Goal: Task Accomplishment & Management: Complete application form

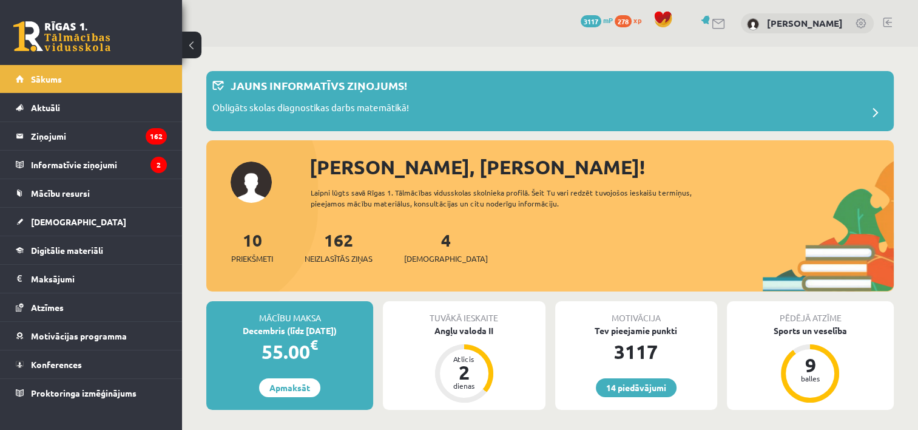
click at [415, 251] on div "4 Ieskaites" at bounding box center [446, 246] width 84 height 38
click at [418, 257] on span "[DEMOGRAPHIC_DATA]" at bounding box center [446, 259] width 84 height 12
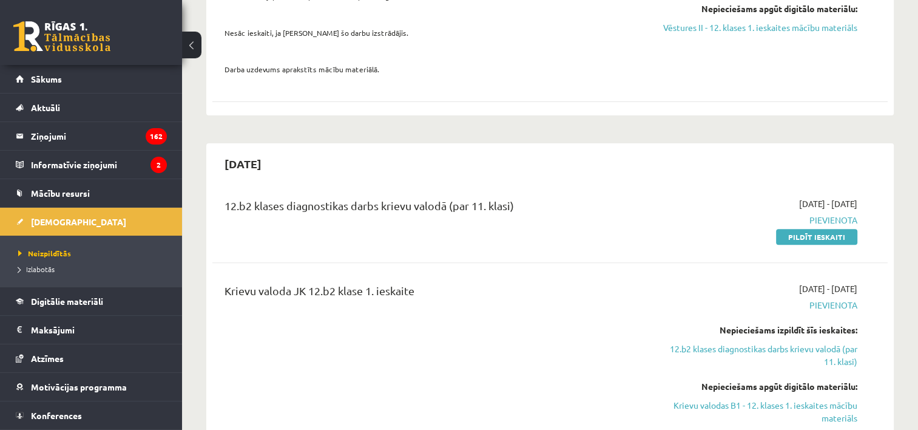
scroll to position [486, 0]
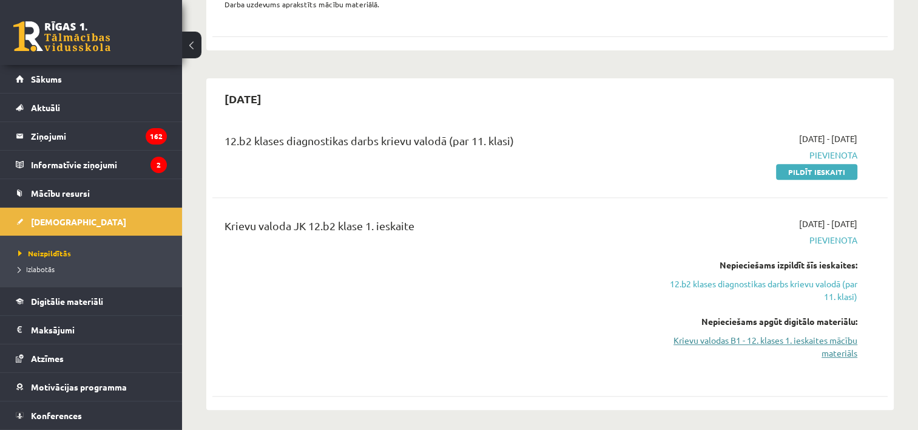
click at [794, 334] on link "Krievu valodas B1 - 12. klases 1. ieskaites mācību materiāls" at bounding box center [758, 346] width 199 height 25
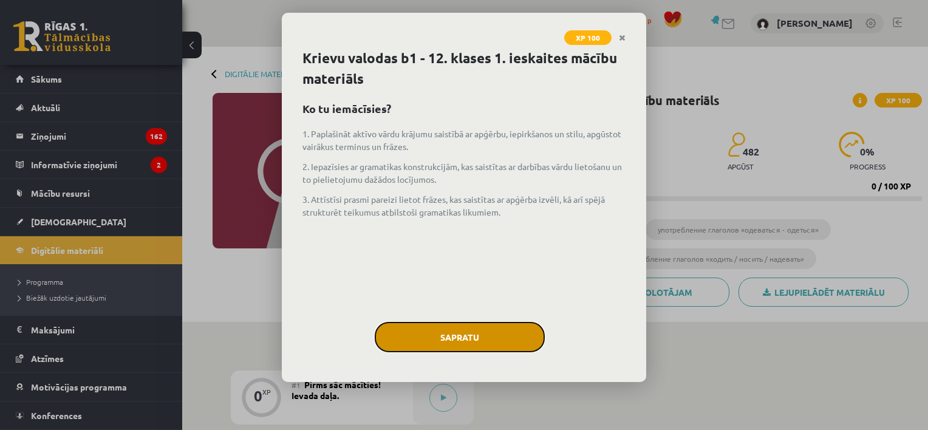
click at [482, 336] on button "Sapratu" at bounding box center [460, 337] width 170 height 30
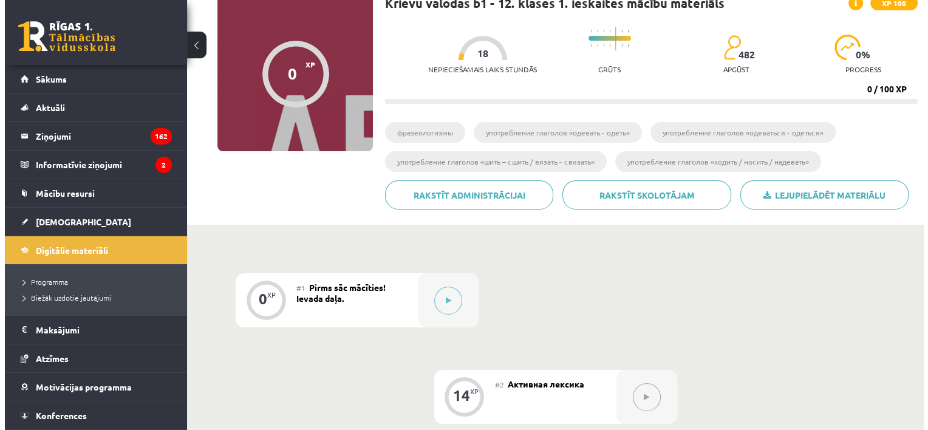
scroll to position [121, 0]
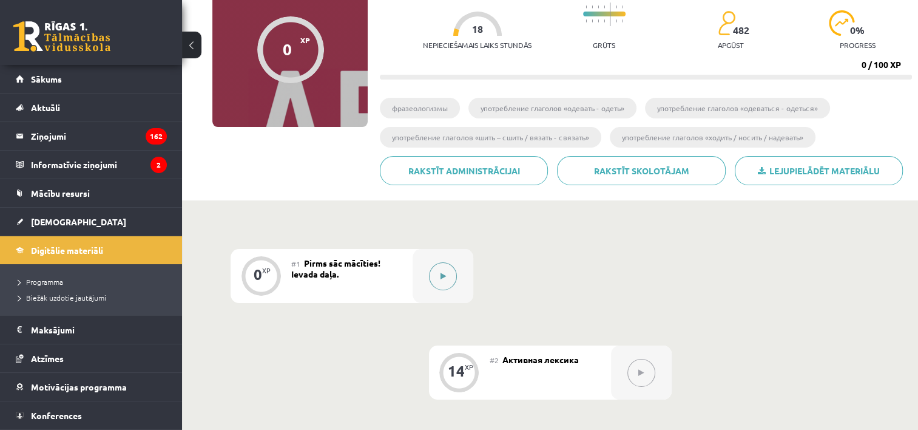
click at [457, 274] on div at bounding box center [443, 276] width 61 height 54
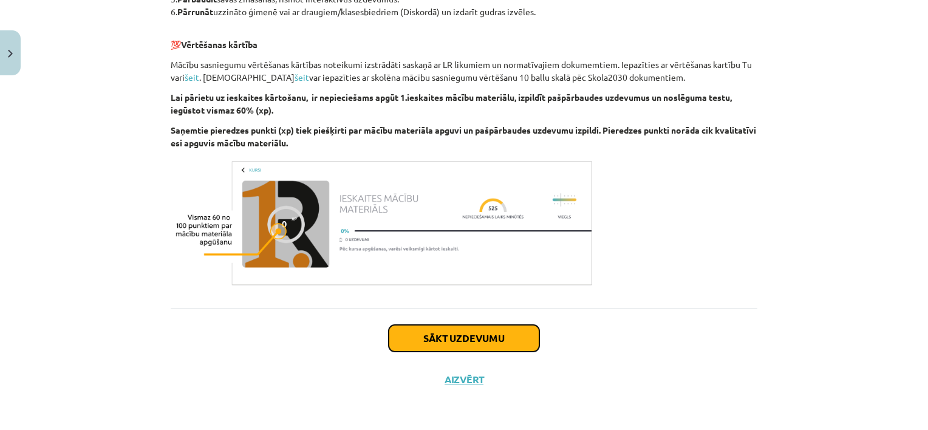
click at [484, 334] on button "Sākt uzdevumu" at bounding box center [463, 338] width 151 height 27
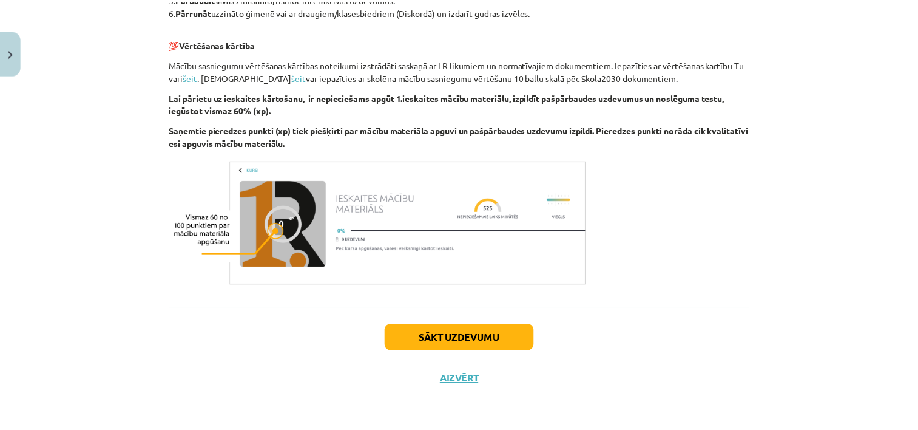
scroll to position [30, 0]
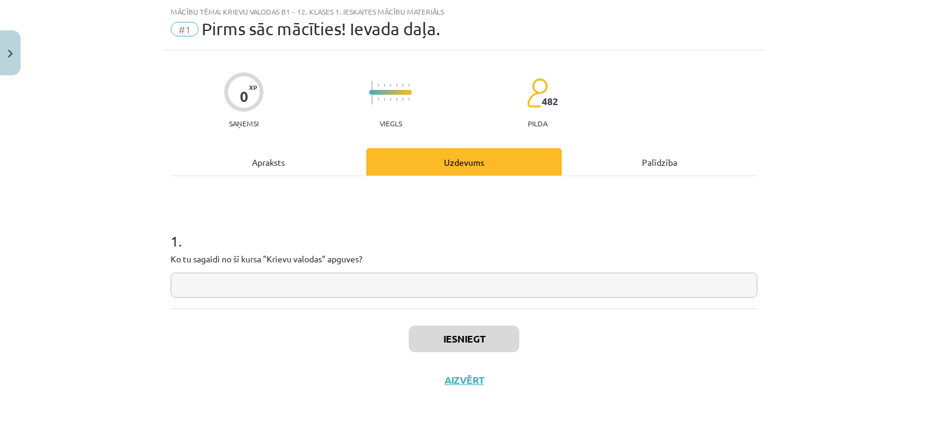
click at [344, 287] on input "text" at bounding box center [464, 285] width 586 height 25
type input "*"
click at [470, 335] on button "Iesniegt" at bounding box center [464, 338] width 110 height 27
click at [473, 376] on button "Aizvērt" at bounding box center [464, 380] width 46 height 12
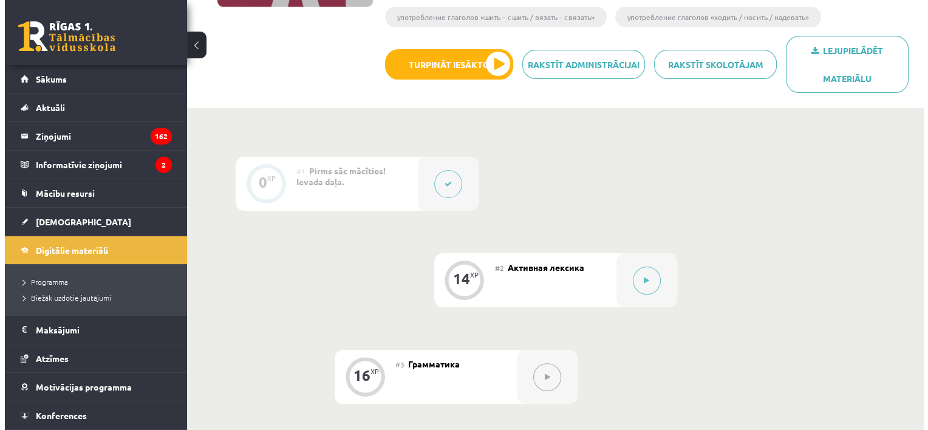
scroll to position [243, 0]
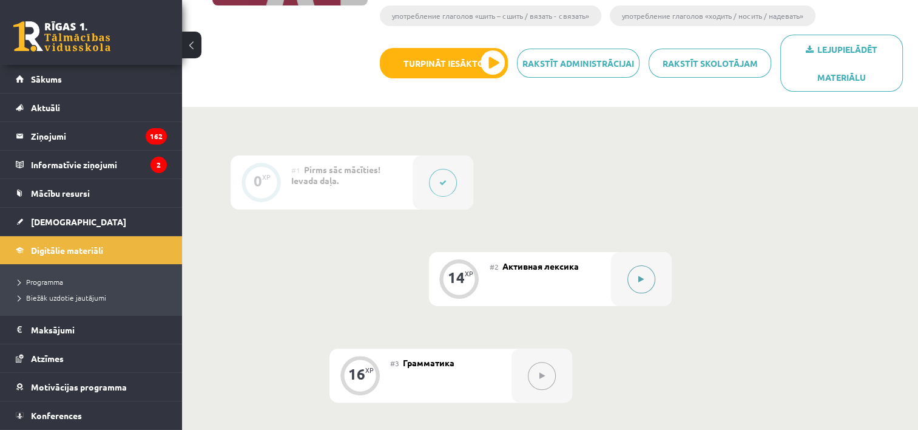
click at [641, 277] on icon at bounding box center [641, 279] width 5 height 7
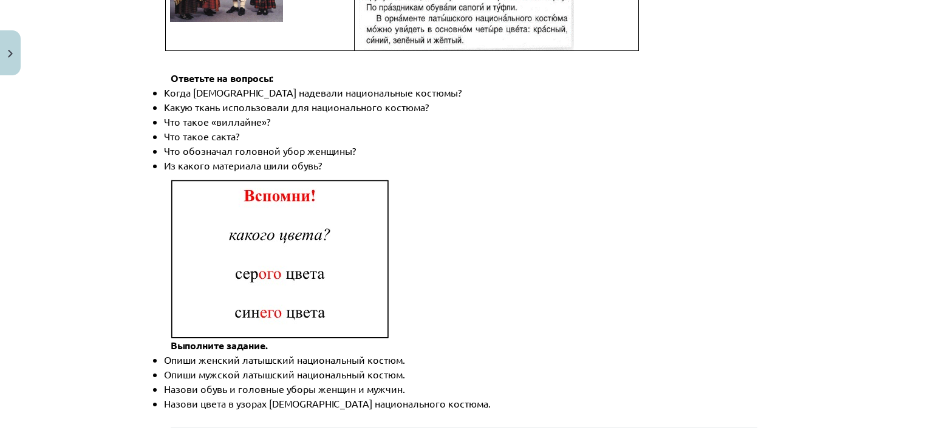
scroll to position [1797, 0]
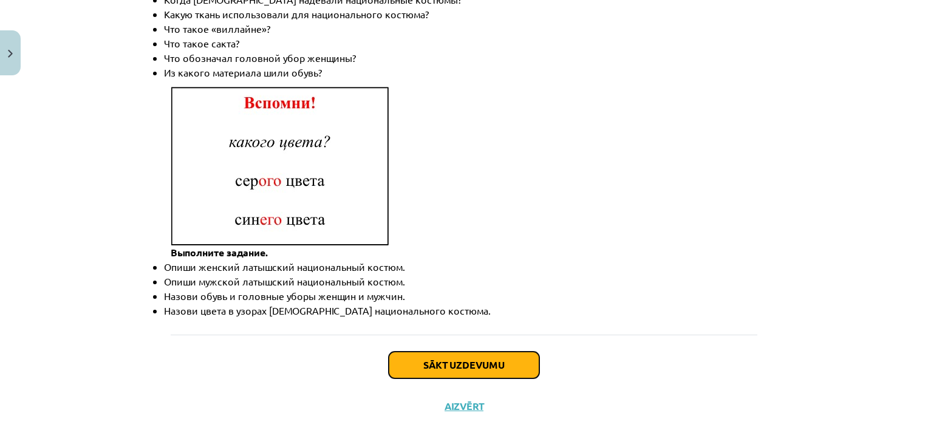
click at [459, 351] on button "Sākt uzdevumu" at bounding box center [463, 364] width 151 height 27
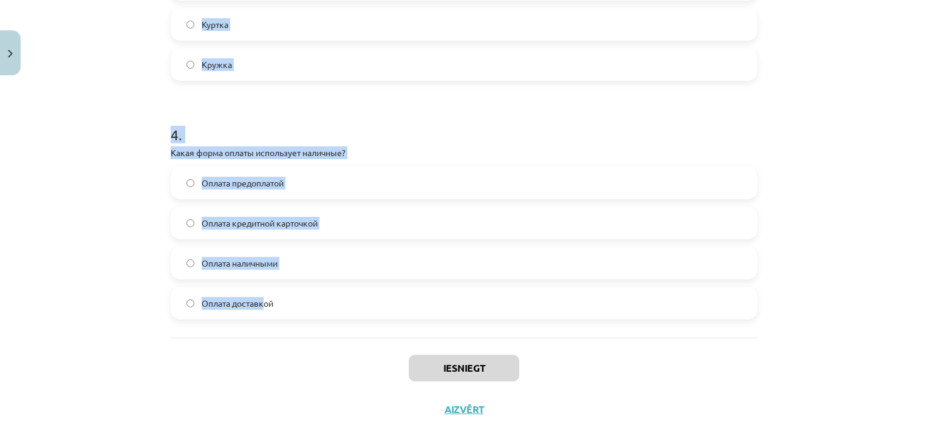
scroll to position [882, 0]
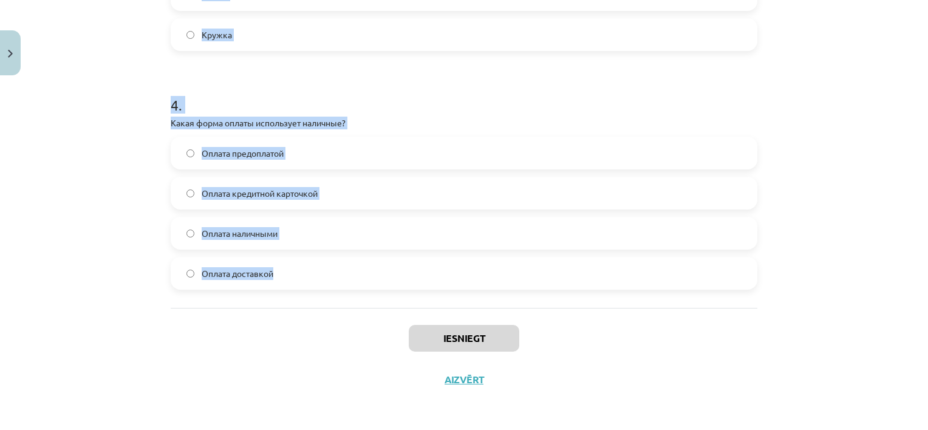
drag, startPoint x: 154, startPoint y: 232, endPoint x: 274, endPoint y: 304, distance: 140.7
click at [274, 304] on div "Mācību tēma: Krievu valodas b1 - 12. klases 1. ieskaites mācību materiāls #2 Ак…" at bounding box center [464, 215] width 928 height 430
copy form "1 . Что означает слово "дешёвый"? Тяжело приобрести Стоит много денег Легко дос…"
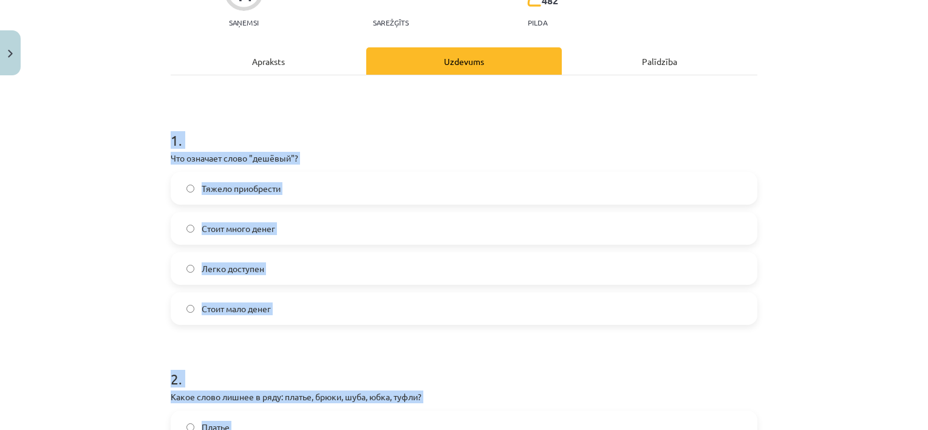
scroll to position [93, 0]
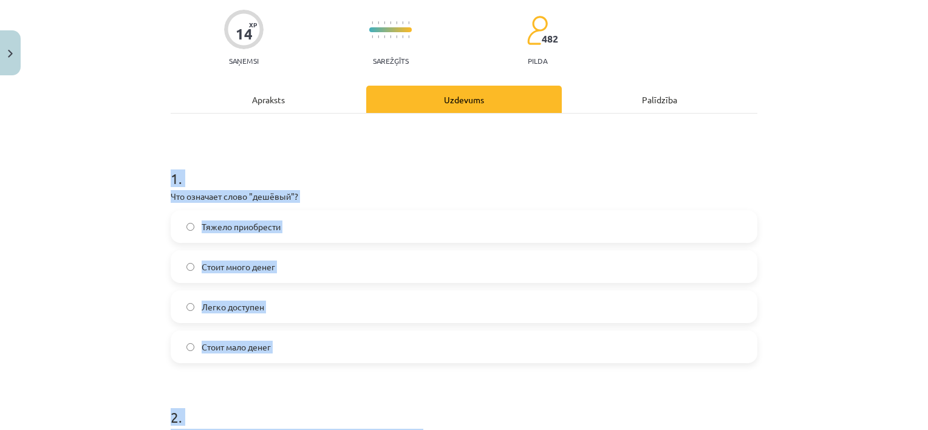
click at [190, 347] on label "Стоит мало денег" at bounding box center [464, 346] width 584 height 30
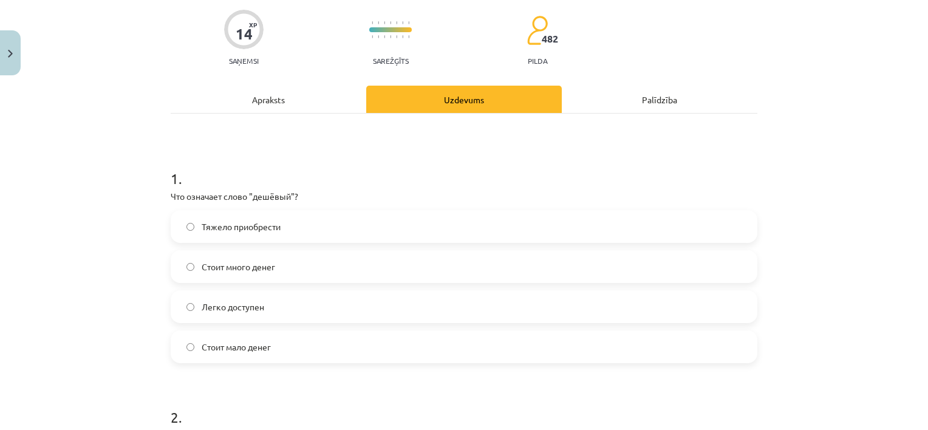
click at [107, 294] on div "Mācību tēma: Krievu valodas b1 - 12. klases 1. ieskaites mācību materiāls #2 Ак…" at bounding box center [464, 215] width 928 height 430
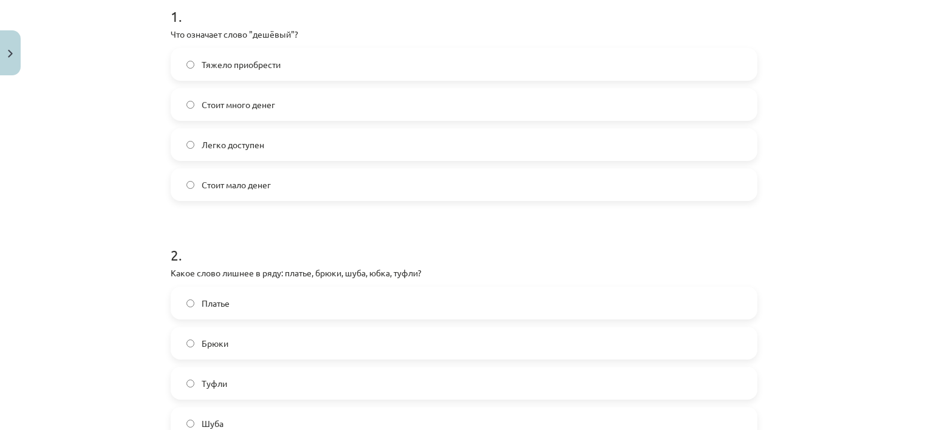
scroll to position [275, 0]
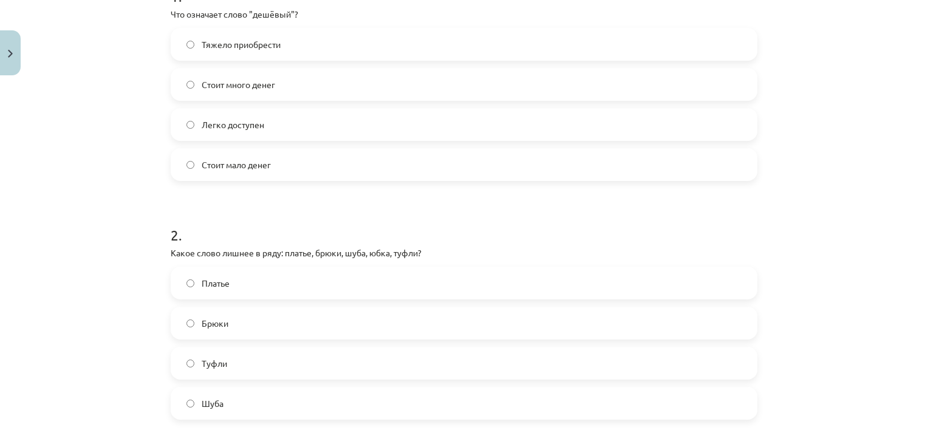
click at [202, 362] on span "Туфли" at bounding box center [214, 363] width 25 height 13
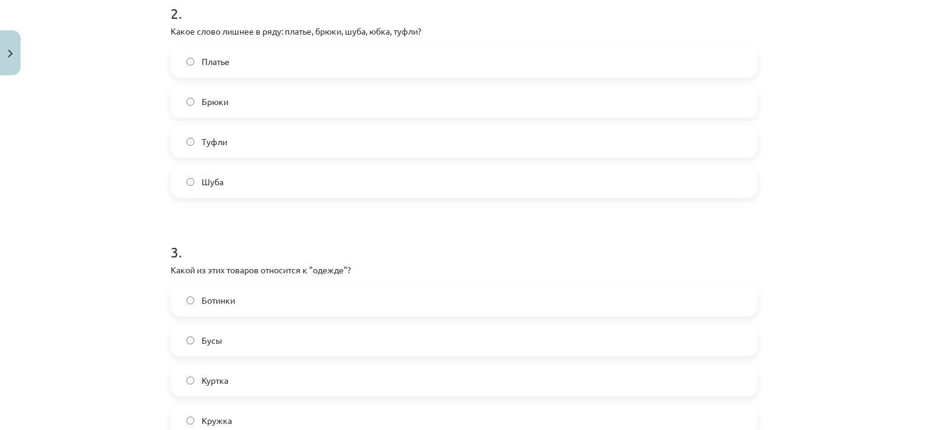
scroll to position [518, 0]
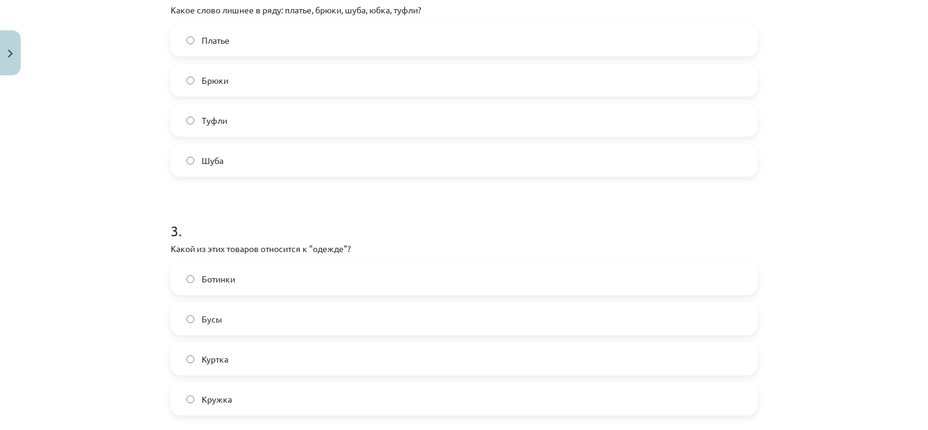
click at [241, 376] on div "Ботинки Бусы Куртка Кружка" at bounding box center [464, 338] width 586 height 153
click at [252, 355] on label "Куртка" at bounding box center [464, 359] width 584 height 30
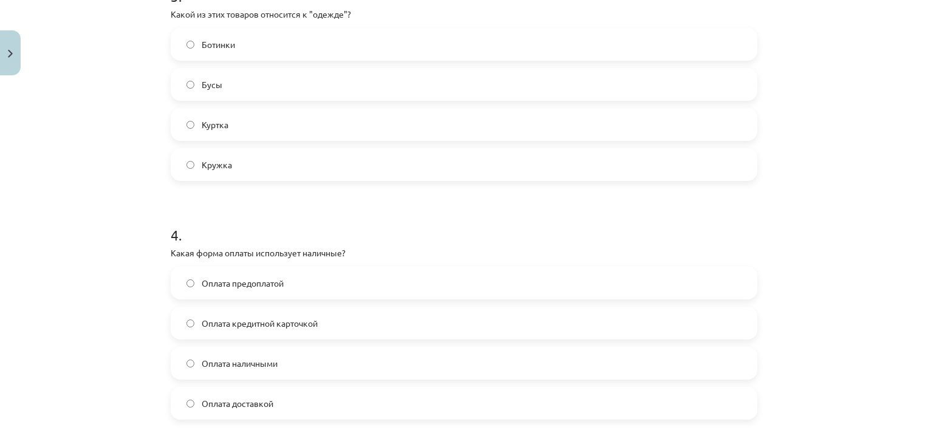
scroll to position [761, 0]
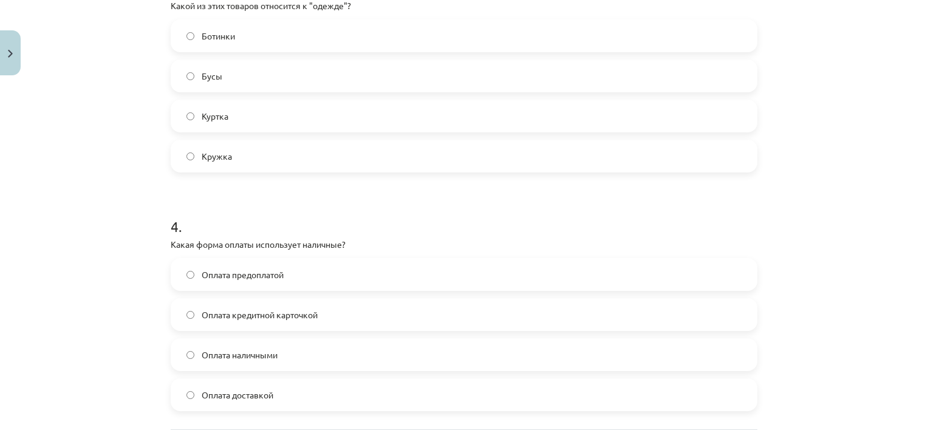
click at [276, 355] on label "Оплата наличными" at bounding box center [464, 354] width 584 height 30
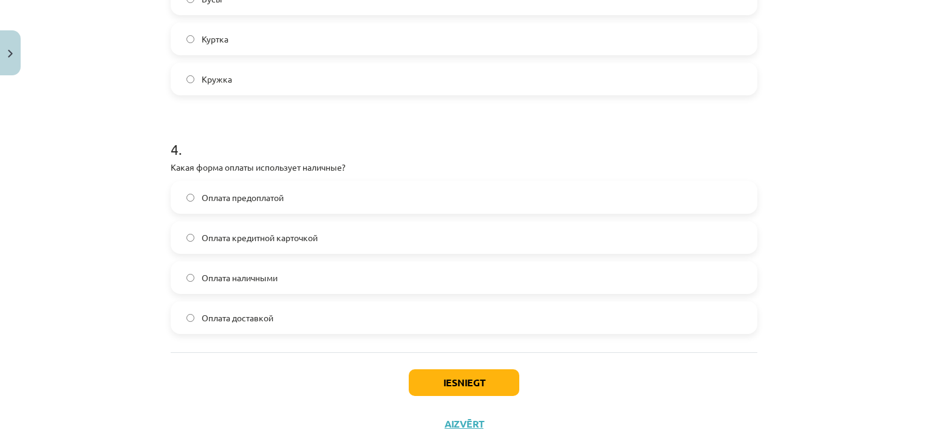
scroll to position [882, 0]
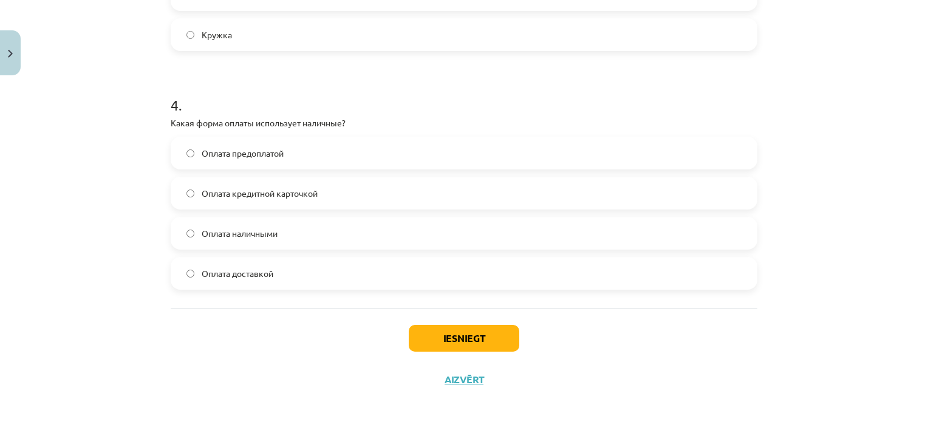
click at [470, 360] on div "Iesniegt Aizvērt" at bounding box center [464, 350] width 586 height 85
click at [479, 347] on button "Iesniegt" at bounding box center [464, 338] width 110 height 27
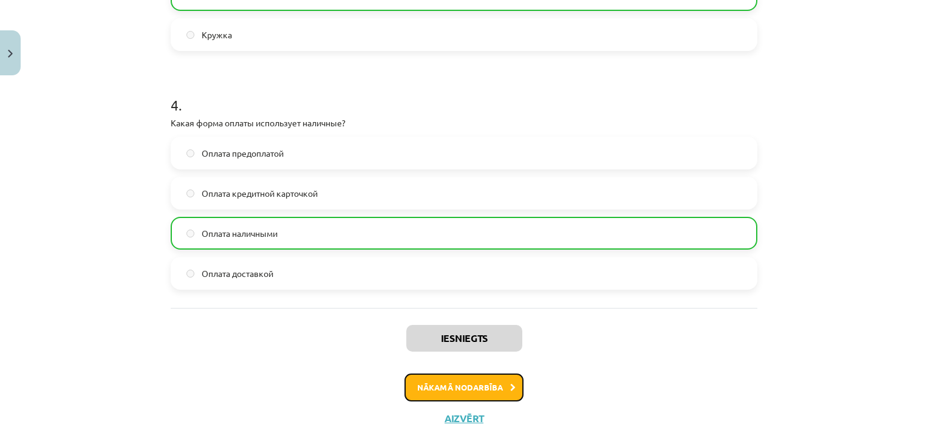
click at [479, 383] on button "Nākamā nodarbība" at bounding box center [463, 387] width 119 height 28
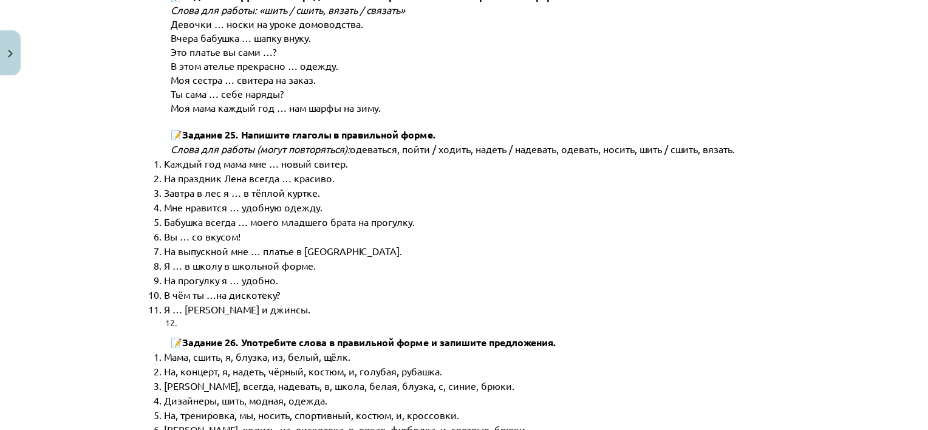
scroll to position [6199, 0]
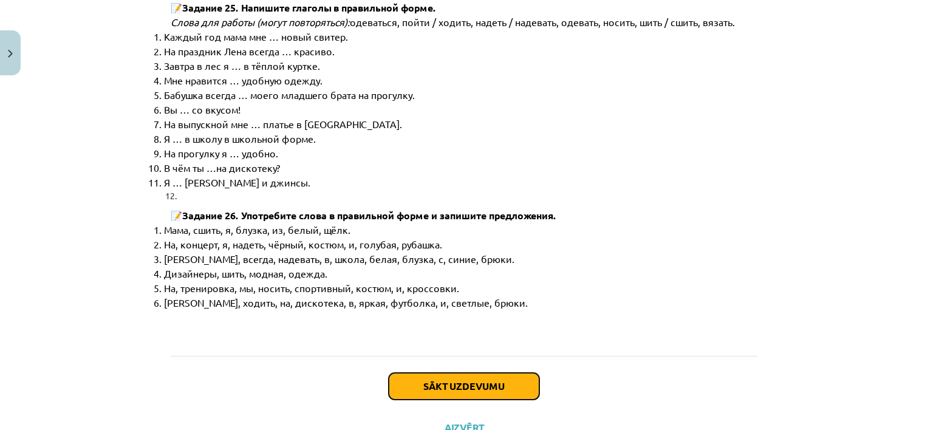
click at [504, 373] on button "Sākt uzdevumu" at bounding box center [463, 386] width 151 height 27
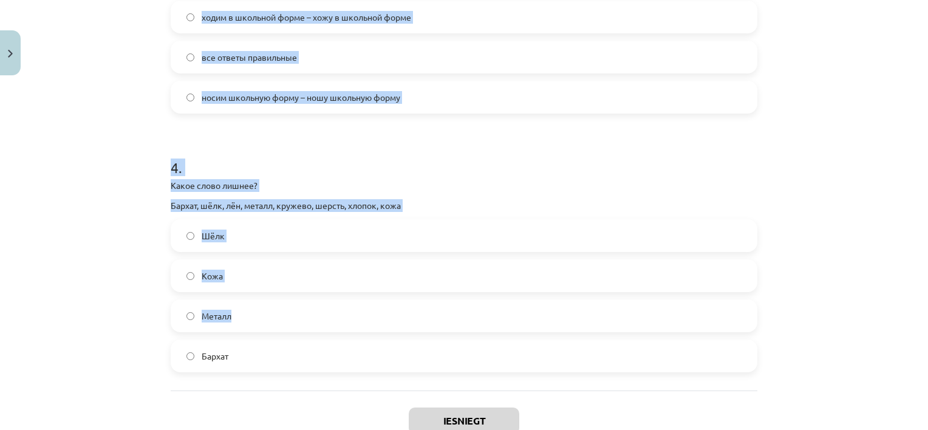
scroll to position [902, 0]
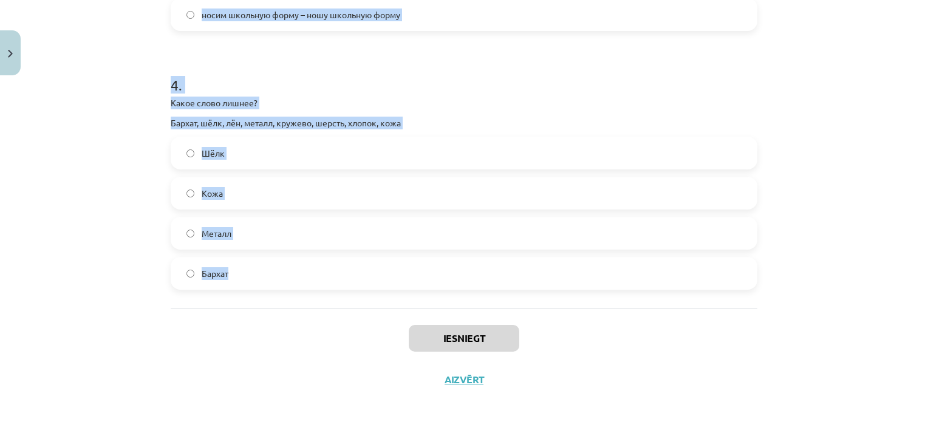
drag, startPoint x: 158, startPoint y: 233, endPoint x: 300, endPoint y: 297, distance: 156.2
click at [300, 297] on div "Mācību tēma: Krievu valodas b1 - 12. klases 1. ieskaites mācību materiāls #3 Гр…" at bounding box center [464, 215] width 928 height 430
copy form "1 . На дискотеку Янис ... (синие джинсы и белая футболка). – На дискотеку мы ..…"
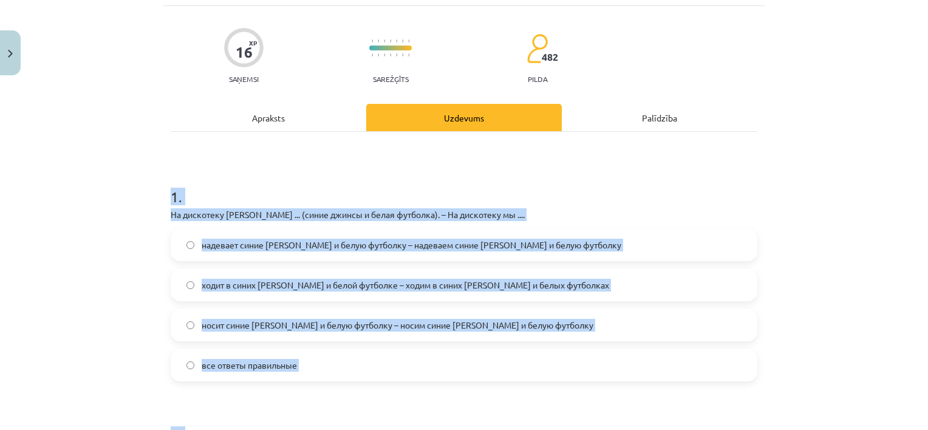
scroll to position [113, 0]
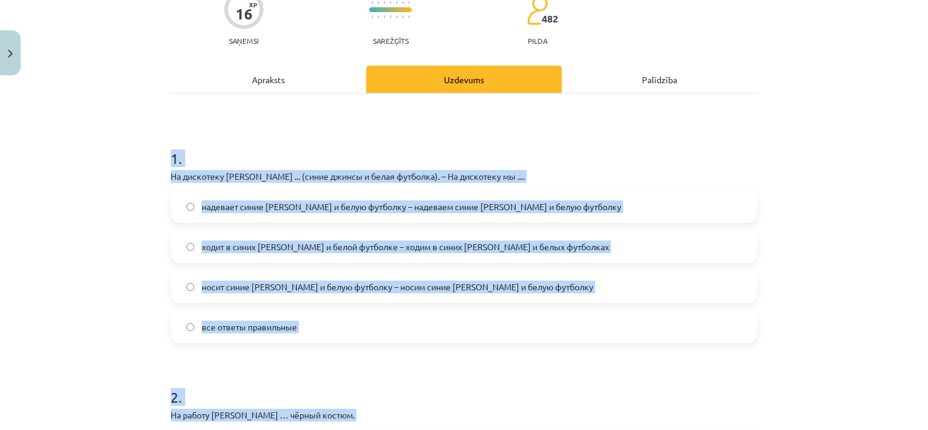
click at [202, 325] on span "все ответы правильные" at bounding box center [249, 327] width 95 height 13
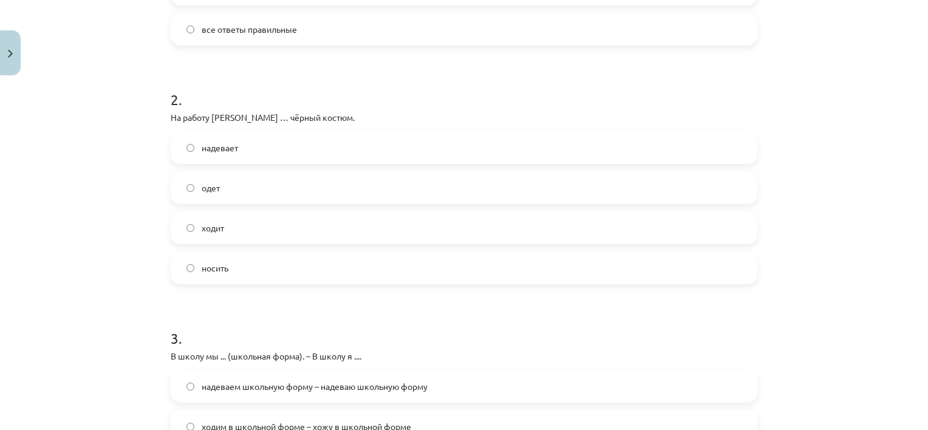
scroll to position [416, 0]
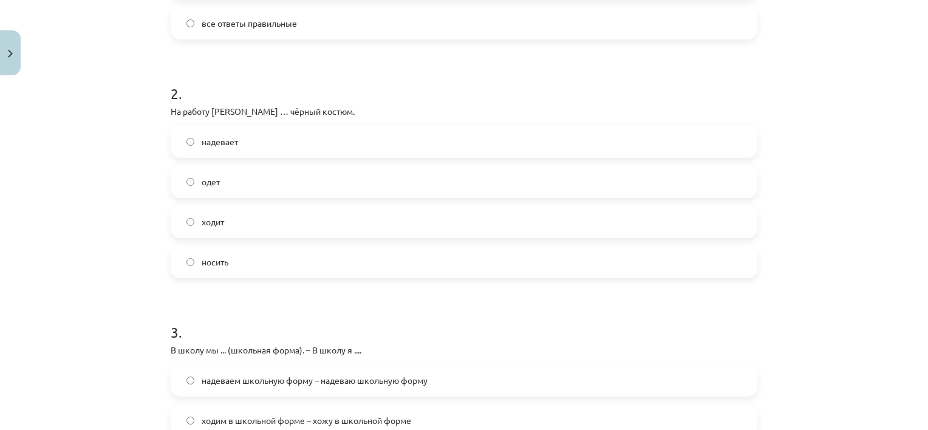
click at [191, 131] on label "надевает" at bounding box center [464, 141] width 584 height 30
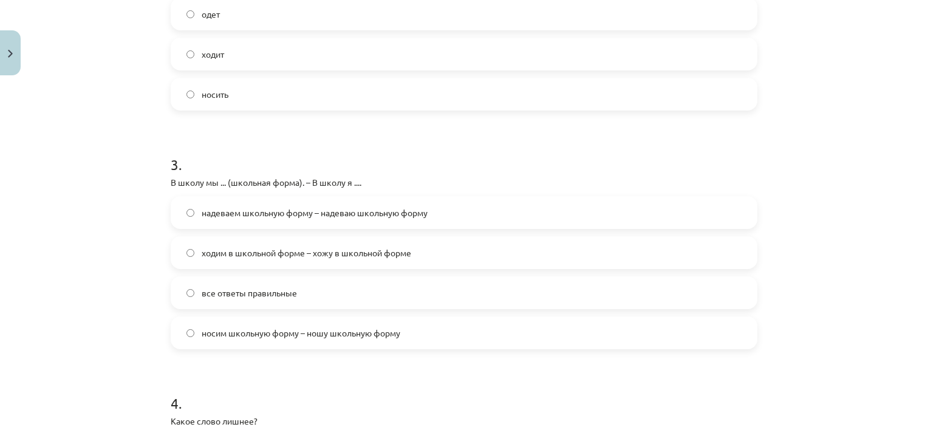
scroll to position [599, 0]
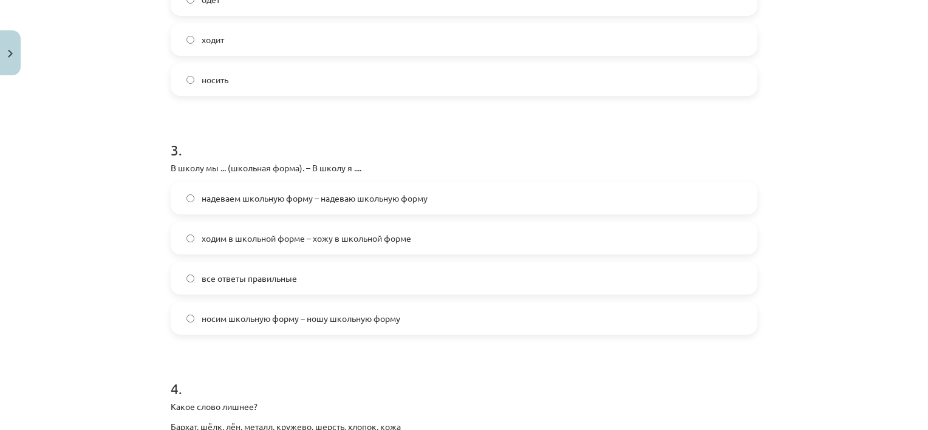
click at [271, 277] on span "все ответы правильные" at bounding box center [249, 278] width 95 height 13
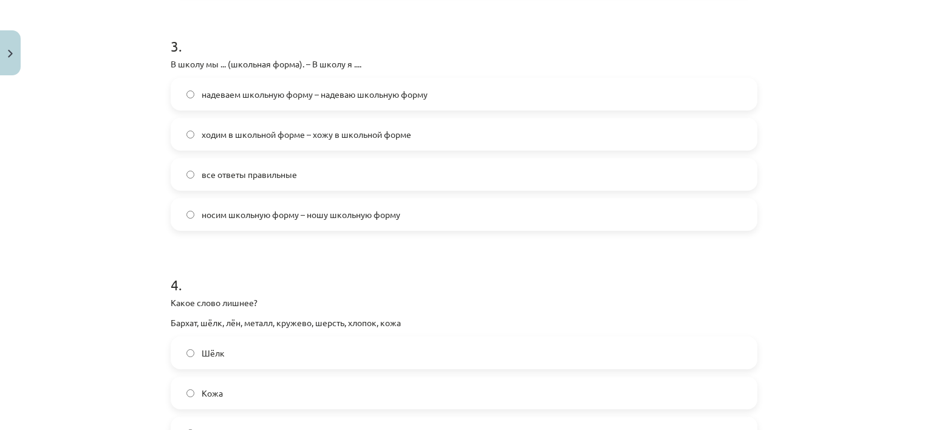
scroll to position [902, 0]
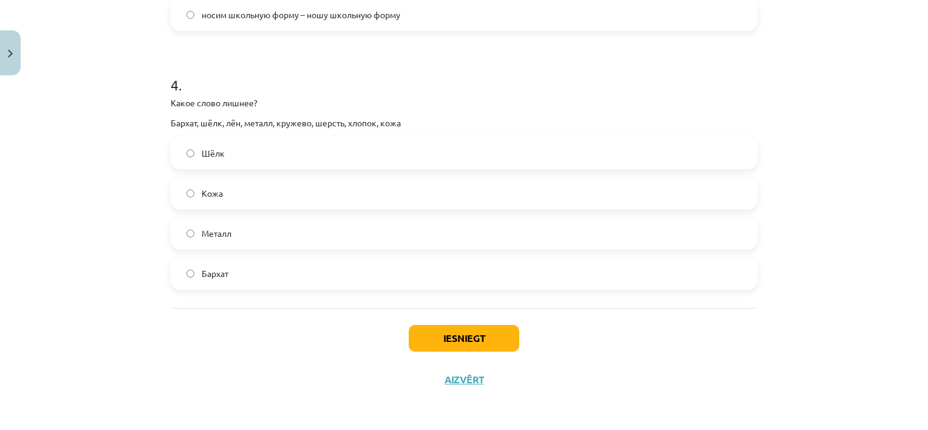
click at [290, 231] on label "Металл" at bounding box center [464, 233] width 584 height 30
click at [450, 341] on button "Iesniegt" at bounding box center [464, 338] width 110 height 27
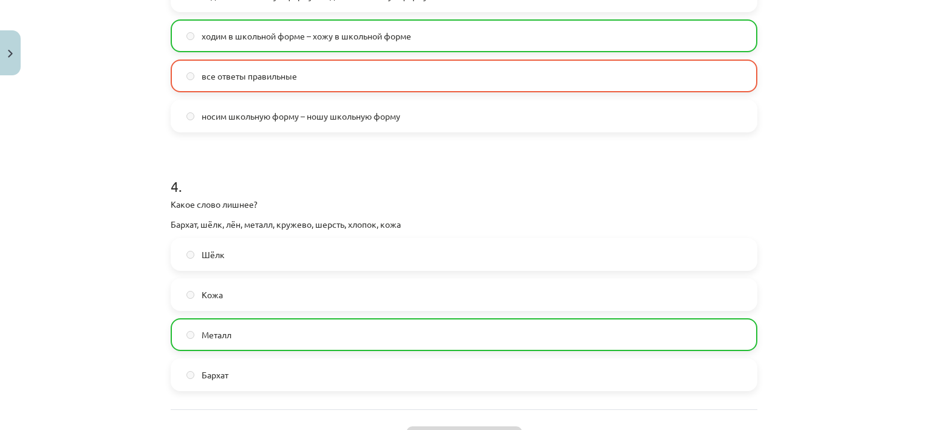
scroll to position [940, 0]
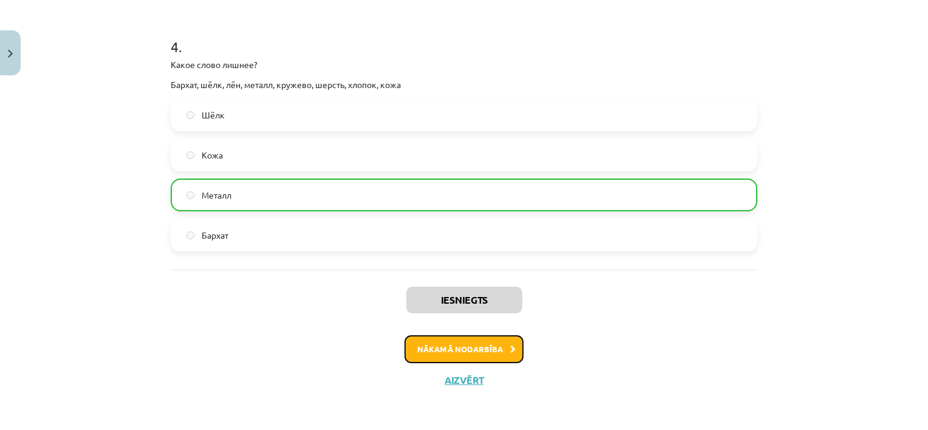
click at [481, 348] on button "Nākamā nodarbība" at bounding box center [463, 349] width 119 height 28
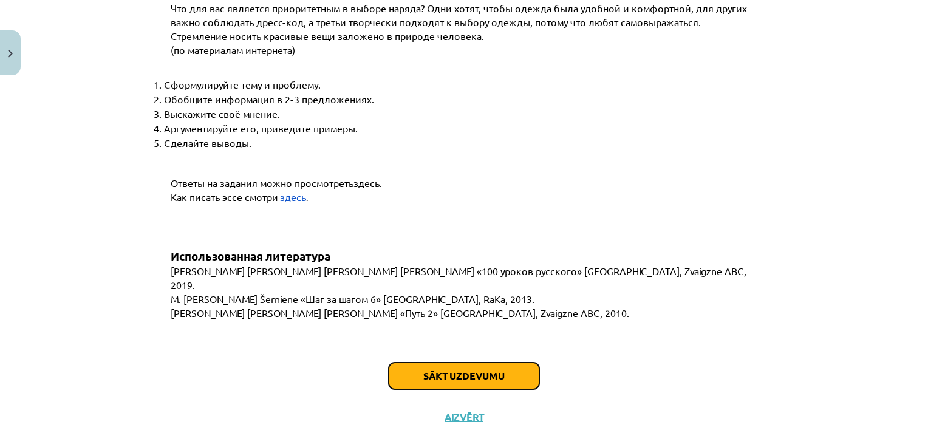
click at [469, 362] on button "Sākt uzdevumu" at bounding box center [463, 375] width 151 height 27
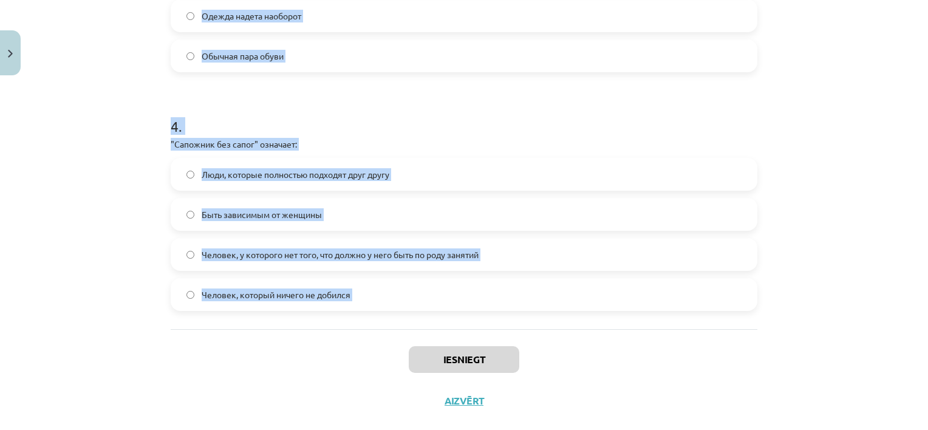
scroll to position [882, 0]
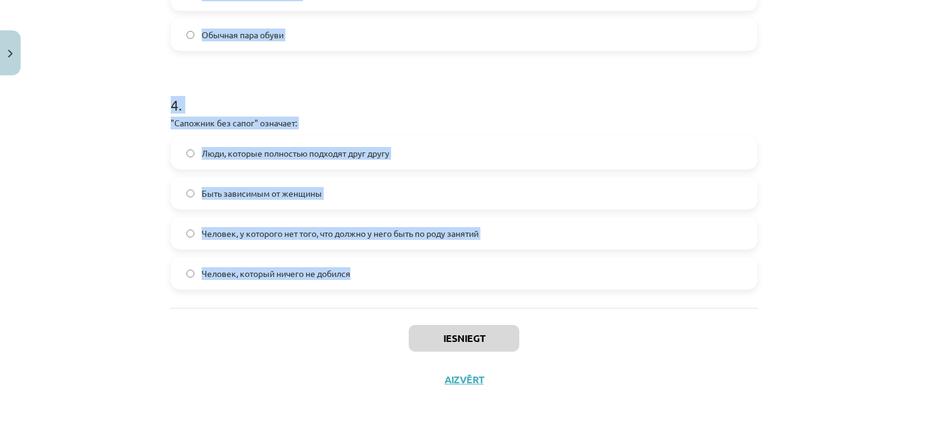
drag, startPoint x: 128, startPoint y: 219, endPoint x: 401, endPoint y: 288, distance: 281.2
click at [401, 288] on div "Mācību tēma: Krievu valodas b1 - 12. klases 1. ieskaites mācību materiāls #4 Уп…" at bounding box center [464, 215] width 928 height 430
copy form "1 . "Шиворот-навыворот" означает: Одежда надета наоборот, наизнанку Активно уха…"
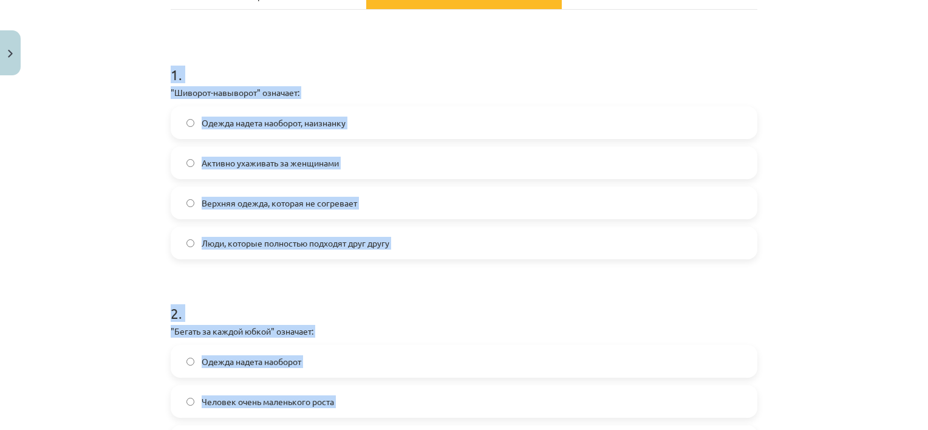
scroll to position [32, 0]
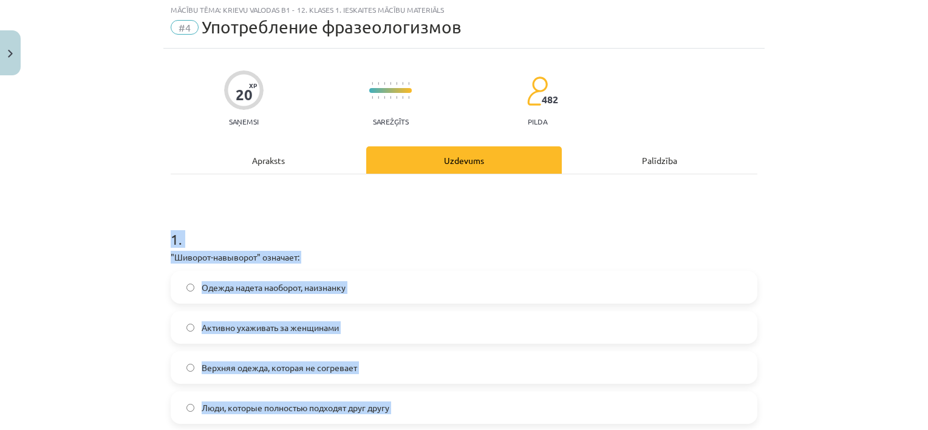
click at [83, 192] on div "Mācību tēma: Krievu valodas b1 - 12. klases 1. ieskaites mācību materiāls #4 Уп…" at bounding box center [464, 215] width 928 height 430
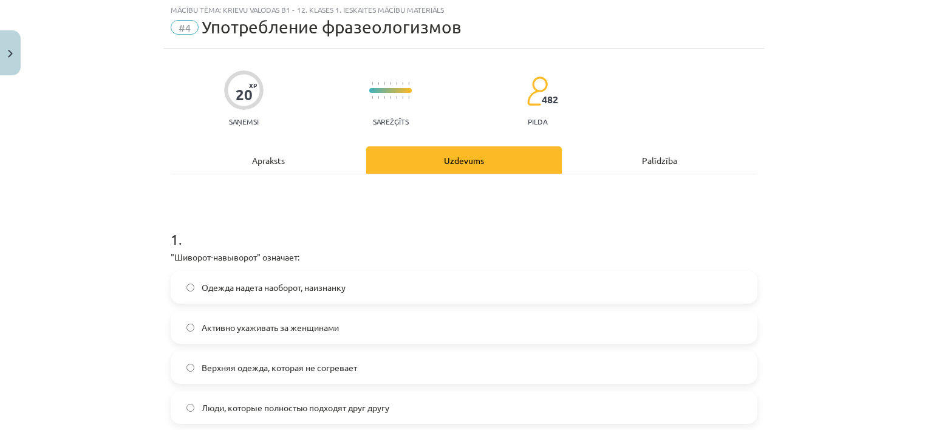
click at [180, 285] on label "Одежда надета наоборот, наизнанку" at bounding box center [464, 287] width 584 height 30
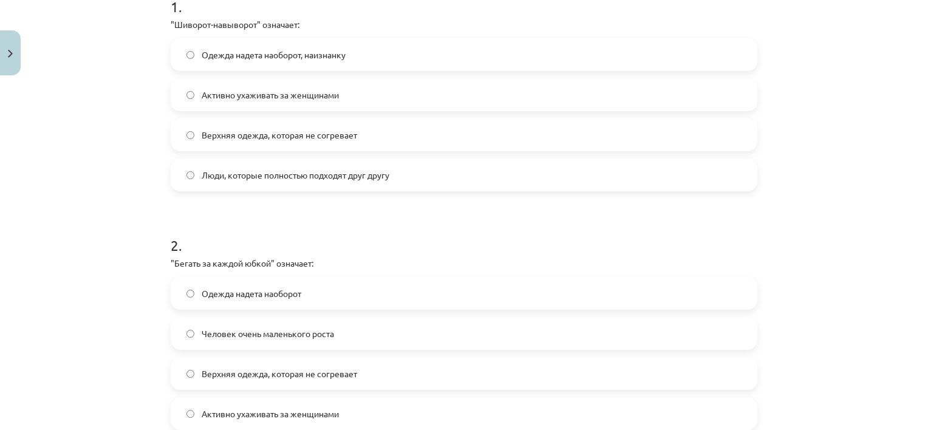
scroll to position [275, 0]
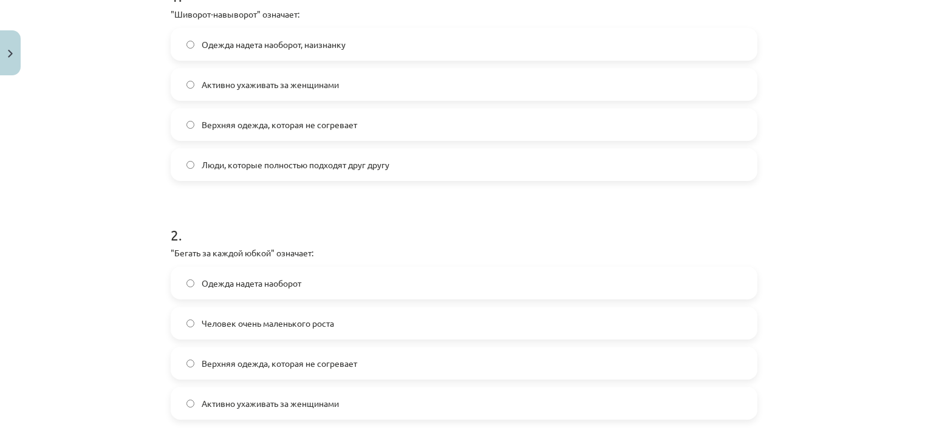
click at [221, 398] on span "Активно ухаживать за женщинами" at bounding box center [270, 403] width 137 height 13
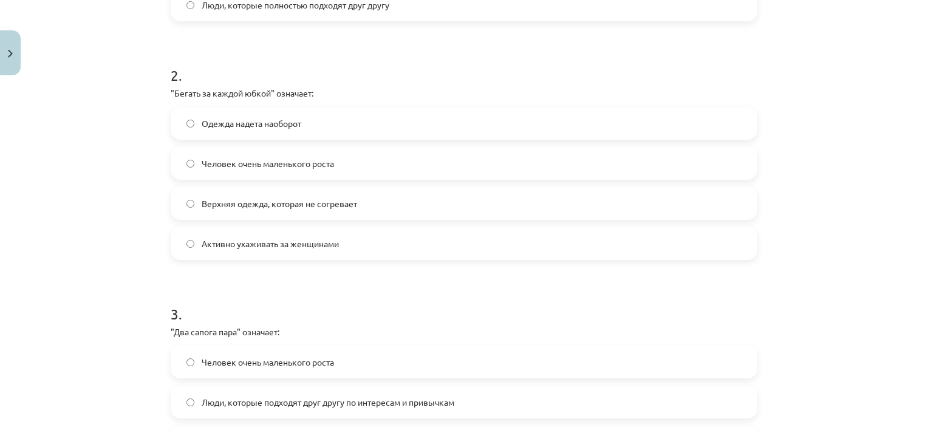
scroll to position [518, 0]
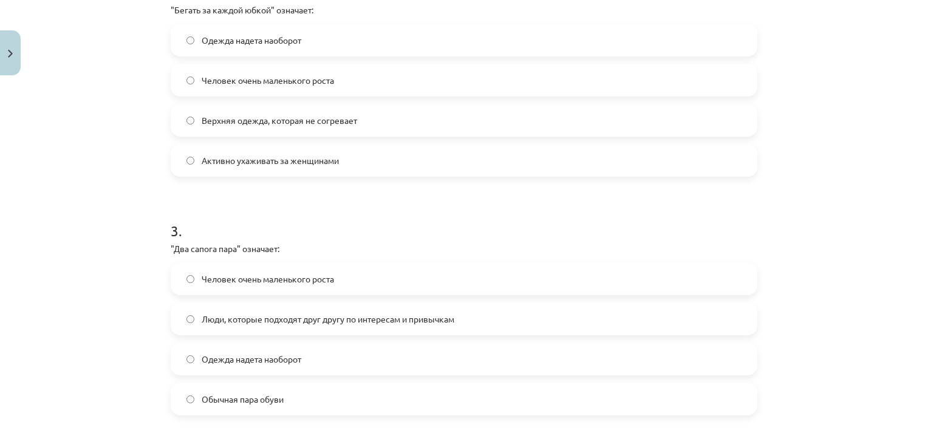
click at [268, 328] on label "Люди, которые подходят друг другу по интересам и привычкам" at bounding box center [464, 319] width 584 height 30
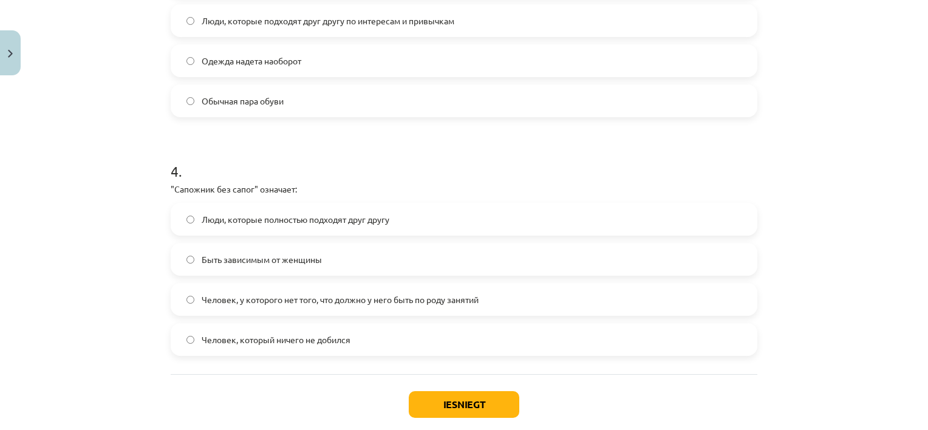
scroll to position [821, 0]
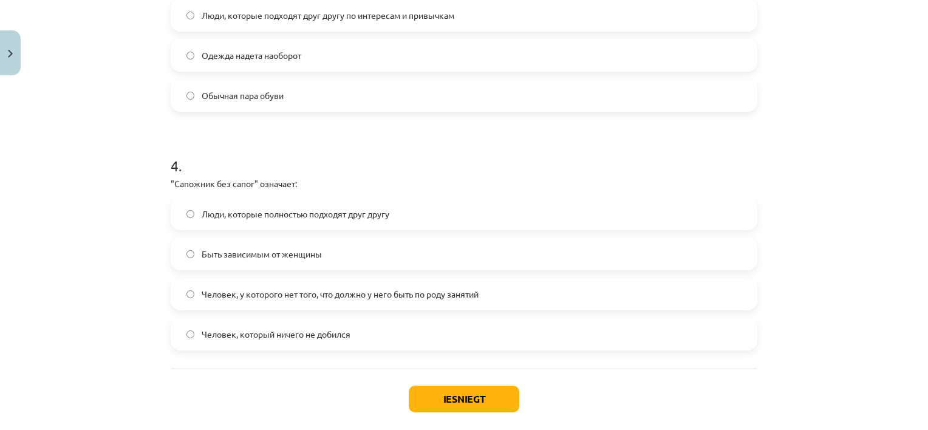
click at [318, 301] on label "Человек, у которого нет того, что должно у него быть по роду занятий" at bounding box center [464, 294] width 584 height 30
click at [439, 393] on button "Iesniegt" at bounding box center [464, 398] width 110 height 27
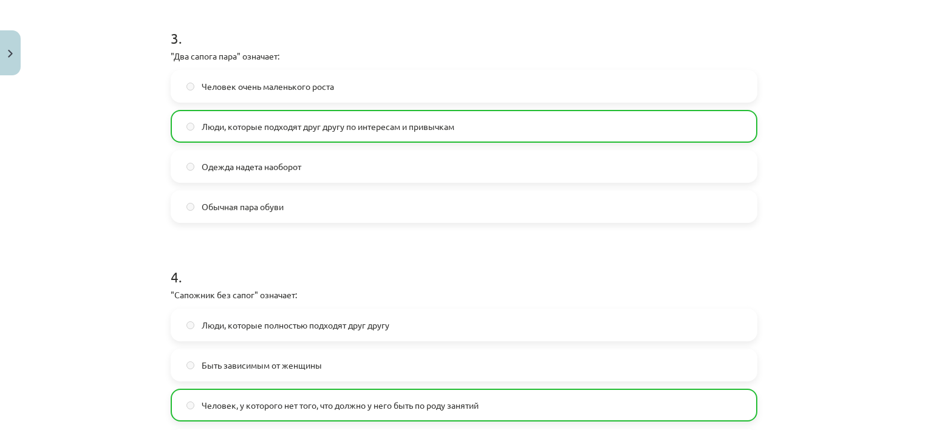
scroll to position [920, 0]
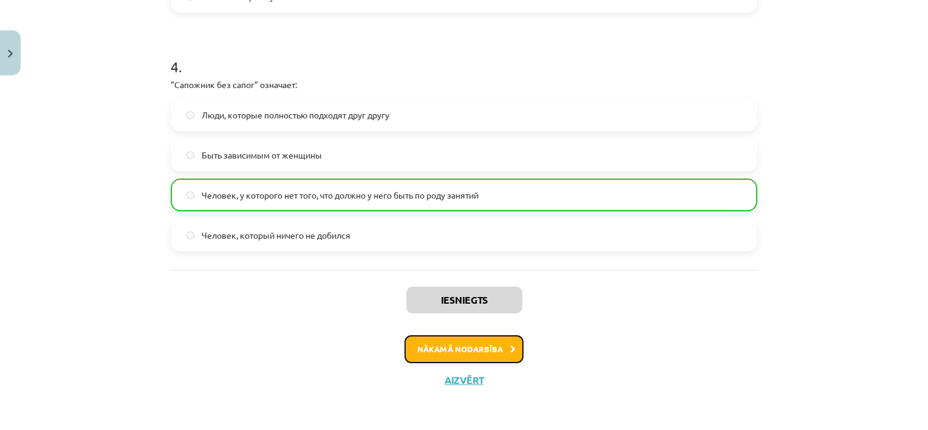
click at [469, 341] on button "Nākamā nodarbība" at bounding box center [463, 349] width 119 height 28
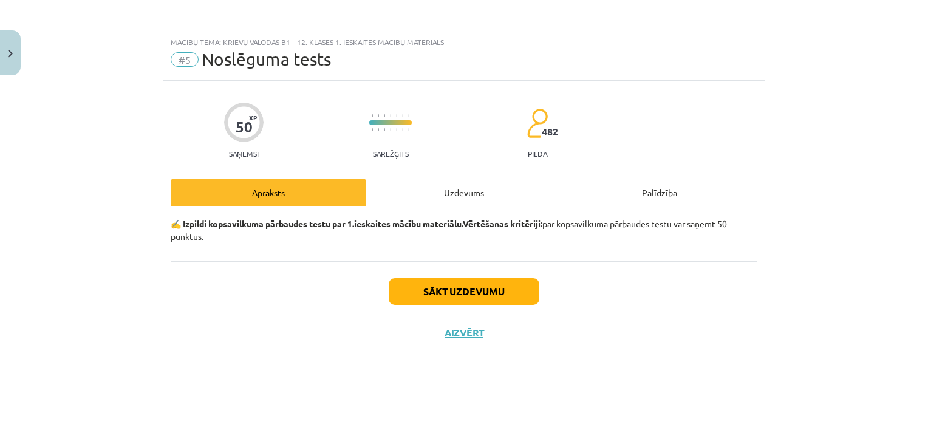
scroll to position [0, 0]
click at [468, 282] on button "Sākt uzdevumu" at bounding box center [463, 291] width 151 height 27
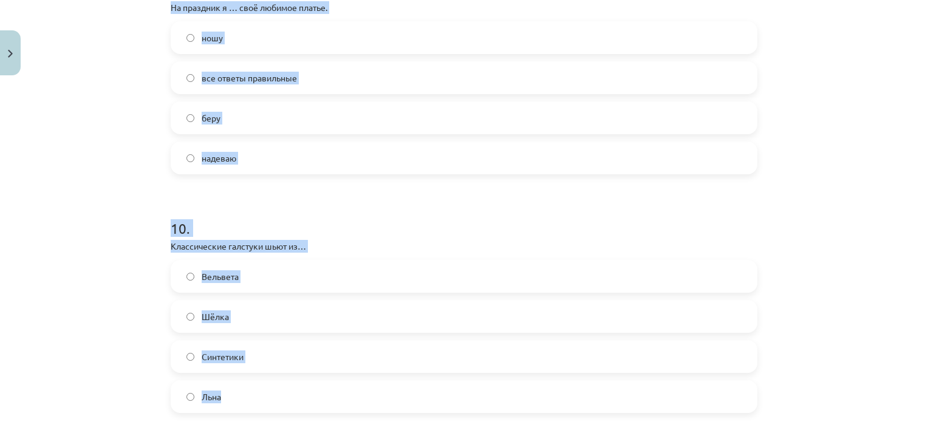
scroll to position [2313, 0]
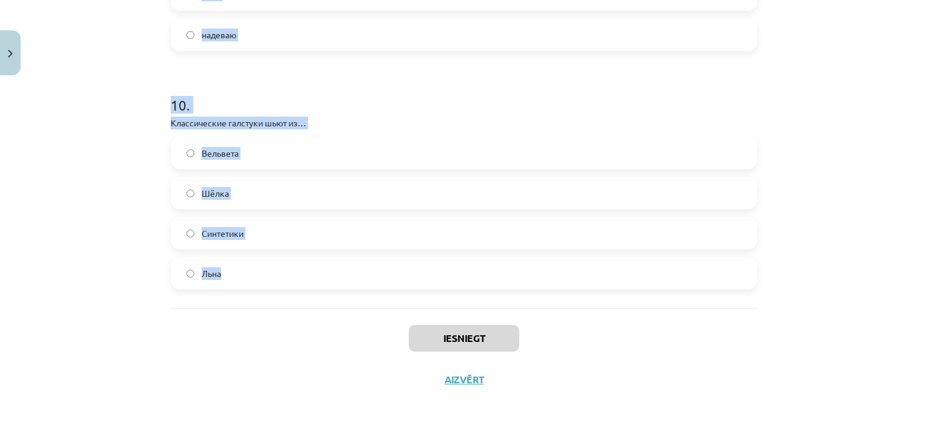
drag, startPoint x: 147, startPoint y: 260, endPoint x: 342, endPoint y: 267, distance: 195.6
click at [342, 267] on div "Mācību tēma: Krievu valodas b1 - 12. klases 1. ieskaites mācību materiāls #5 No…" at bounding box center [464, 215] width 928 height 430
copy form "1 . На прогулки в лес наша семья ... (тёплые куртки). носит тёплые куртки все о…"
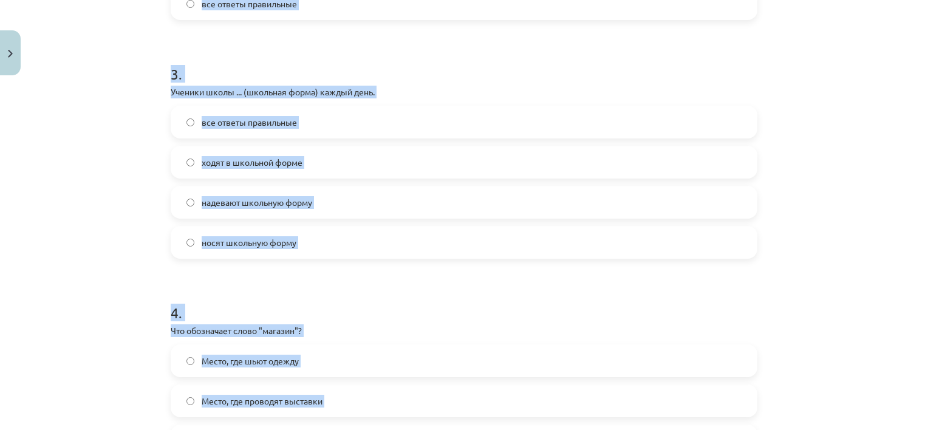
click at [143, 195] on div "Mācību tēma: Krievu valodas b1 - 12. klases 1. ieskaites mācību materiāls #5 No…" at bounding box center [464, 215] width 928 height 430
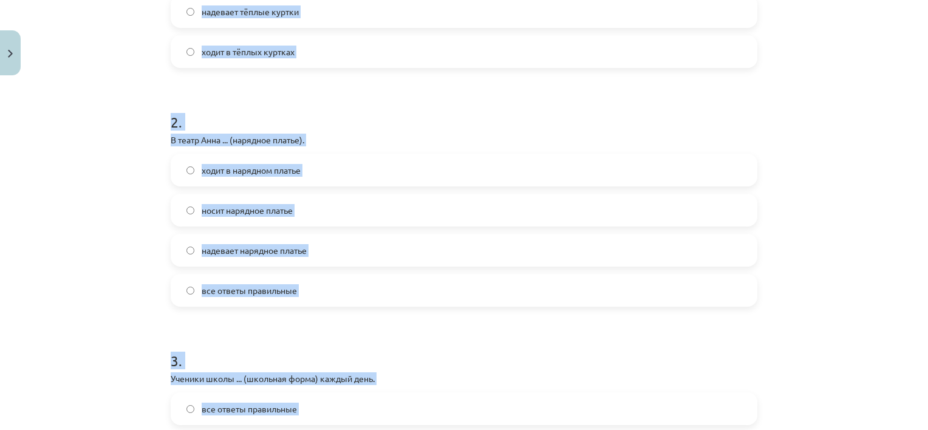
scroll to position [371, 0]
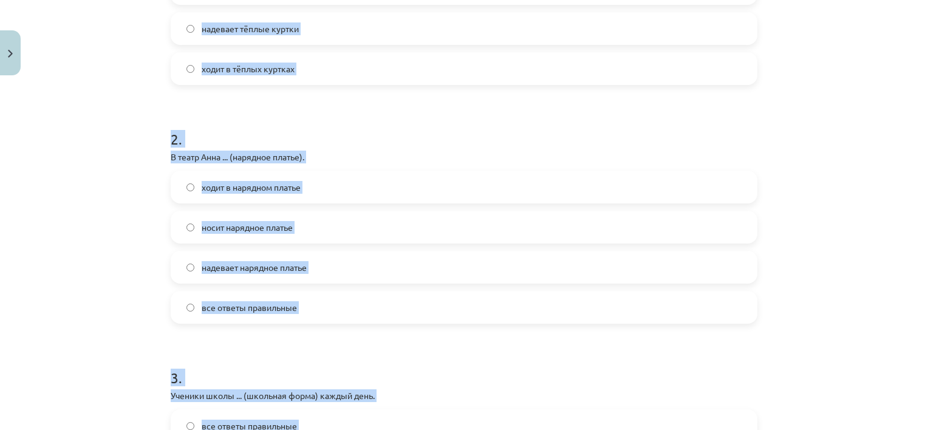
click at [93, 124] on div "Mācību tēma: Krievu valodas b1 - 12. klases 1. ieskaites mācību materiāls #5 No…" at bounding box center [464, 215] width 928 height 430
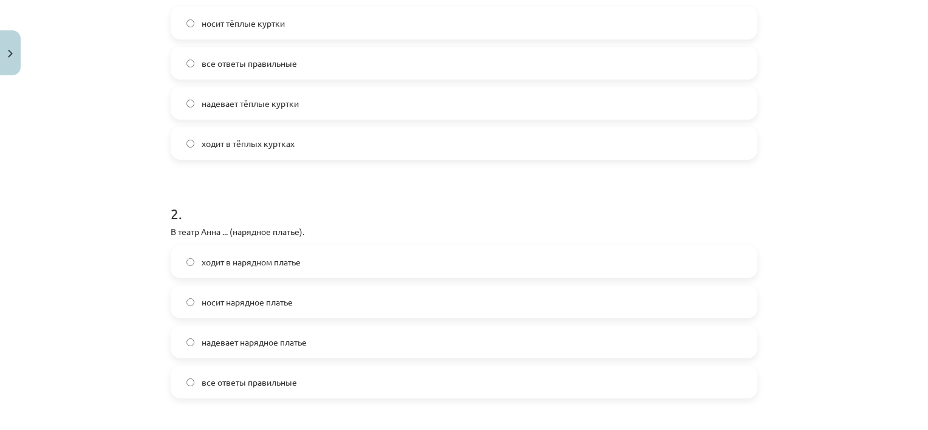
scroll to position [67, 0]
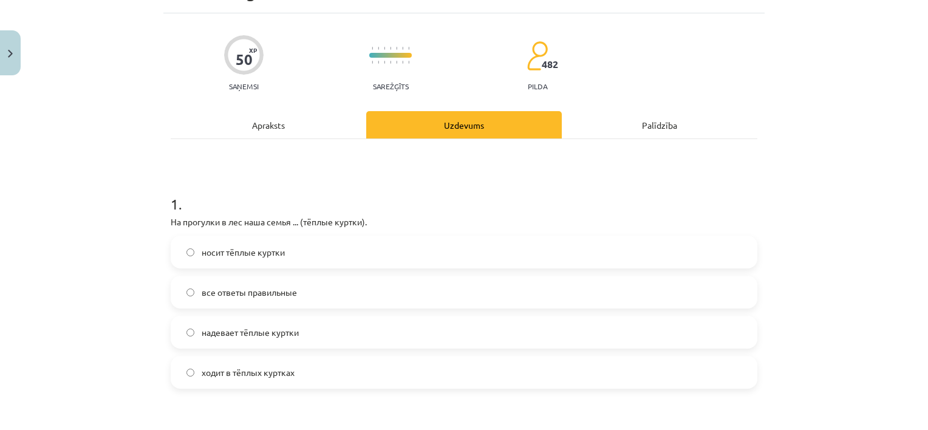
click at [260, 284] on label "все ответы правильные" at bounding box center [464, 292] width 584 height 30
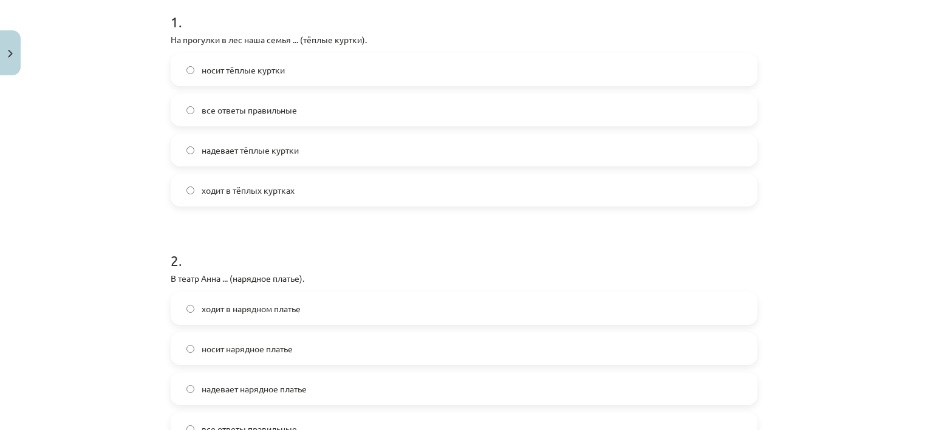
scroll to position [310, 0]
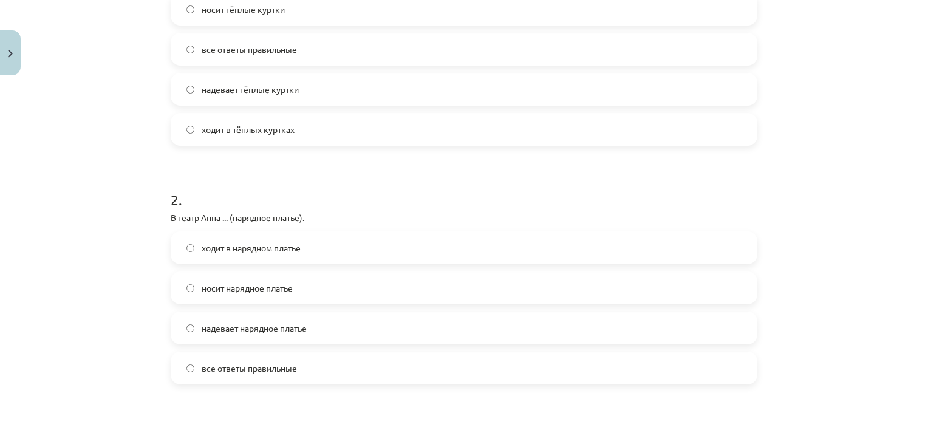
click at [248, 362] on span "все ответы правильные" at bounding box center [249, 368] width 95 height 13
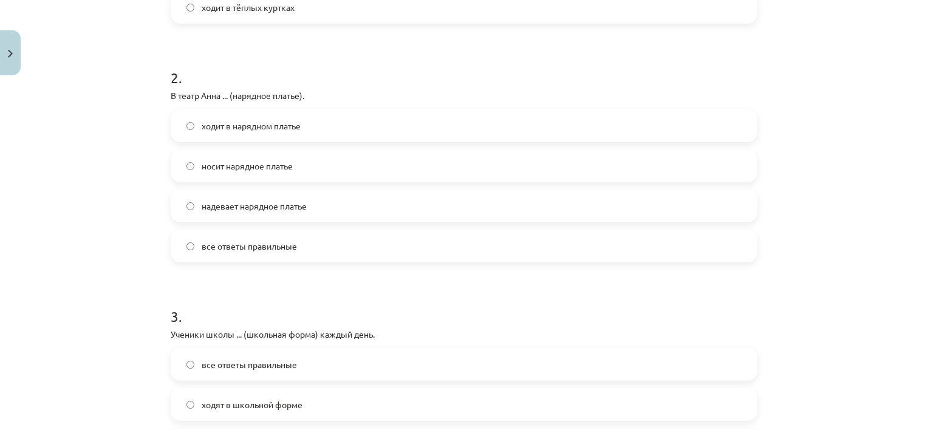
scroll to position [553, 0]
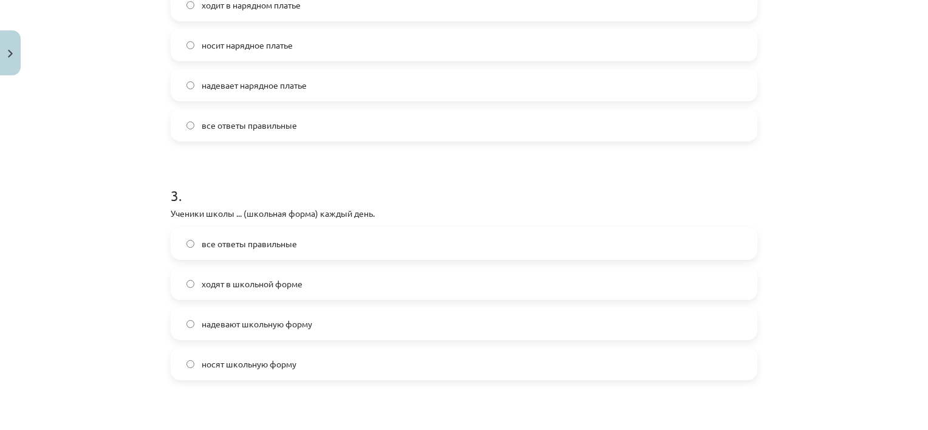
click at [202, 239] on span "все ответы правильные" at bounding box center [249, 243] width 95 height 13
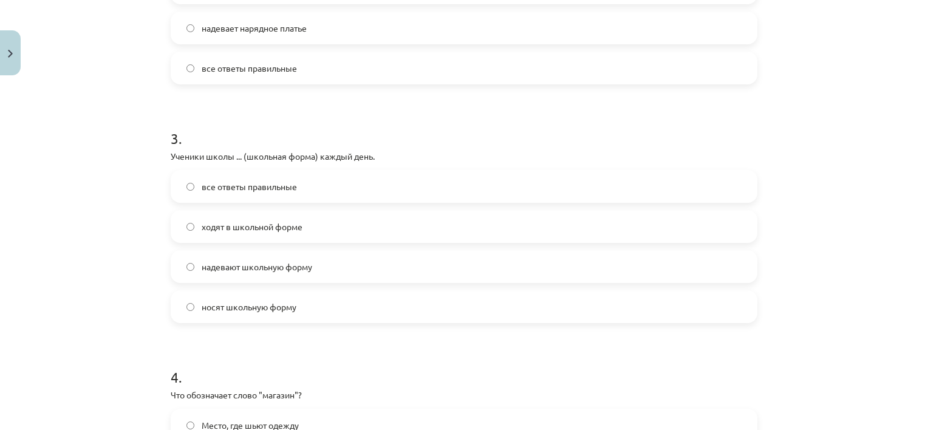
scroll to position [735, 0]
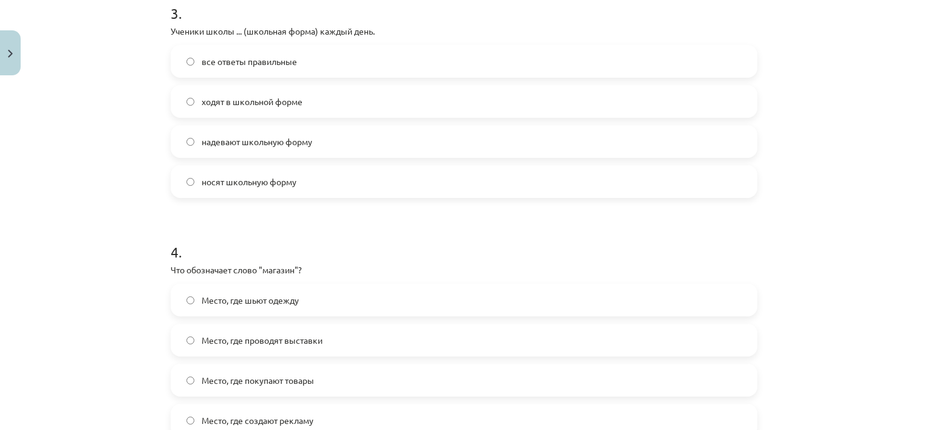
click at [267, 379] on span "Место, где покупают товары" at bounding box center [258, 380] width 112 height 13
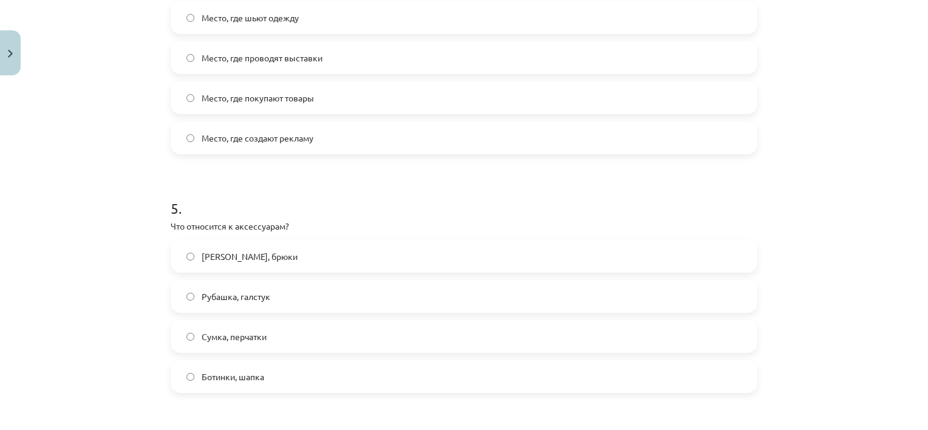
scroll to position [1039, 0]
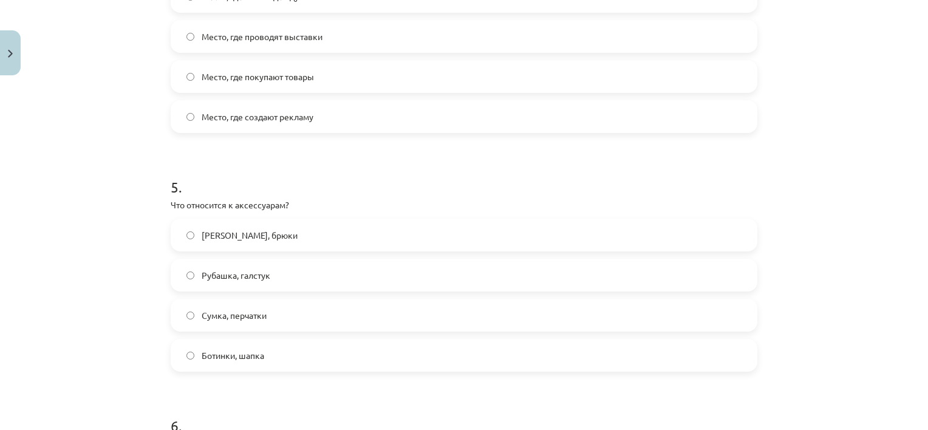
click at [246, 316] on span "Сумка, перчатки" at bounding box center [234, 315] width 65 height 13
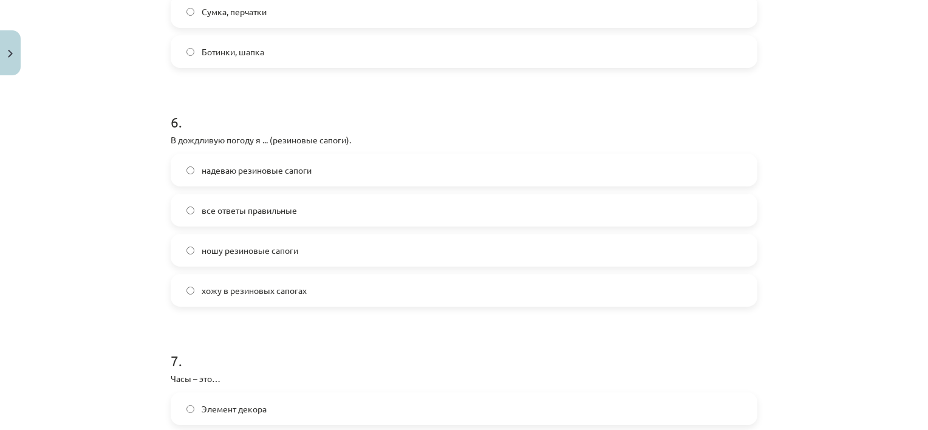
click at [230, 217] on label "все ответы правильные" at bounding box center [464, 210] width 584 height 30
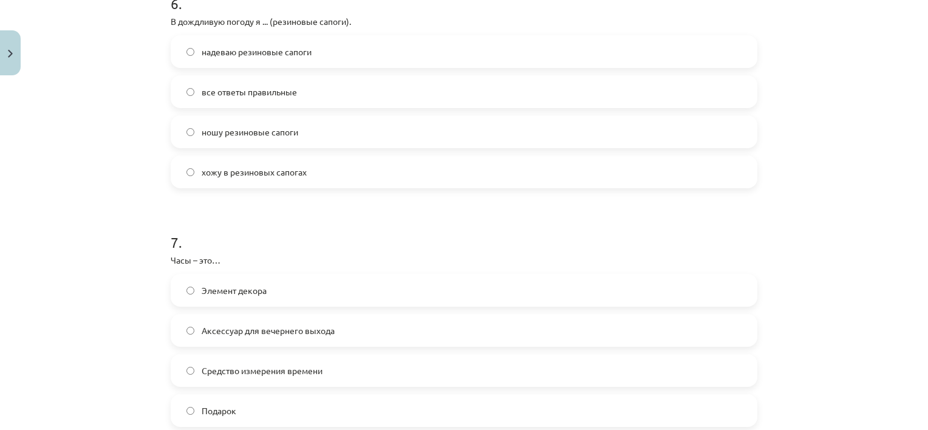
scroll to position [1464, 0]
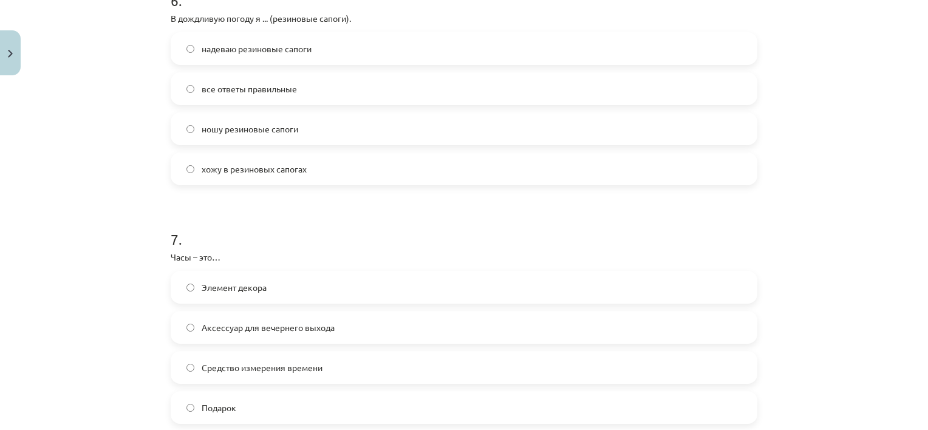
click at [263, 379] on label "Средство измерения времени" at bounding box center [464, 367] width 584 height 30
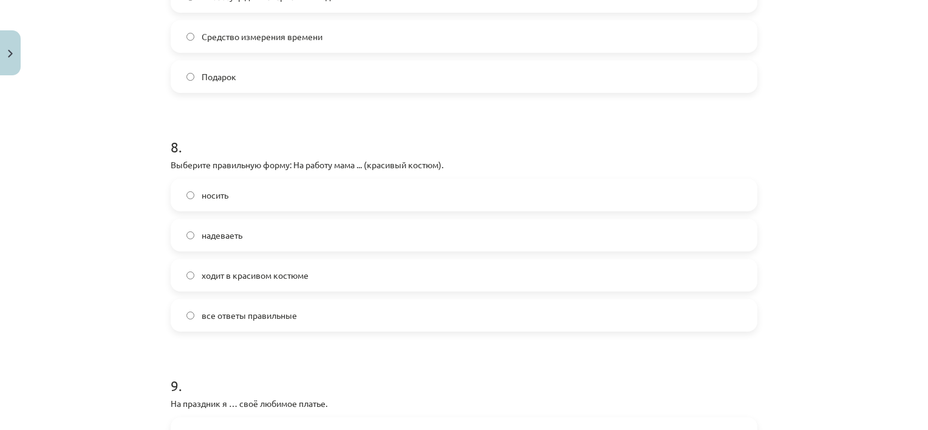
scroll to position [1828, 0]
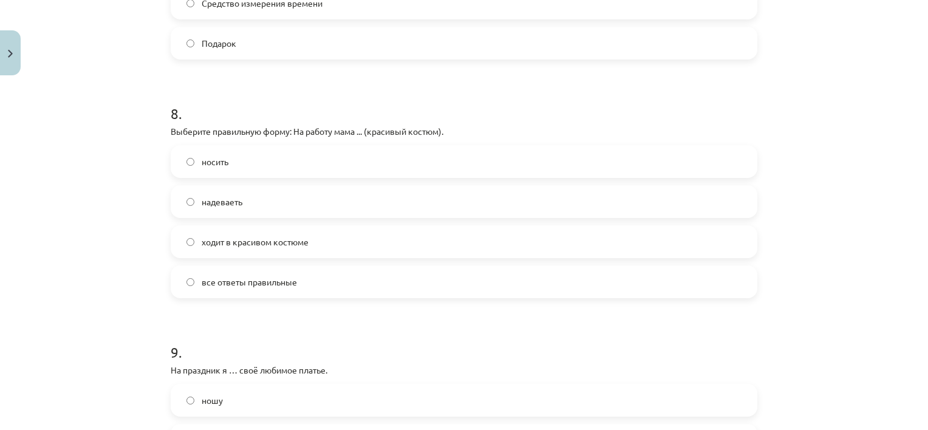
click at [270, 237] on span "ходит в красивом костюме" at bounding box center [255, 242] width 107 height 13
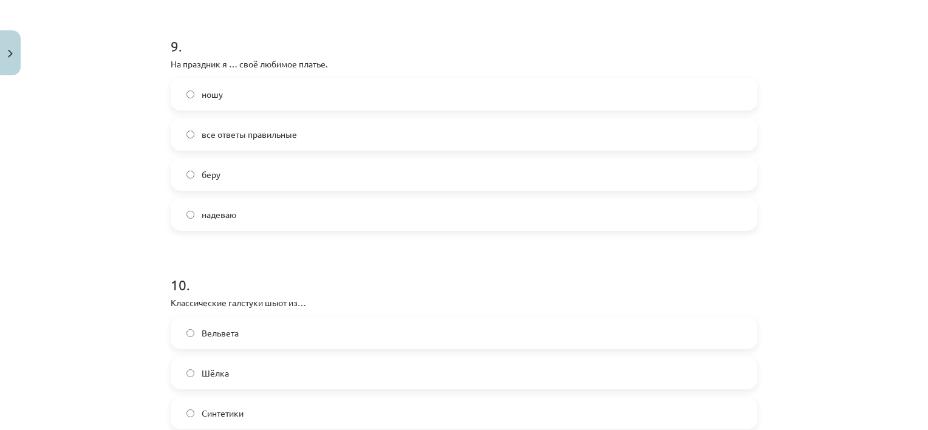
scroll to position [2131, 0]
click at [263, 221] on label "надеваю" at bounding box center [464, 217] width 584 height 30
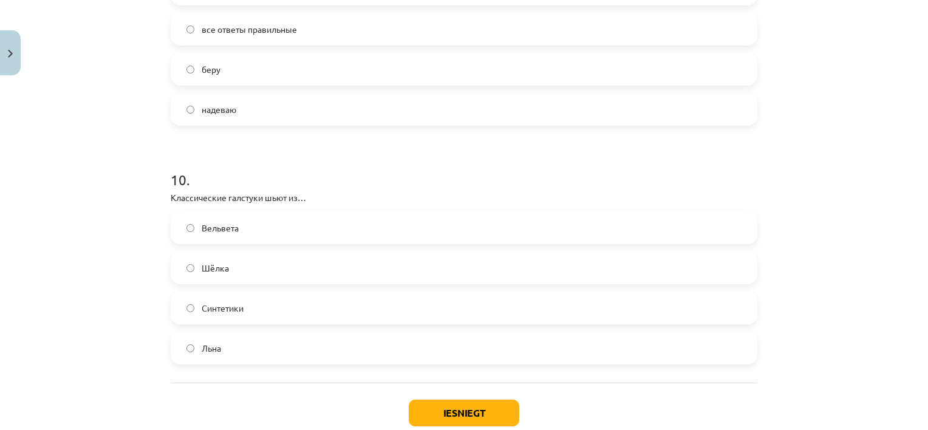
scroll to position [2253, 0]
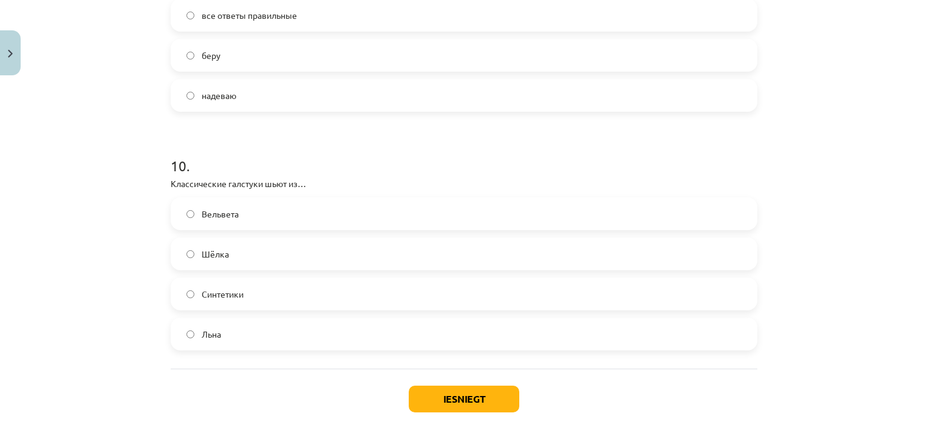
click at [279, 239] on label "Шёлка" at bounding box center [464, 254] width 584 height 30
click at [449, 408] on button "Iesniegt" at bounding box center [464, 398] width 110 height 27
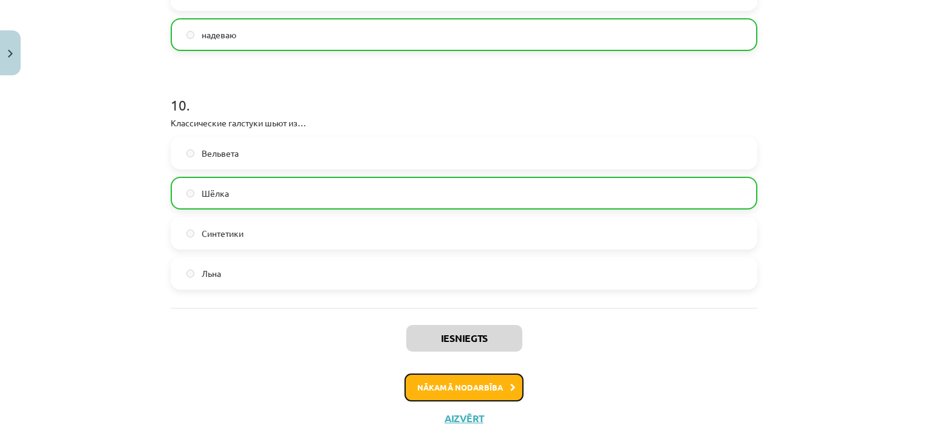
click at [445, 387] on button "Nākamā nodarbība" at bounding box center [463, 387] width 119 height 28
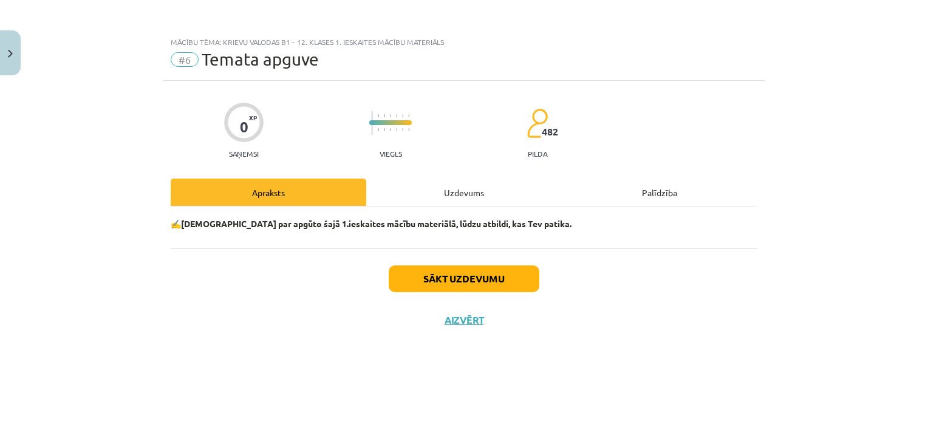
scroll to position [0, 0]
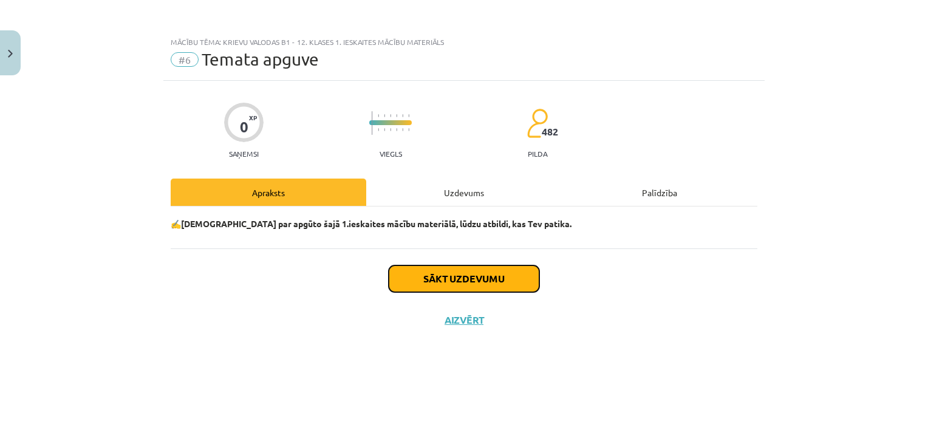
click at [447, 271] on button "Sākt uzdevumu" at bounding box center [463, 278] width 151 height 27
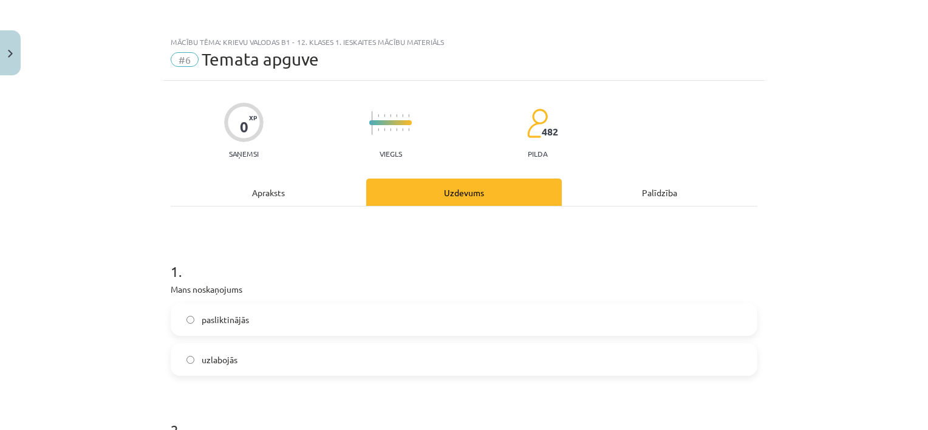
click at [277, 319] on label "pasliktinājās" at bounding box center [464, 319] width 584 height 30
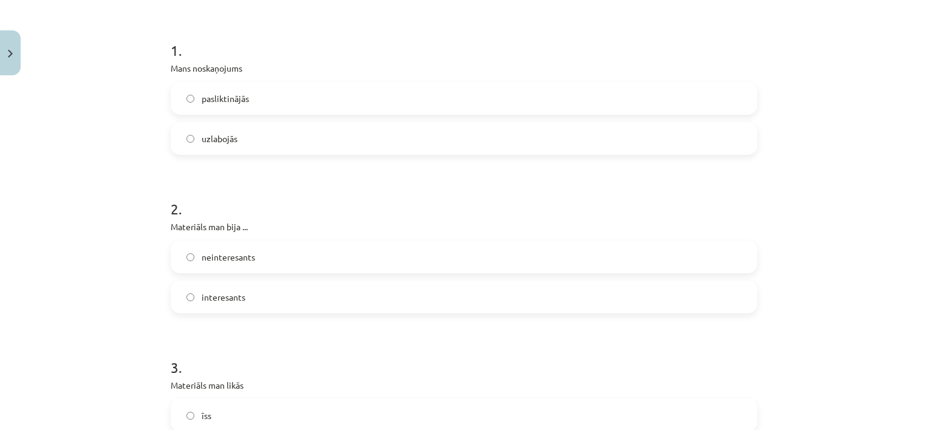
scroll to position [243, 0]
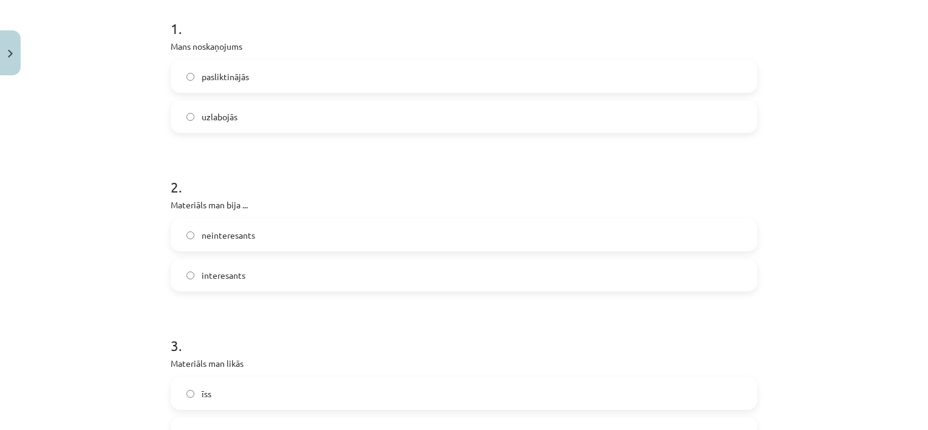
click at [277, 282] on label "interesants" at bounding box center [464, 275] width 584 height 30
click at [297, 120] on label "uzlabojās" at bounding box center [464, 116] width 584 height 30
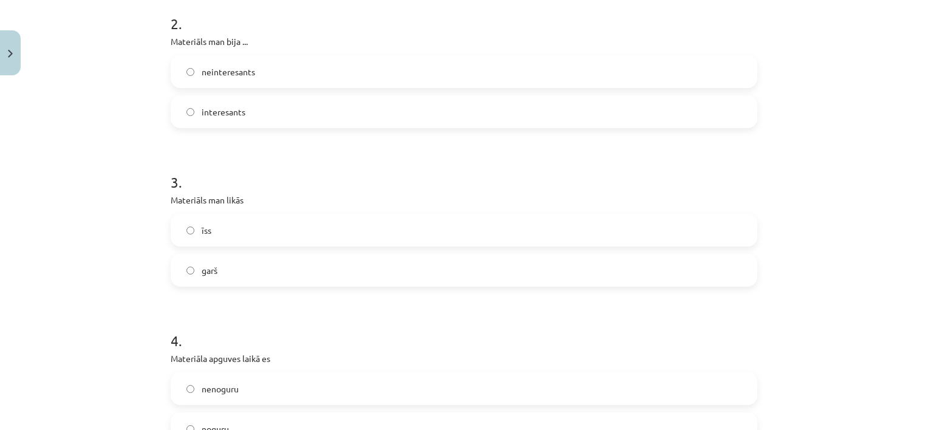
scroll to position [425, 0]
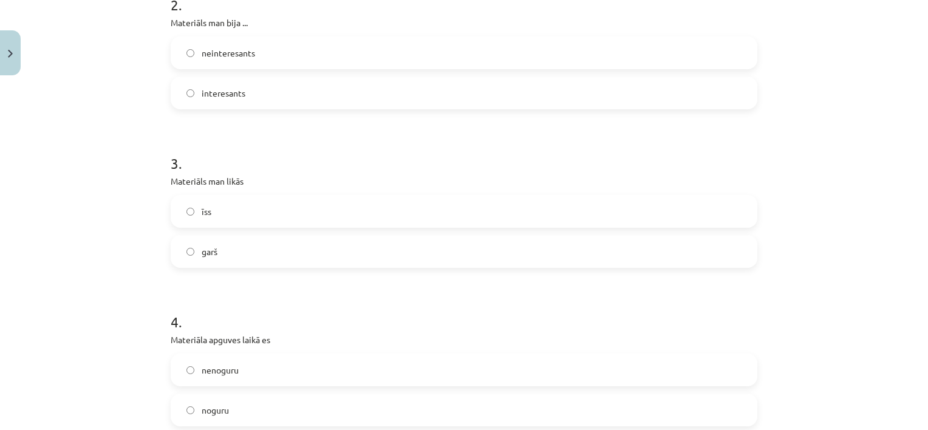
click at [233, 265] on label "garš" at bounding box center [464, 251] width 584 height 30
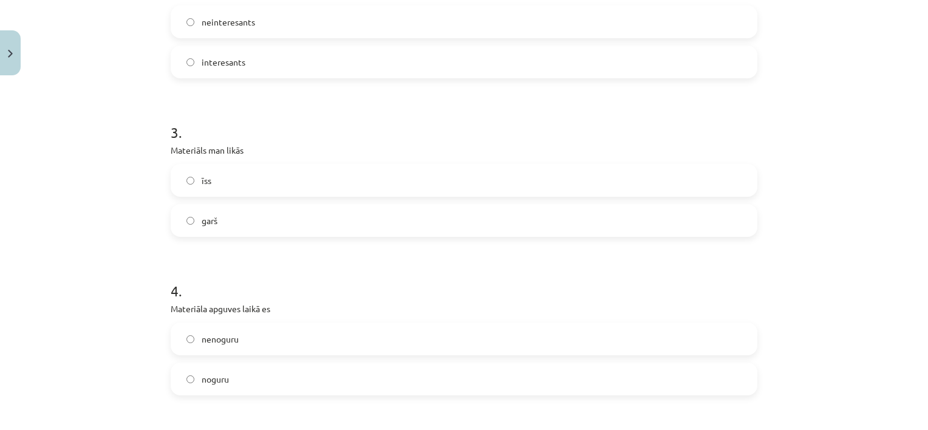
scroll to position [486, 0]
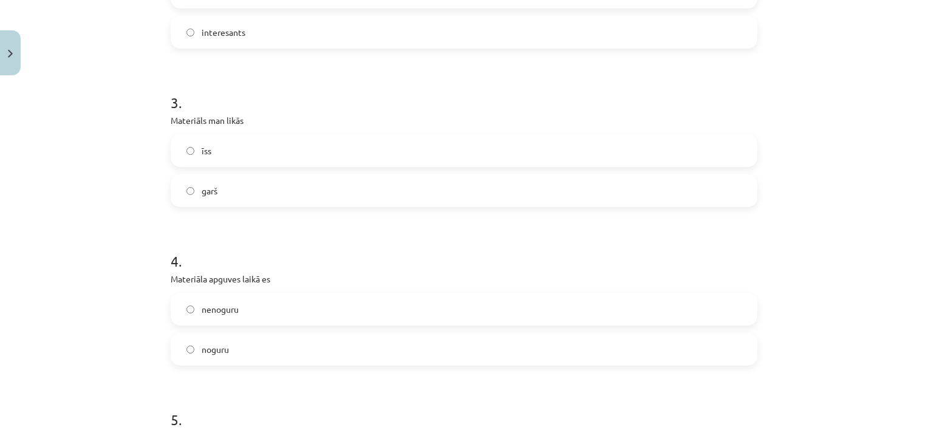
click at [232, 354] on label "noguru" at bounding box center [464, 349] width 584 height 30
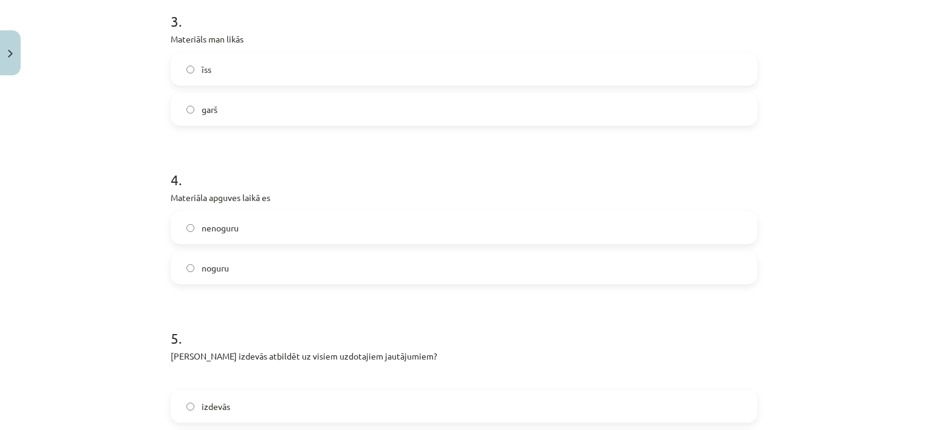
scroll to position [668, 0]
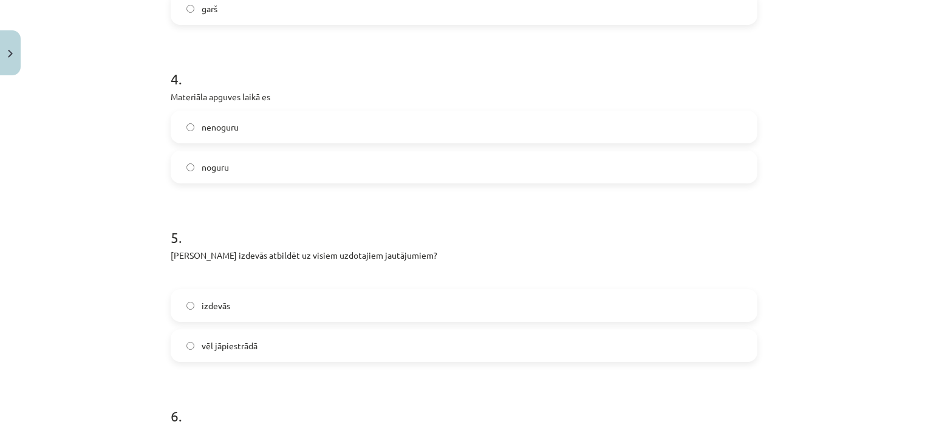
click at [239, 339] on span "vēl jāpiestrādā" at bounding box center [230, 345] width 56 height 13
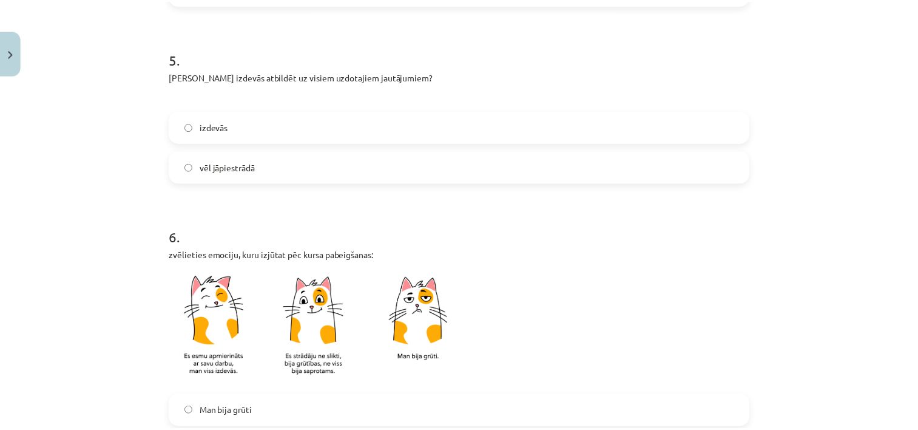
scroll to position [1032, 0]
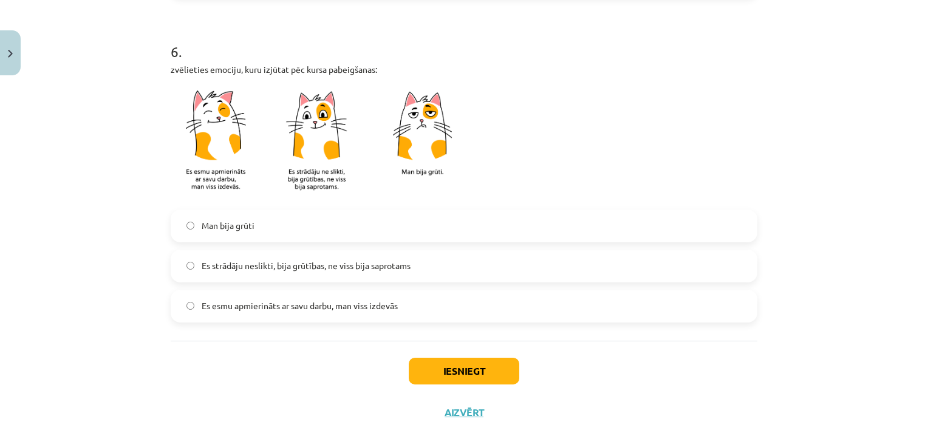
click at [263, 316] on label "Es esmu apmierināts ar savu darbu, man viss izdevās" at bounding box center [464, 306] width 584 height 30
click at [444, 359] on button "Iesniegt" at bounding box center [464, 371] width 110 height 27
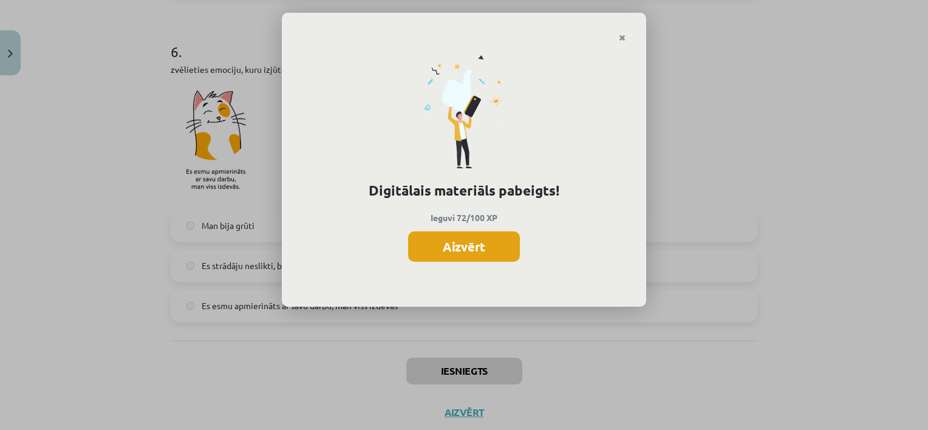
click at [484, 248] on button "Aizvērt" at bounding box center [464, 246] width 112 height 30
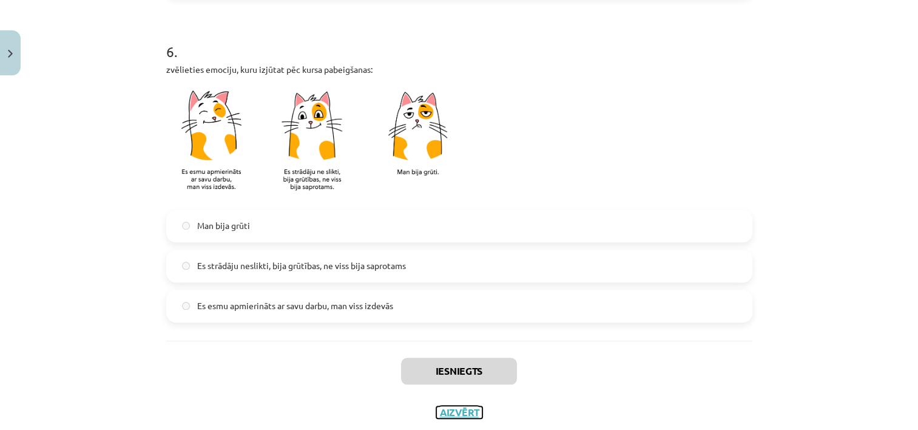
click at [471, 410] on button "Aizvērt" at bounding box center [459, 412] width 46 height 12
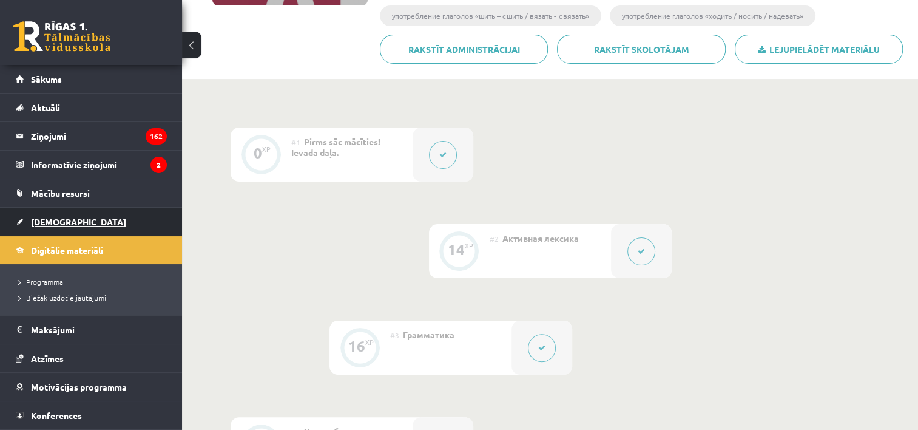
click at [87, 216] on link "[DEMOGRAPHIC_DATA]" at bounding box center [91, 222] width 151 height 28
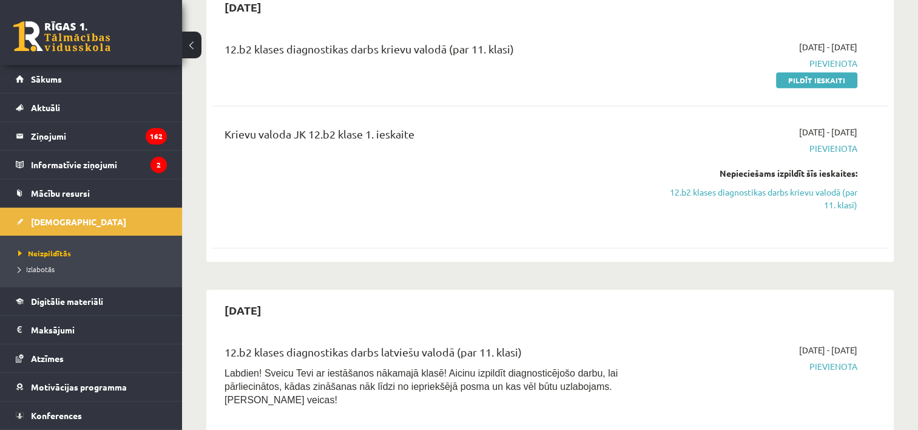
scroll to position [607, 0]
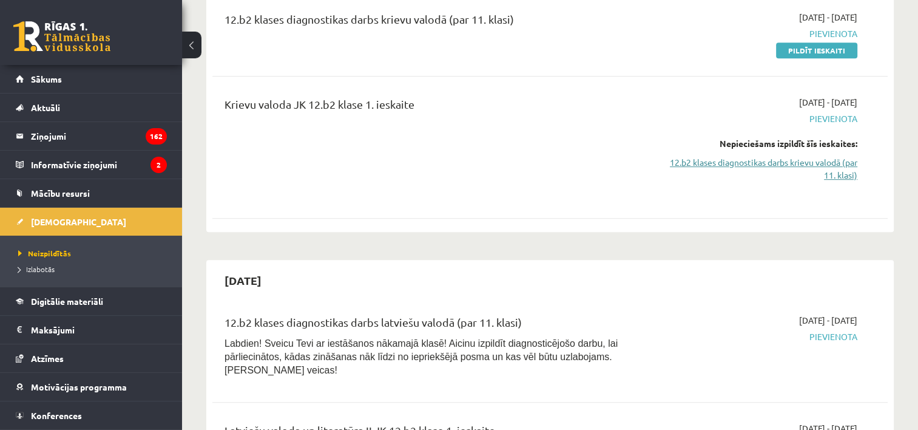
click at [802, 156] on link "12.b2 klases diagnostikas darbs krievu valodā (par 11. klasi)" at bounding box center [758, 168] width 199 height 25
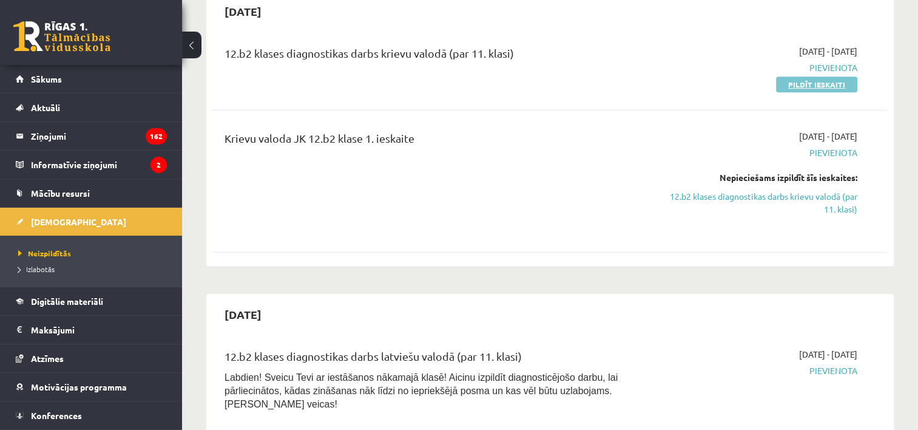
click at [840, 76] on link "Pildīt ieskaiti" at bounding box center [816, 84] width 81 height 16
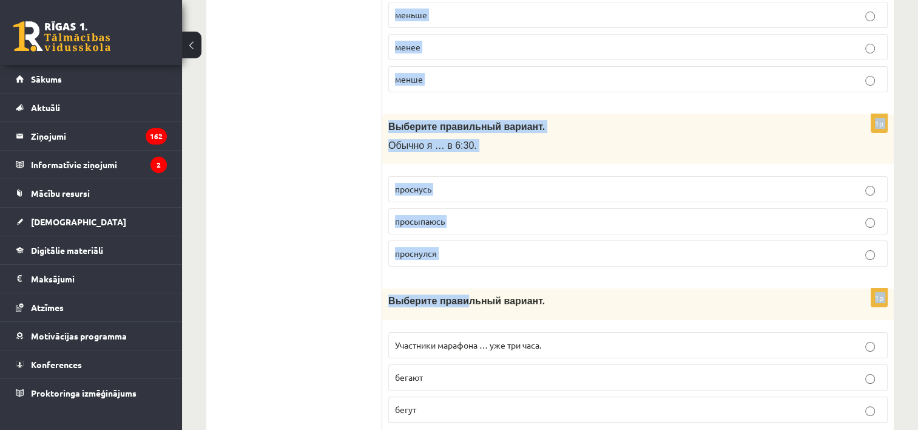
scroll to position [4779, 0]
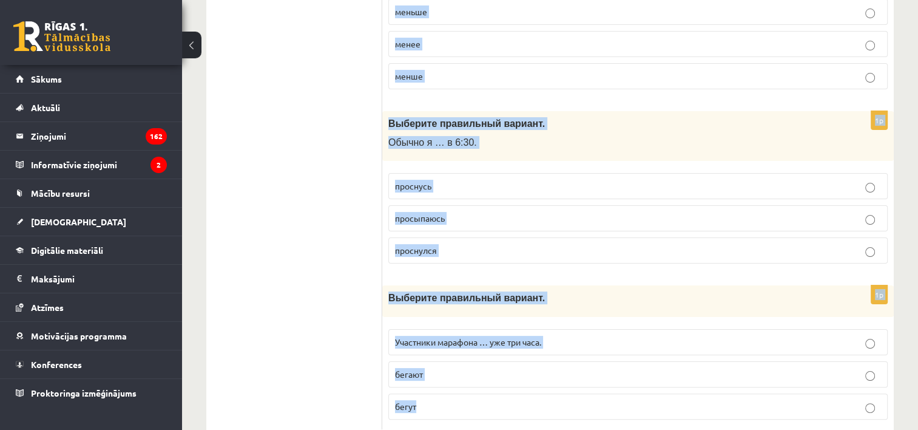
drag, startPoint x: 386, startPoint y: 237, endPoint x: 460, endPoint y: 412, distance: 189.6
copy form "Выберите правильный вариант. Самый быстрый и простой … улучшить здоровье – нача…"
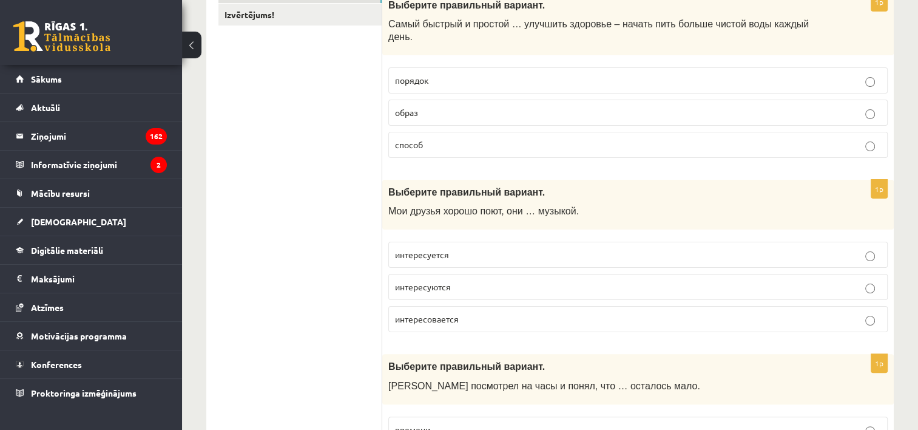
scroll to position [0, 0]
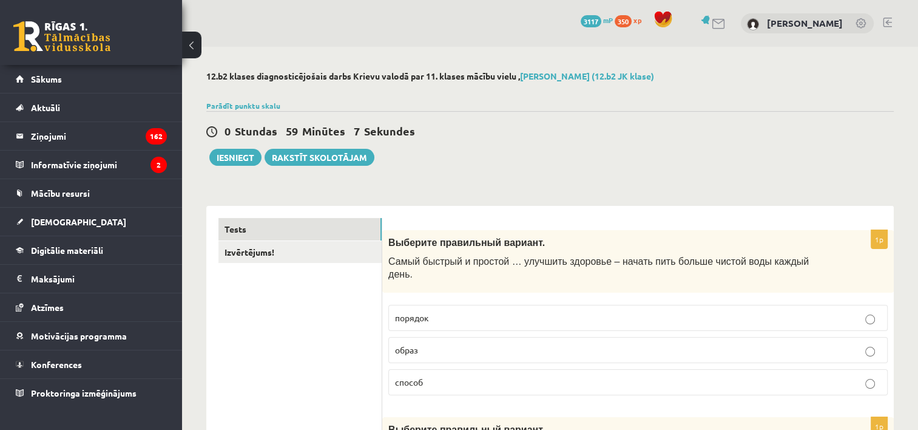
click at [487, 376] on p "способ" at bounding box center [638, 382] width 486 height 13
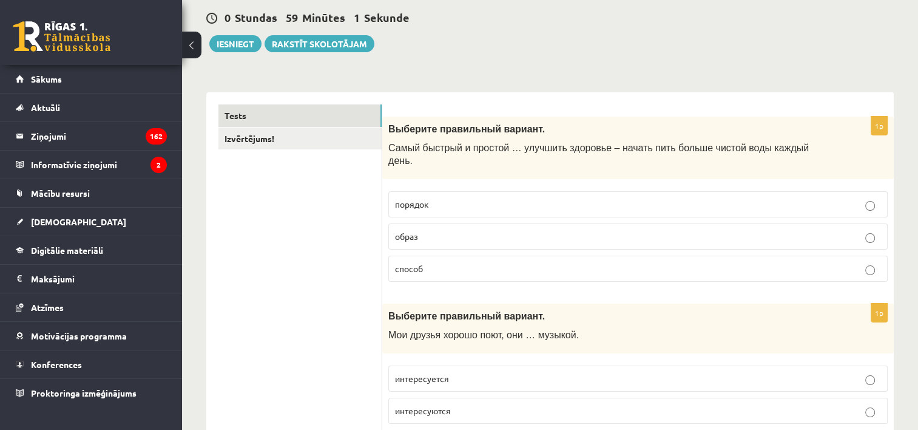
scroll to position [182, 0]
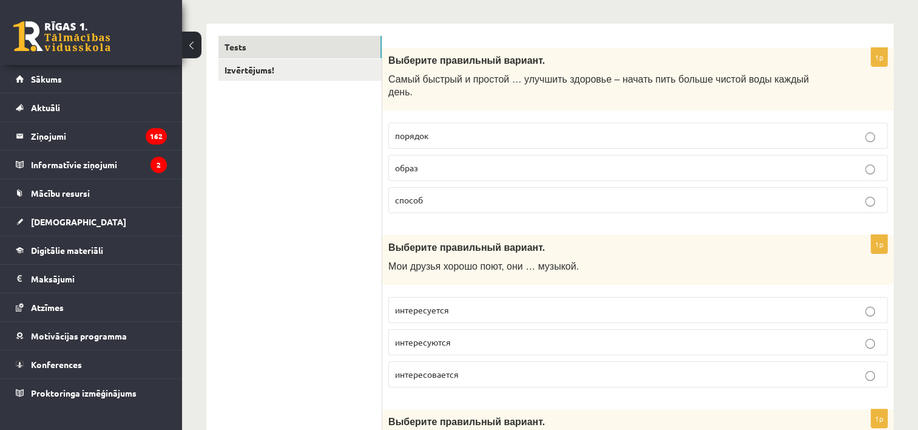
click at [481, 306] on label "интересуется" at bounding box center [638, 310] width 500 height 26
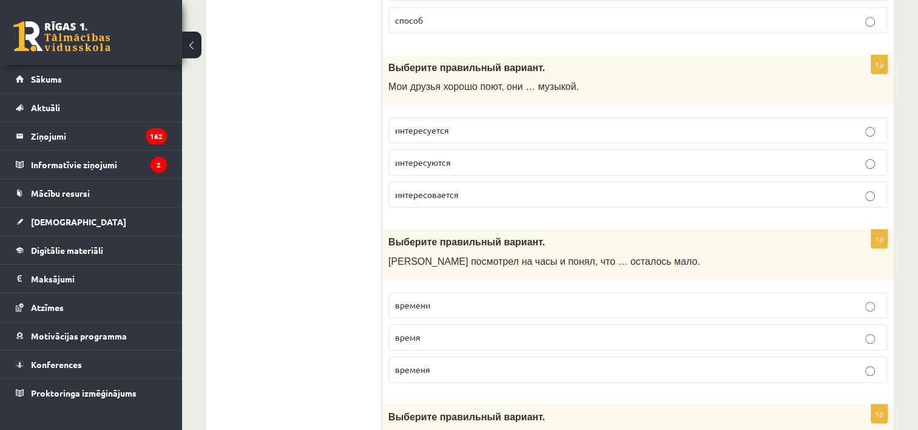
scroll to position [364, 0]
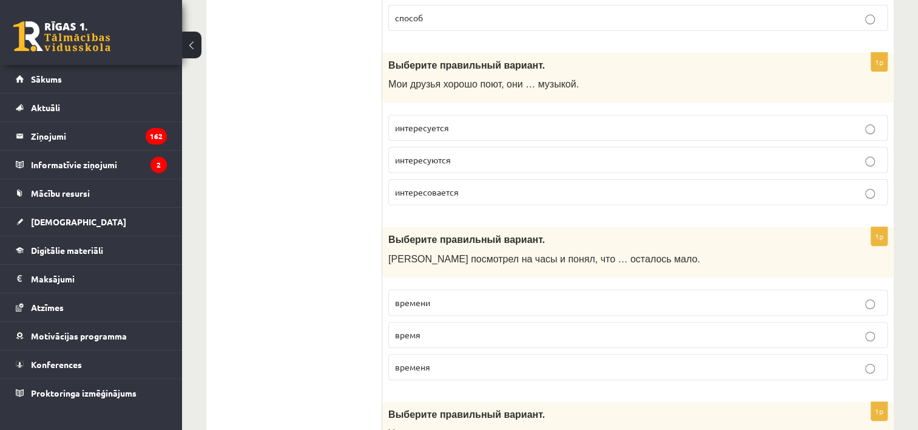
click at [432, 296] on p "времени" at bounding box center [638, 302] width 486 height 13
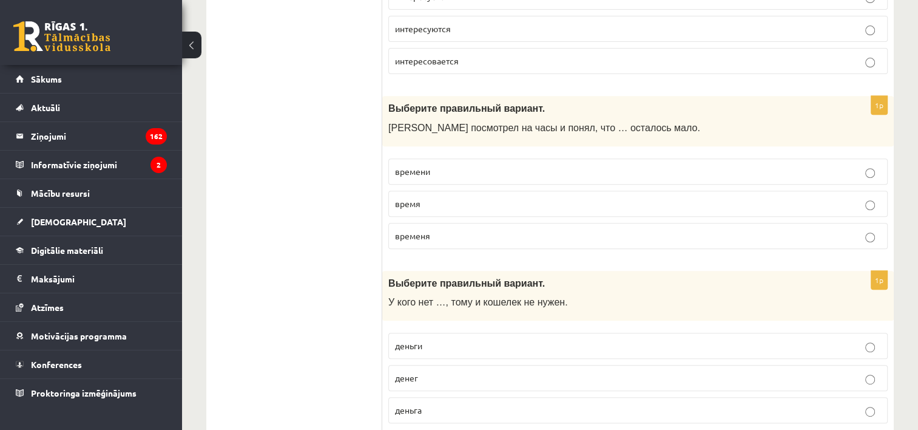
scroll to position [546, 0]
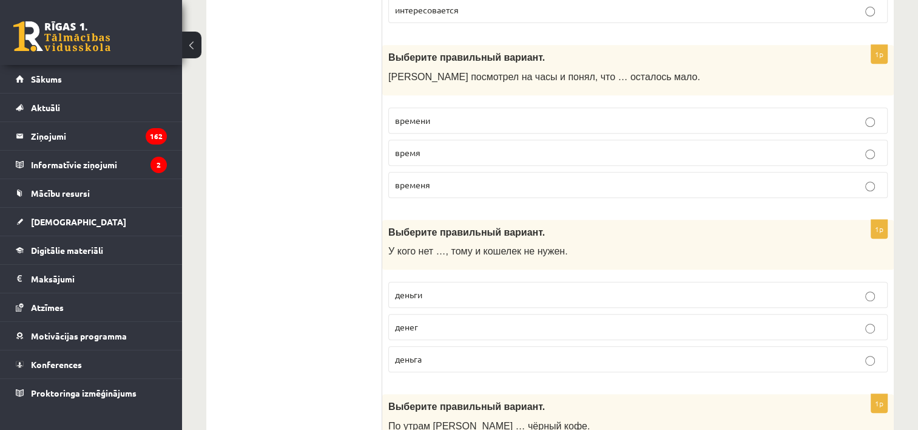
drag, startPoint x: 445, startPoint y: 311, endPoint x: 453, endPoint y: 313, distance: 8.3
click at [450, 321] on p "денег" at bounding box center [638, 327] width 486 height 13
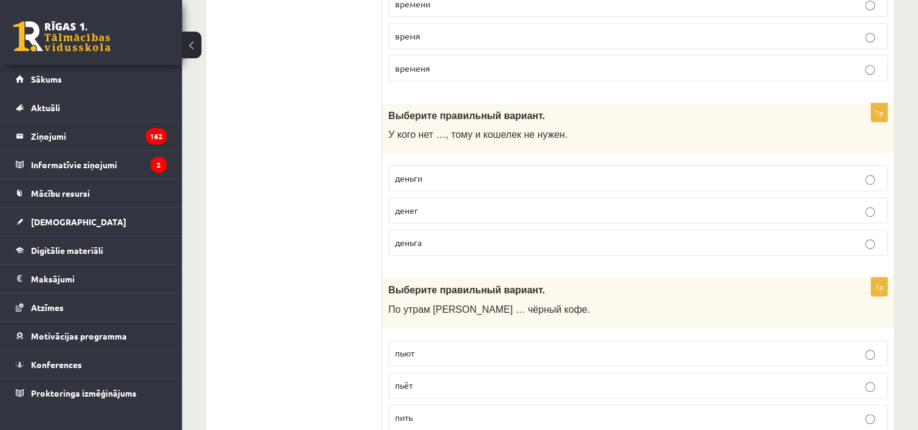
scroll to position [668, 0]
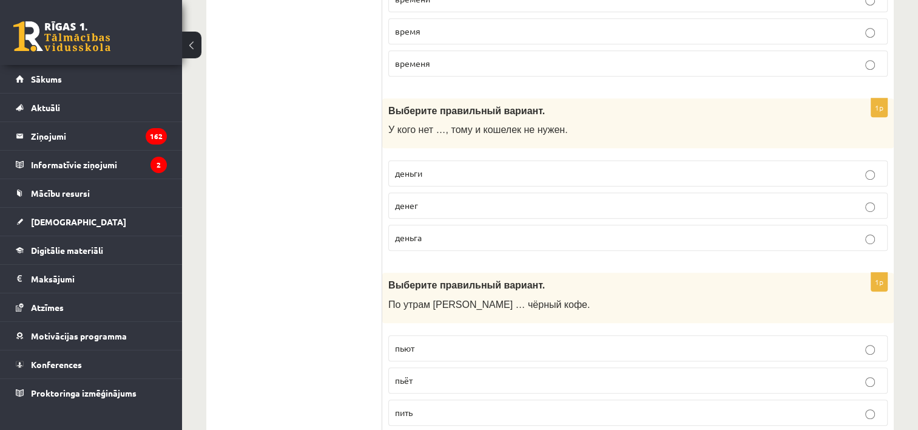
click at [447, 374] on p "пьёт" at bounding box center [638, 380] width 486 height 13
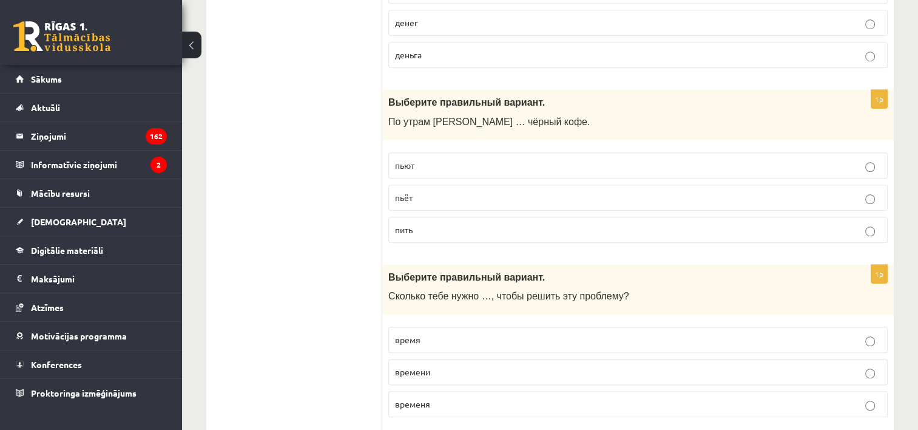
scroll to position [911, 0]
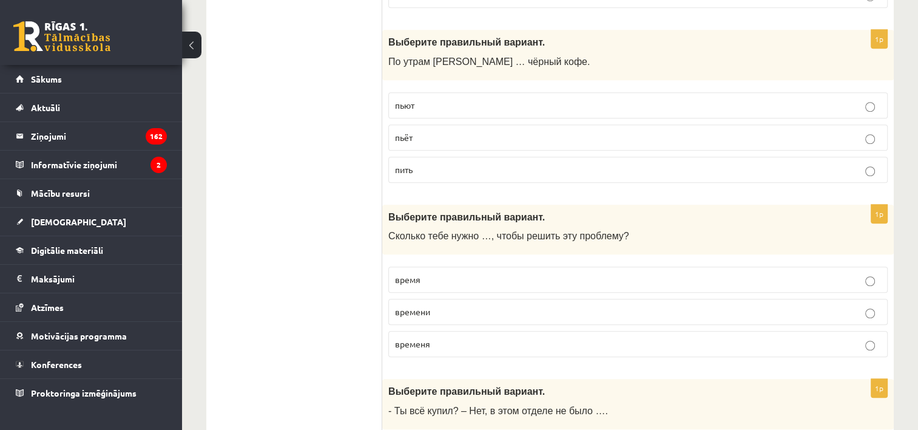
click at [434, 305] on p "времени" at bounding box center [638, 311] width 486 height 13
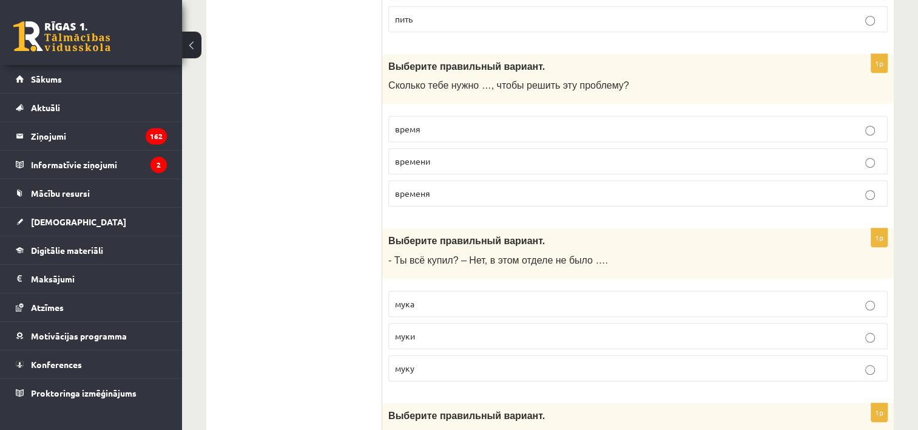
scroll to position [1093, 0]
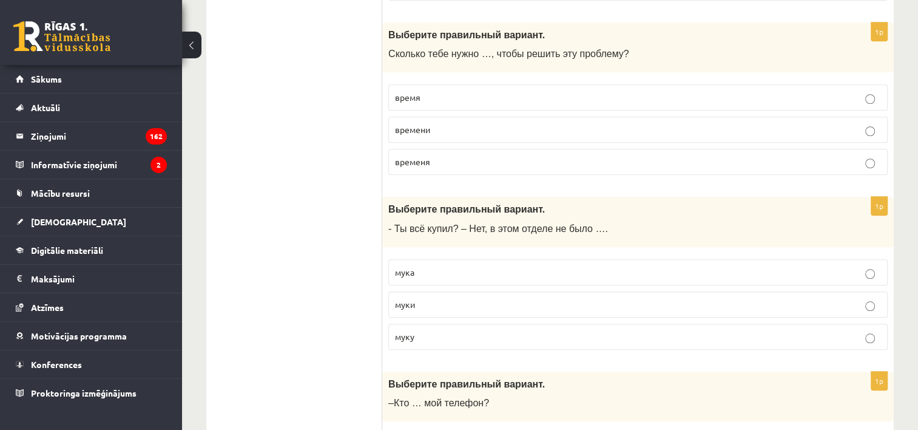
click at [458, 298] on p "муки" at bounding box center [638, 304] width 486 height 13
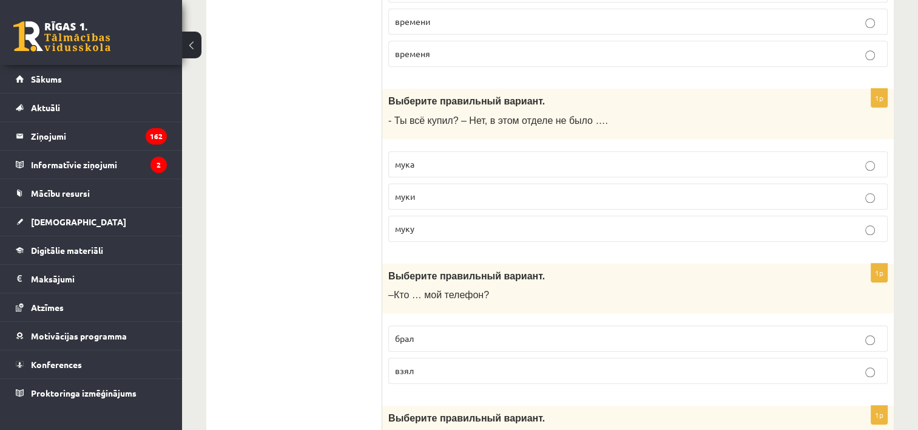
scroll to position [1214, 0]
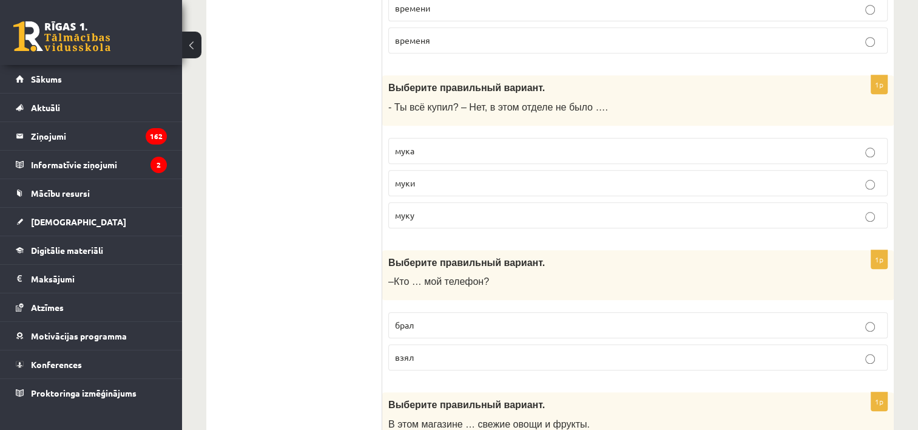
click at [463, 359] on div "1p Выберите правильный вариант. –Кто … мой телефон? брал взял" at bounding box center [638, 315] width 512 height 131
click at [466, 351] on p "взял" at bounding box center [638, 357] width 486 height 13
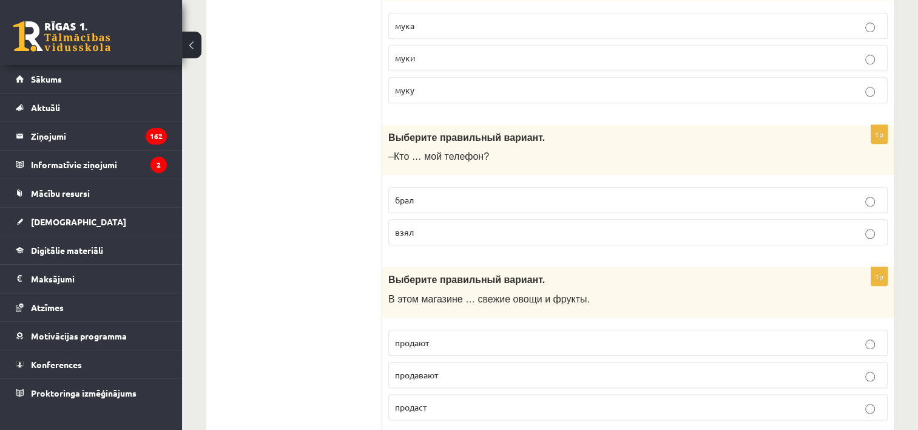
scroll to position [1396, 0]
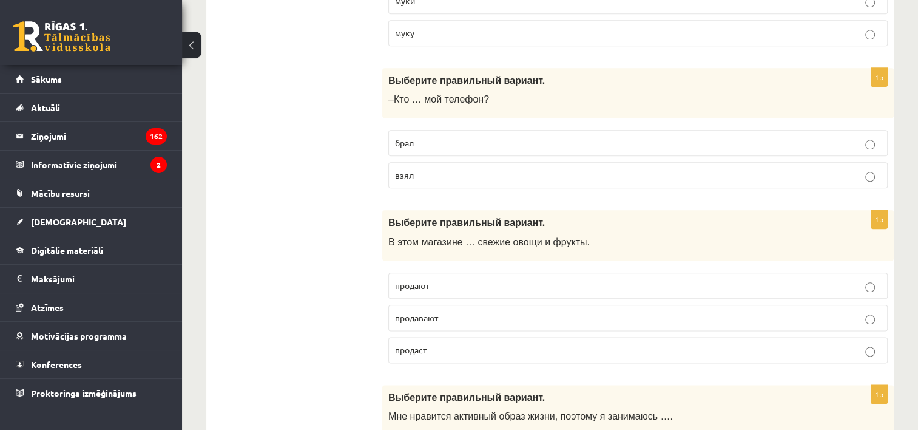
click at [481, 279] on p "продают" at bounding box center [638, 285] width 486 height 13
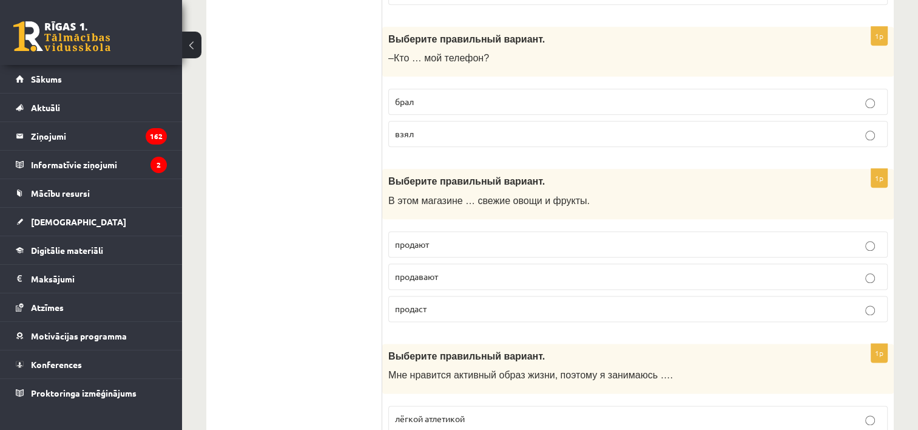
scroll to position [1518, 0]
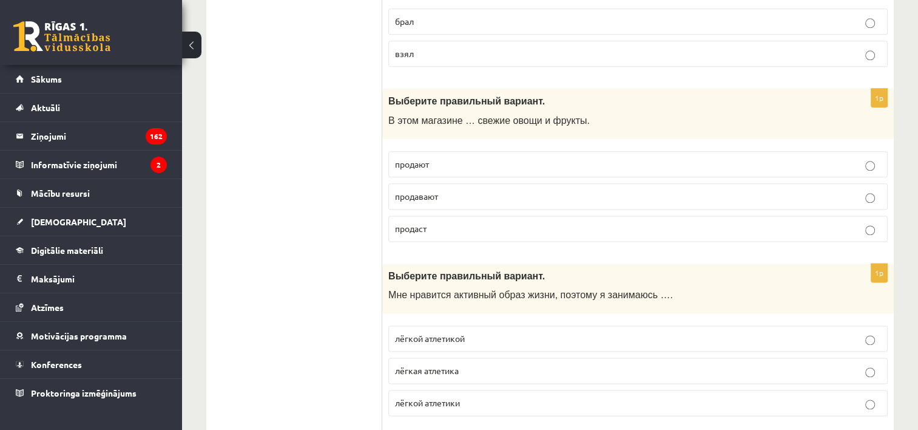
click at [502, 332] on p "лёгкой атлетикой" at bounding box center [638, 338] width 486 height 13
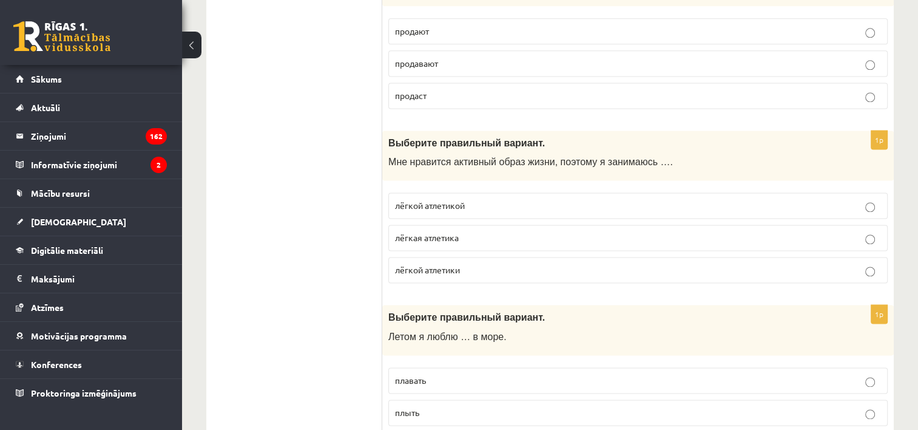
scroll to position [1700, 0]
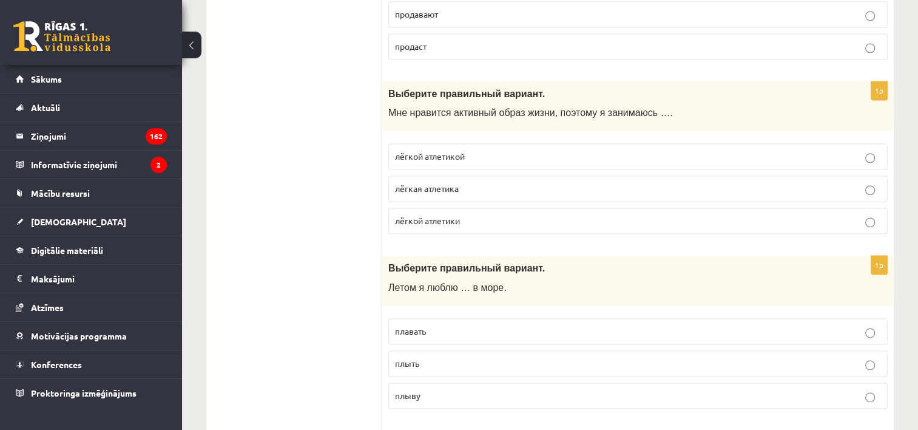
click at [453, 325] on p "плавать" at bounding box center [638, 331] width 486 height 13
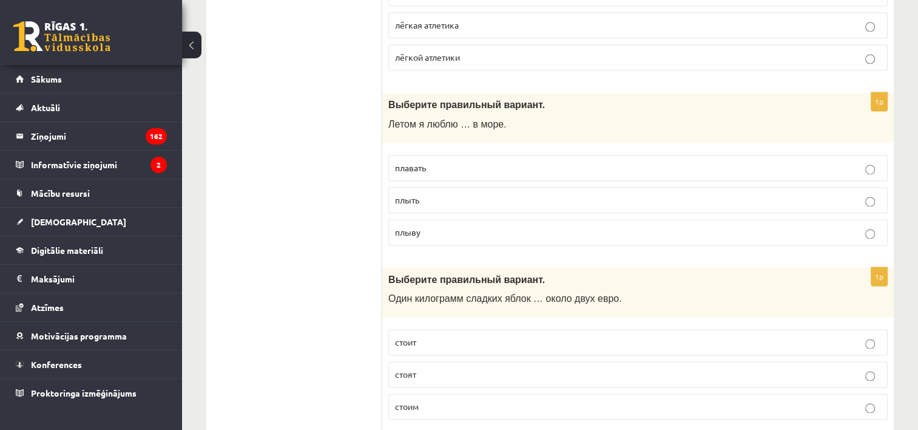
scroll to position [1882, 0]
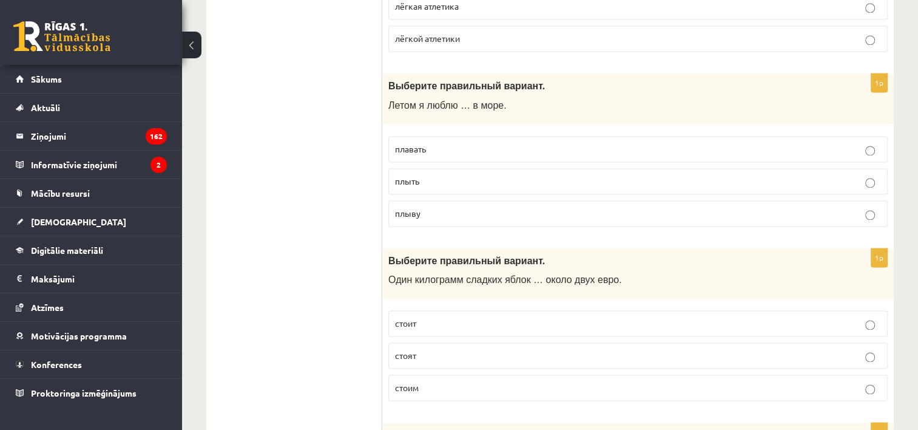
click at [457, 317] on p "стоит" at bounding box center [638, 323] width 486 height 13
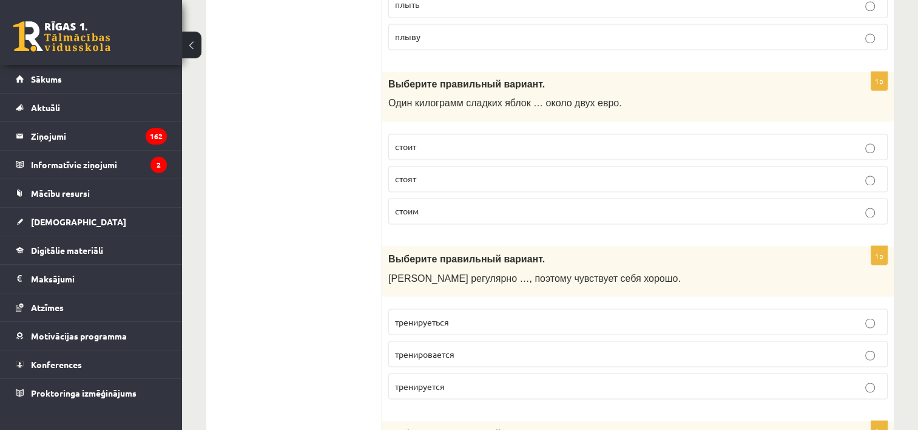
scroll to position [2064, 0]
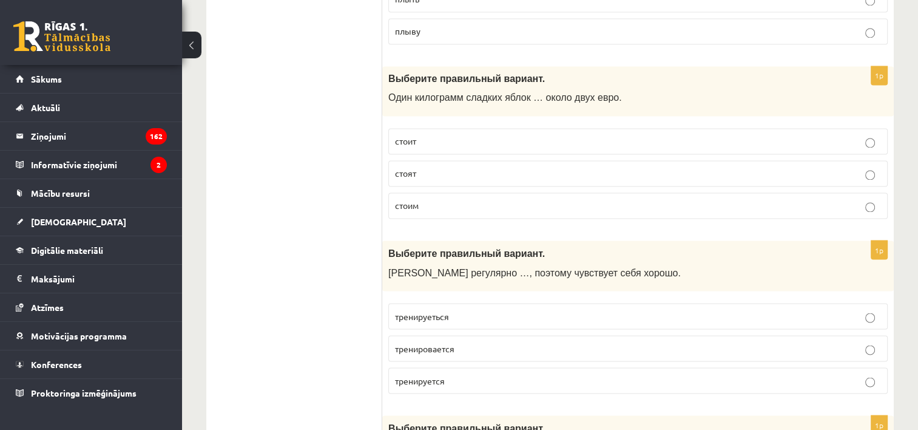
click at [478, 310] on p "тренируеться" at bounding box center [638, 316] width 486 height 13
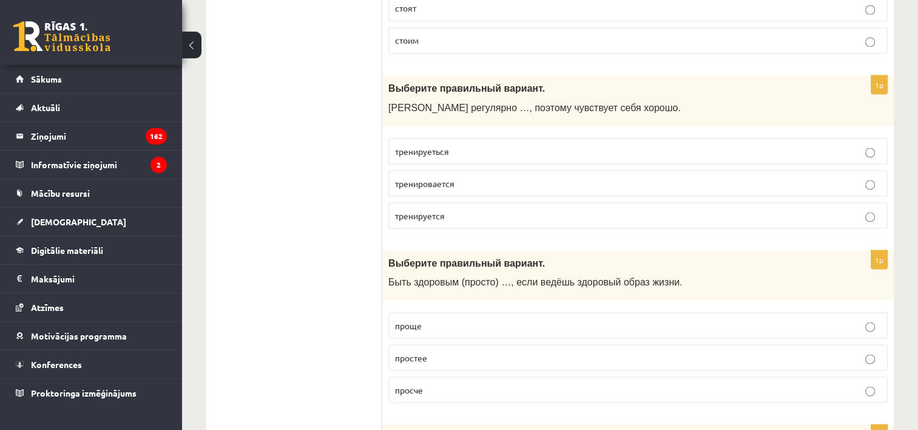
scroll to position [2246, 0]
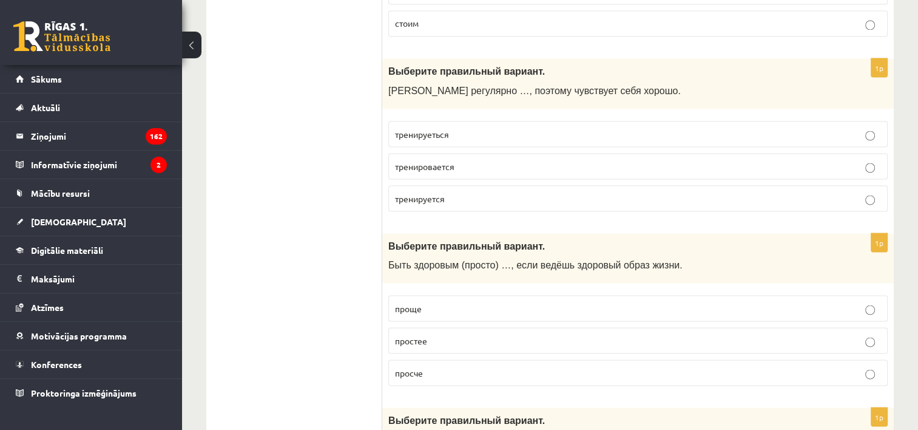
click at [468, 295] on label "проще" at bounding box center [638, 308] width 500 height 26
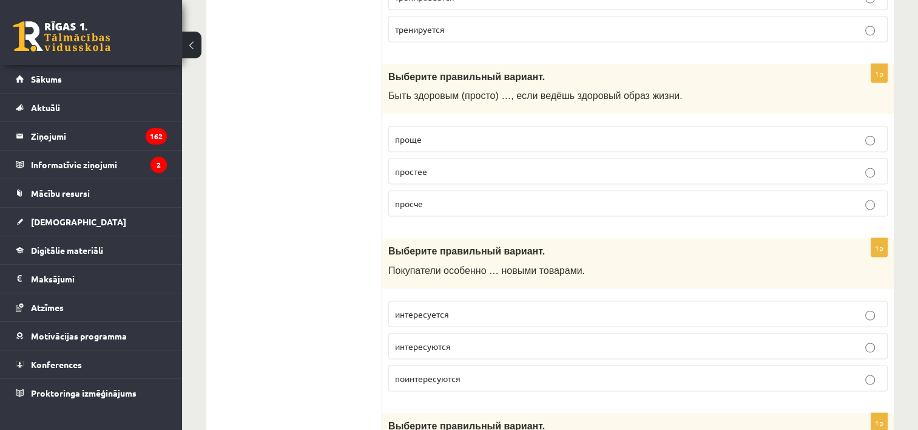
scroll to position [2428, 0]
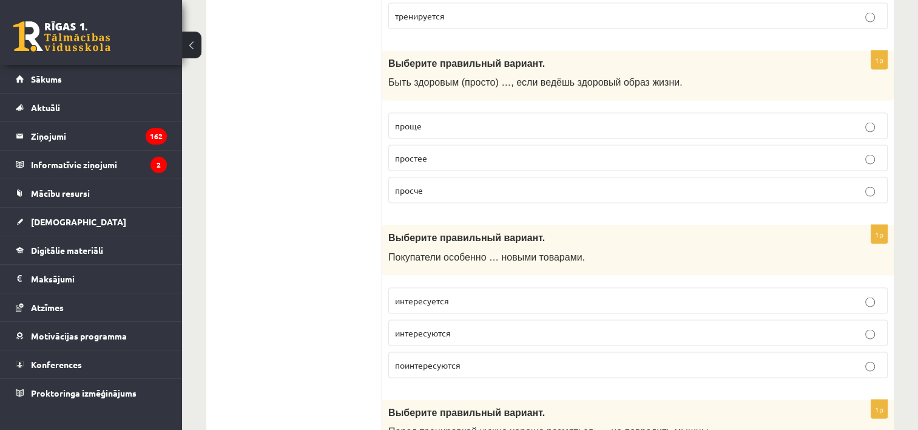
click at [490, 294] on p "интересуется" at bounding box center [638, 300] width 486 height 13
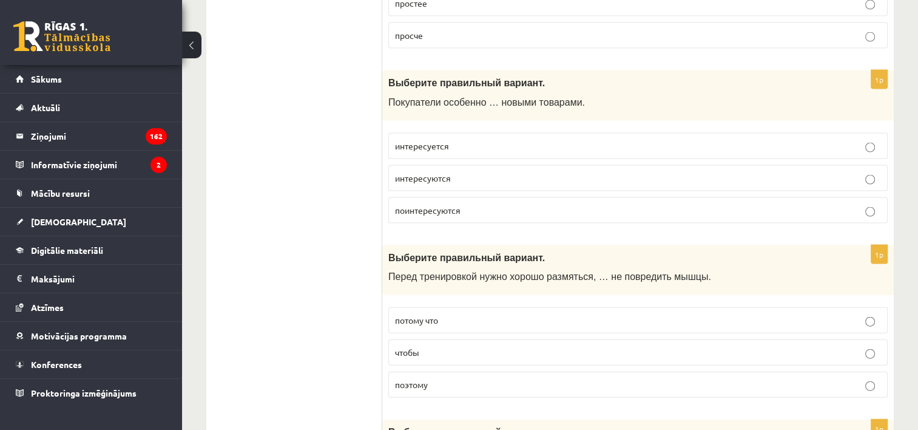
scroll to position [2610, 0]
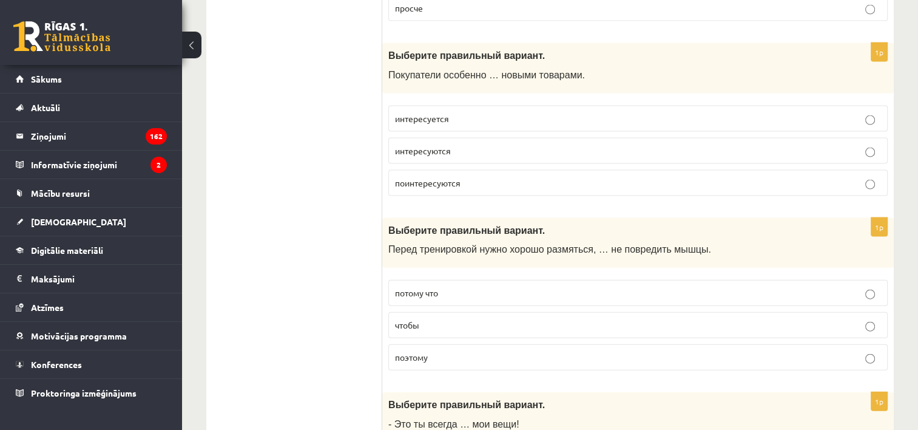
click at [464, 312] on label "чтобы" at bounding box center [638, 325] width 500 height 26
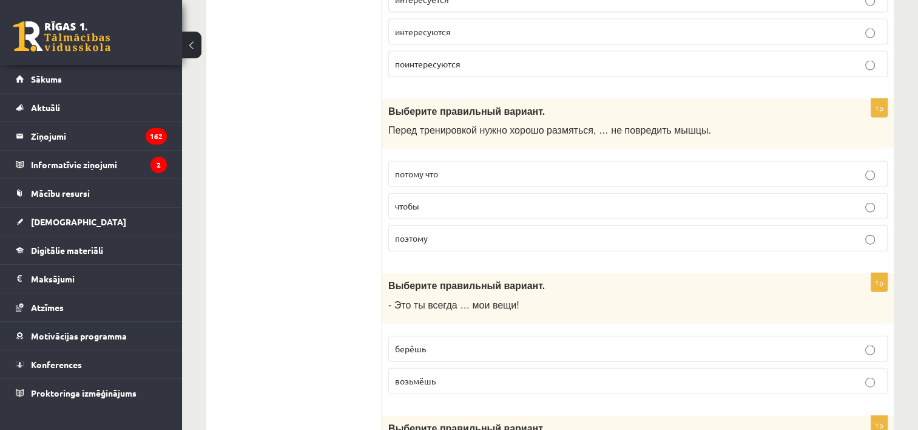
scroll to position [2732, 0]
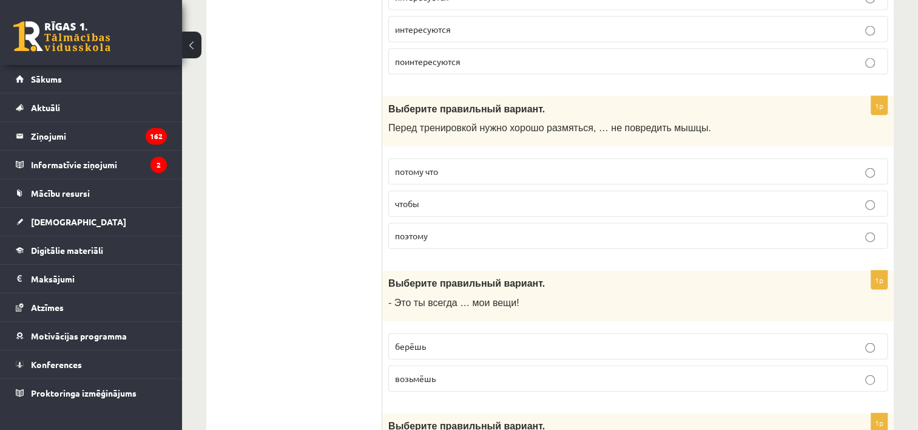
click at [442, 340] on p "берёшь" at bounding box center [638, 346] width 486 height 13
click at [458, 340] on p "берёшь" at bounding box center [638, 346] width 486 height 13
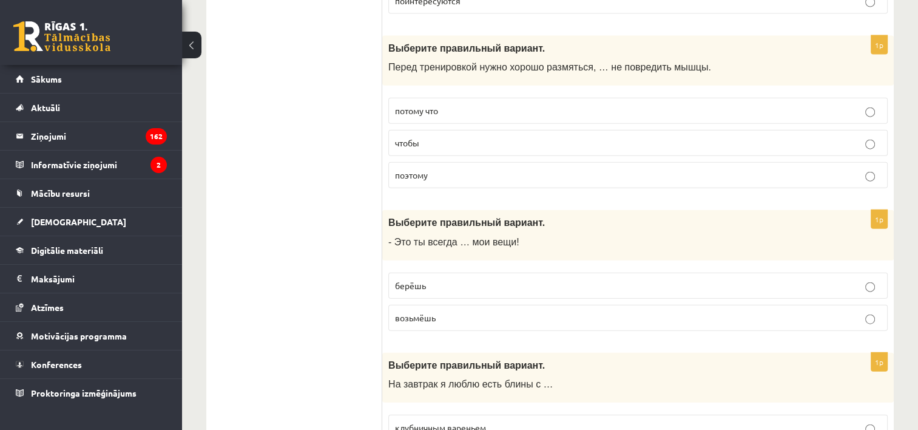
scroll to position [2914, 0]
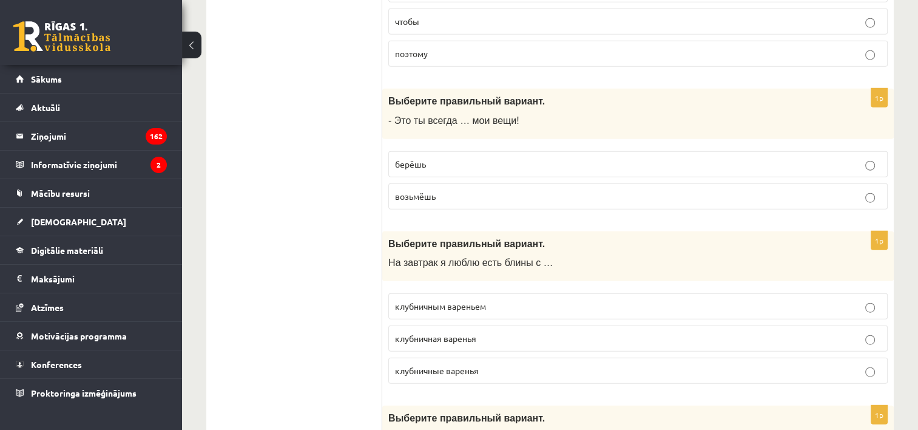
click at [473, 300] on span "клубничным вареньем" at bounding box center [440, 305] width 91 height 11
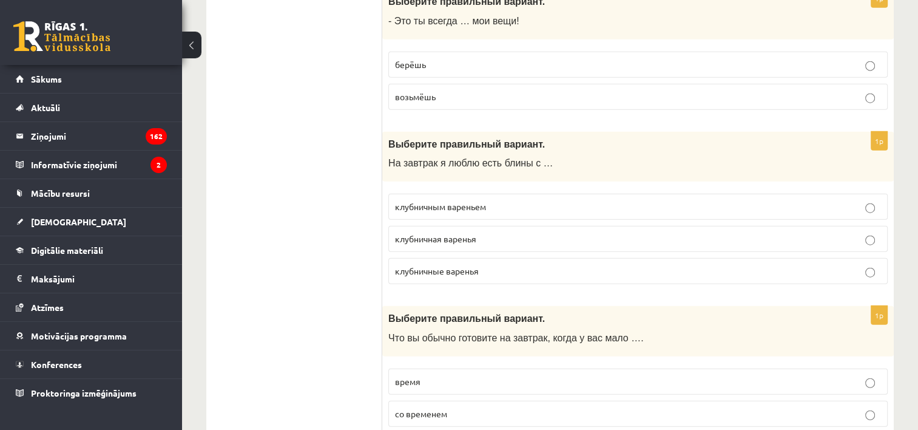
scroll to position [3035, 0]
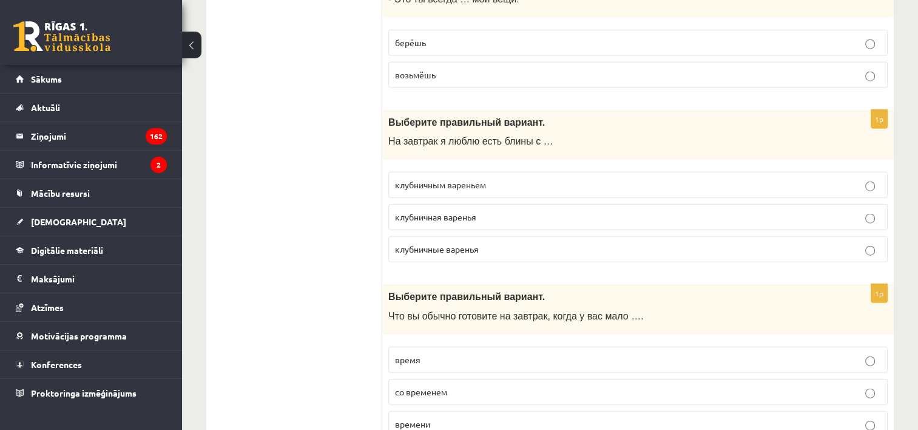
click at [447, 418] on p "времени" at bounding box center [638, 424] width 486 height 13
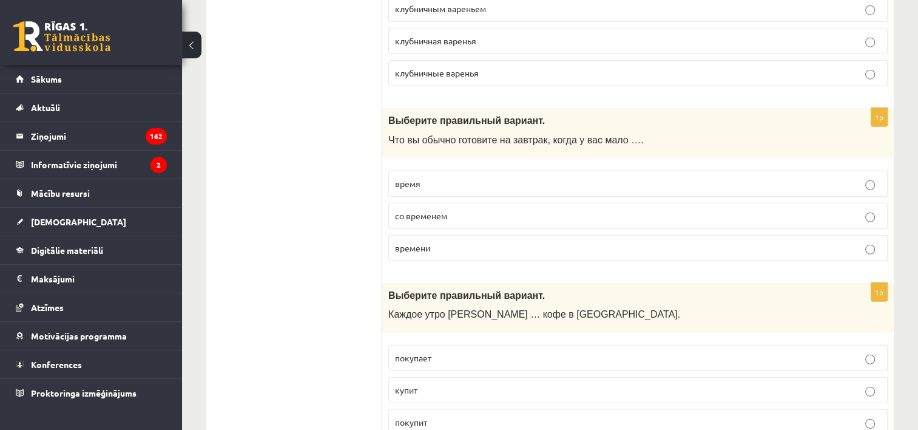
scroll to position [3217, 0]
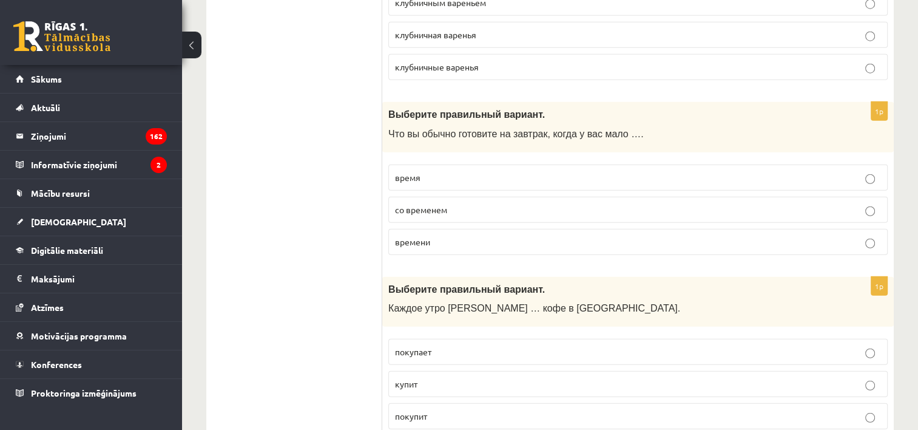
click at [471, 345] on p "покупает" at bounding box center [638, 351] width 486 height 13
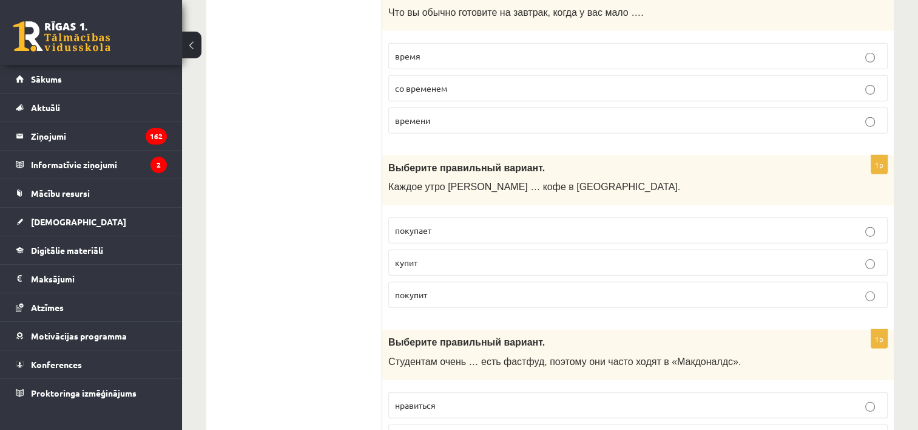
scroll to position [3399, 0]
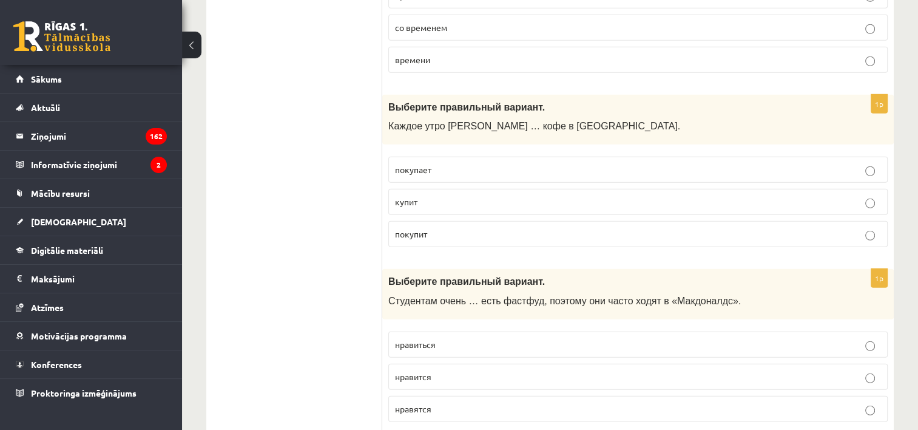
click at [466, 370] on p "нравится" at bounding box center [638, 376] width 486 height 13
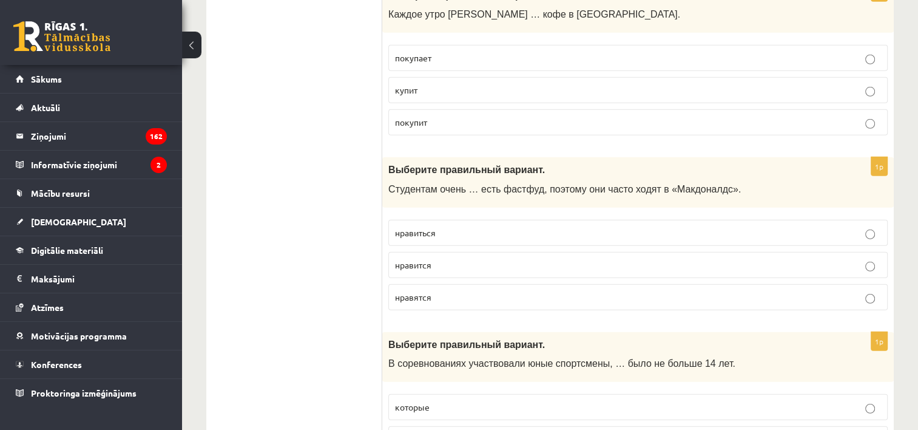
scroll to position [3581, 0]
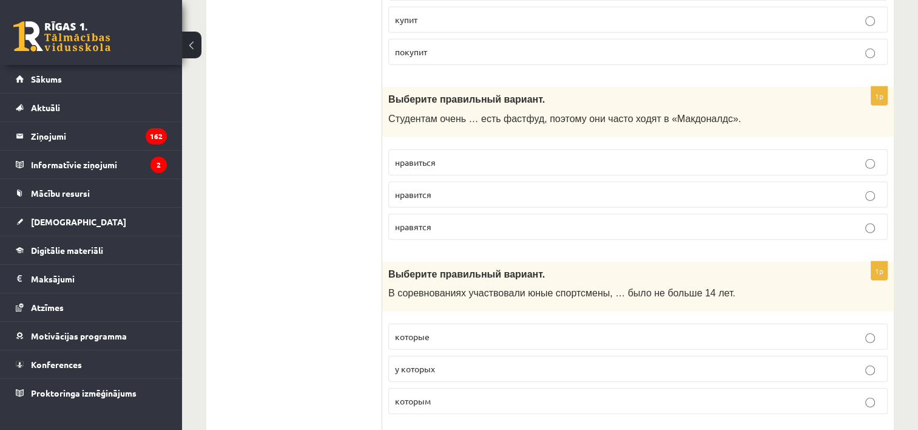
click at [461, 395] on p "которым" at bounding box center [638, 401] width 486 height 13
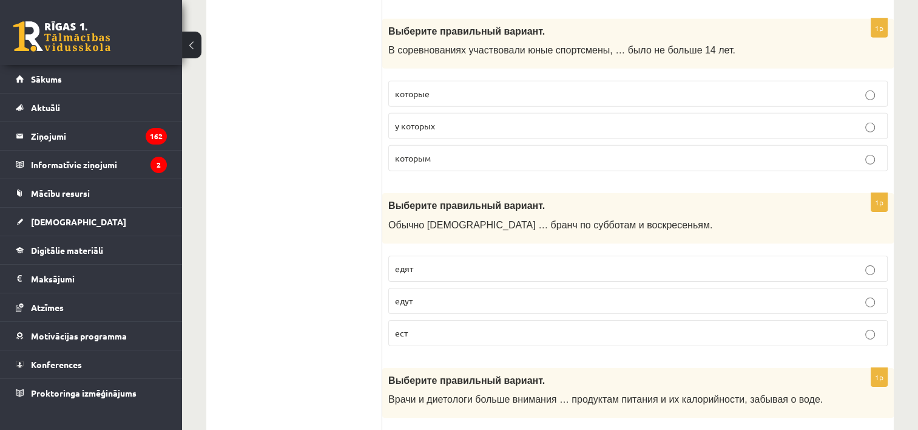
scroll to position [3885, 0]
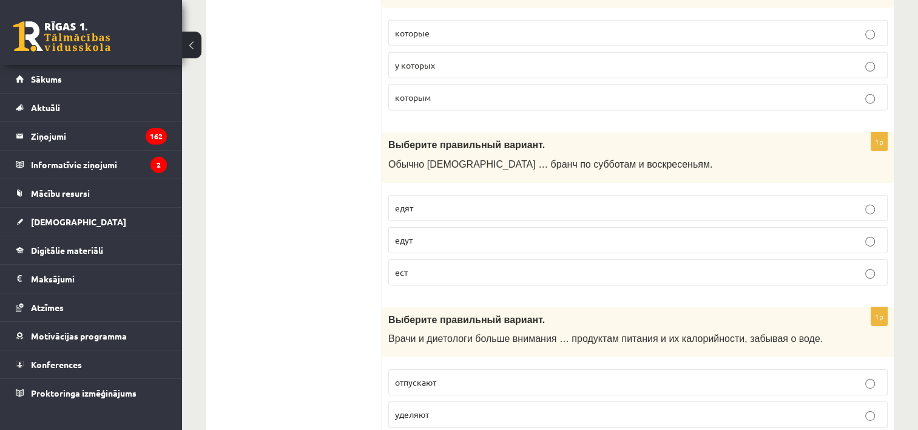
click at [435, 202] on p "едят" at bounding box center [638, 208] width 486 height 13
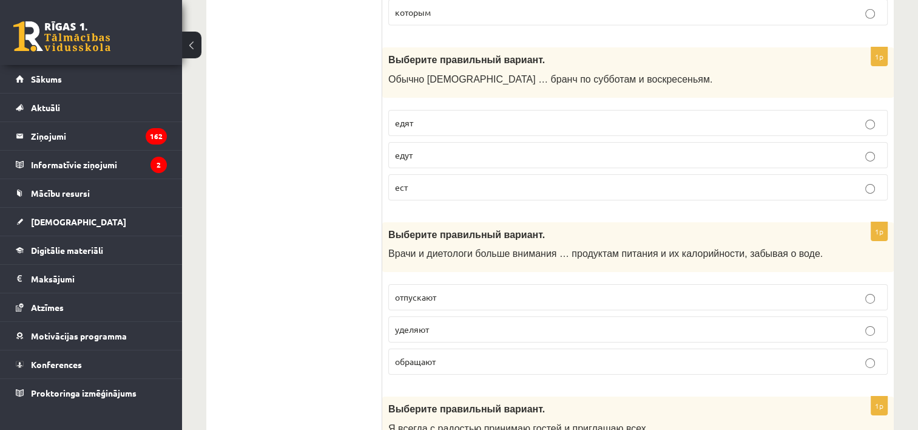
scroll to position [4006, 0]
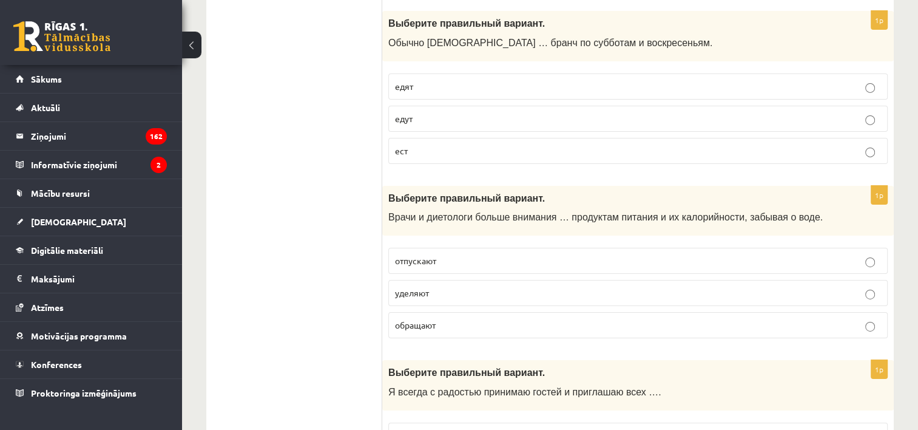
click at [472, 287] on p "уделяют" at bounding box center [638, 293] width 486 height 13
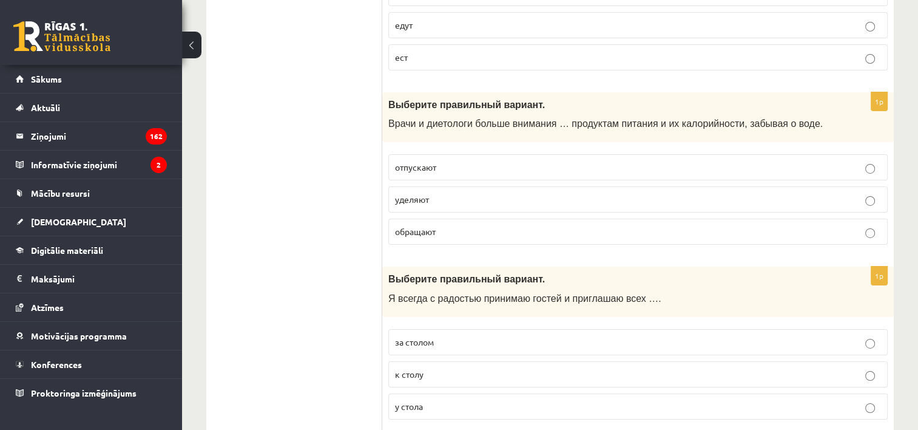
scroll to position [4128, 0]
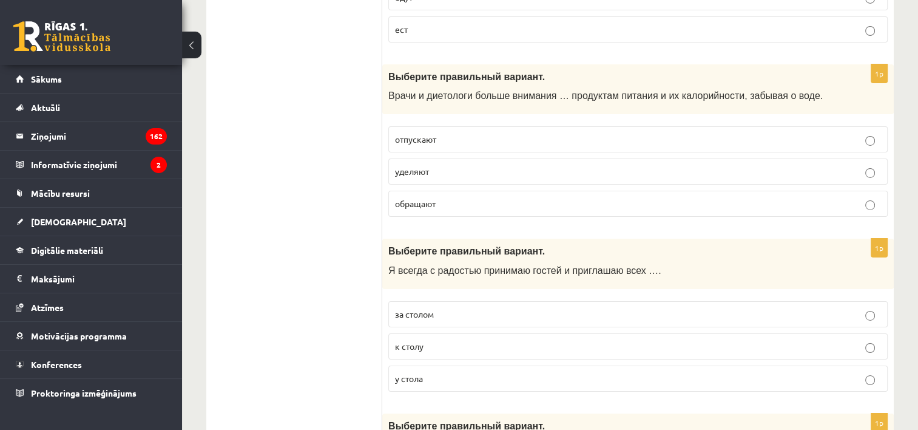
click at [439, 340] on p "к столу" at bounding box center [638, 346] width 486 height 13
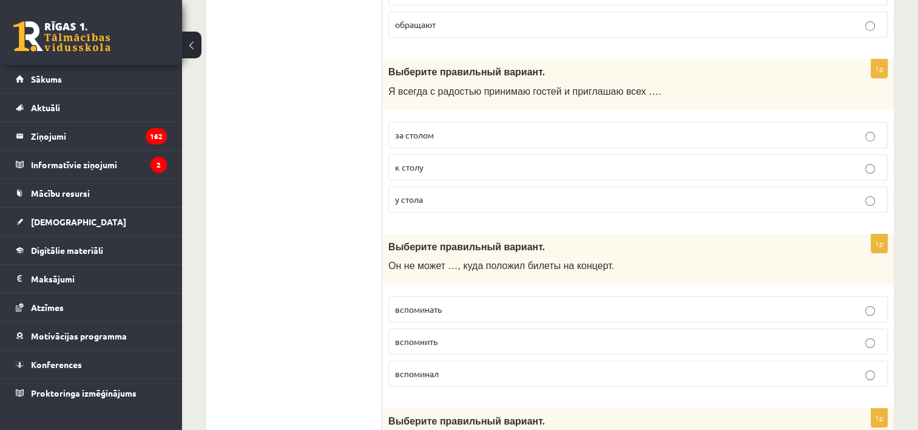
scroll to position [4310, 0]
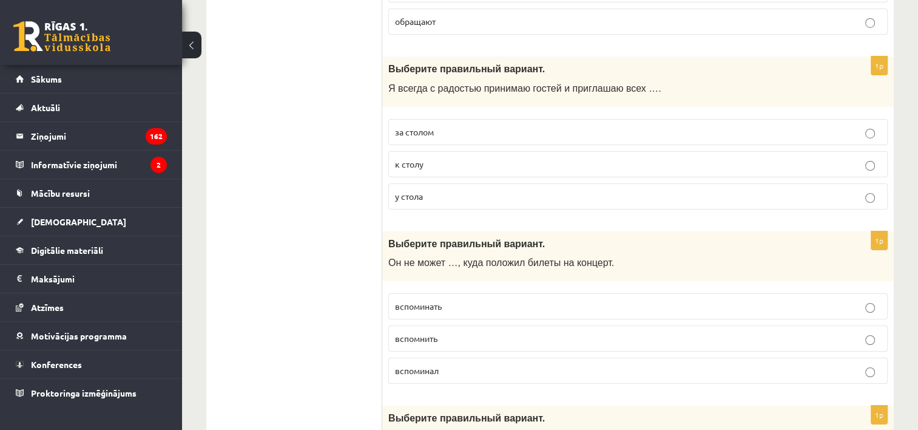
click at [492, 332] on p "вспомнить" at bounding box center [638, 338] width 486 height 13
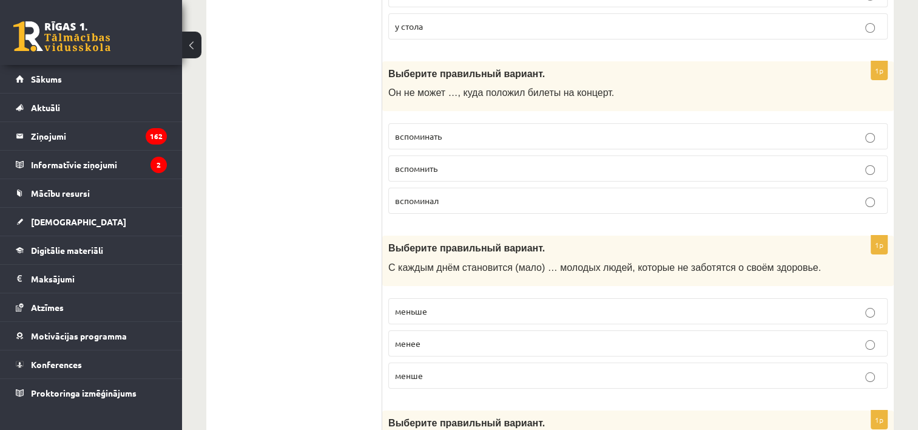
scroll to position [4492, 0]
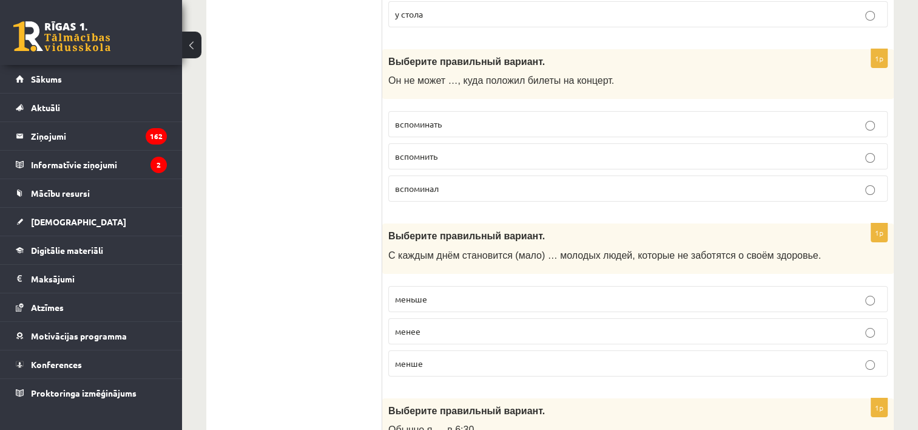
click at [475, 293] on p "меньше" at bounding box center [638, 299] width 486 height 13
click at [457, 357] on p "менше" at bounding box center [638, 363] width 486 height 13
click at [452, 293] on p "меньше" at bounding box center [638, 299] width 486 height 13
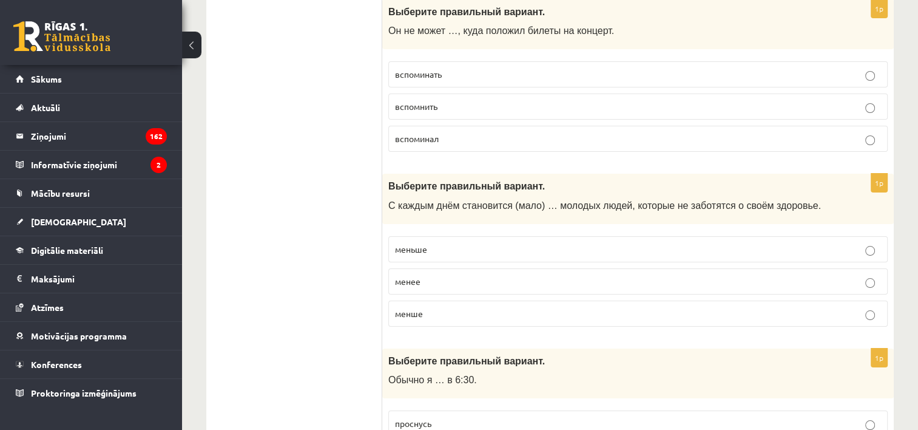
scroll to position [4674, 0]
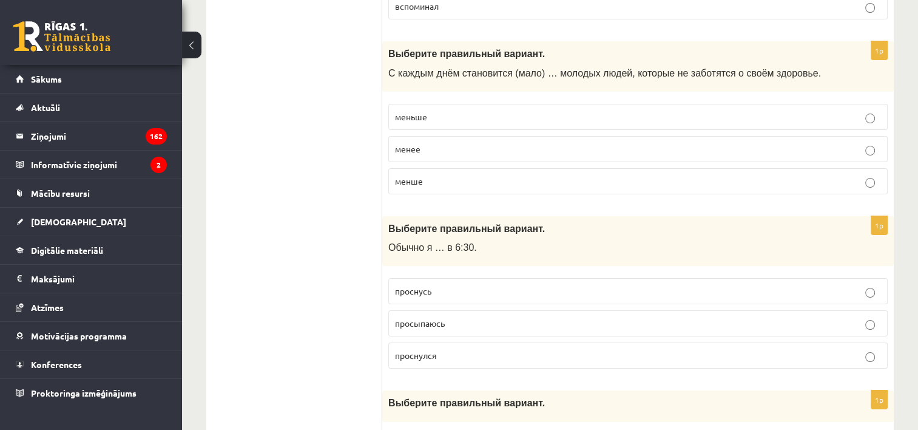
click at [487, 317] on p "просыпаюсь" at bounding box center [638, 323] width 486 height 13
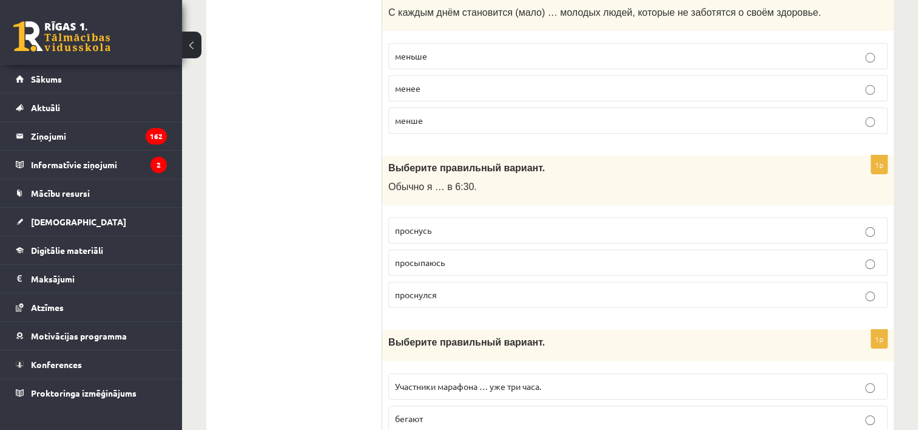
scroll to position [4779, 0]
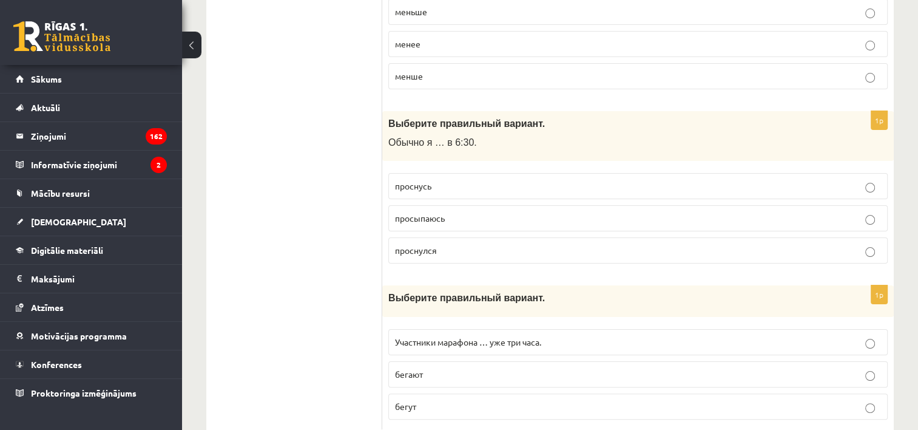
click at [467, 393] on label "бегут" at bounding box center [638, 406] width 500 height 26
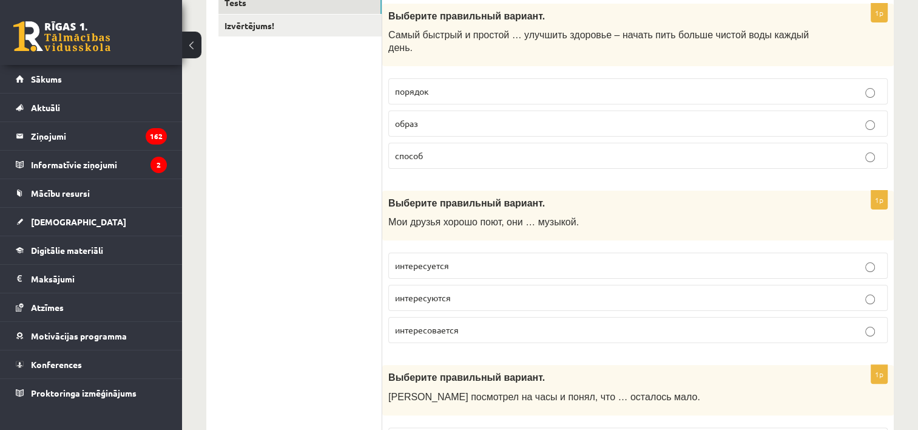
scroll to position [0, 0]
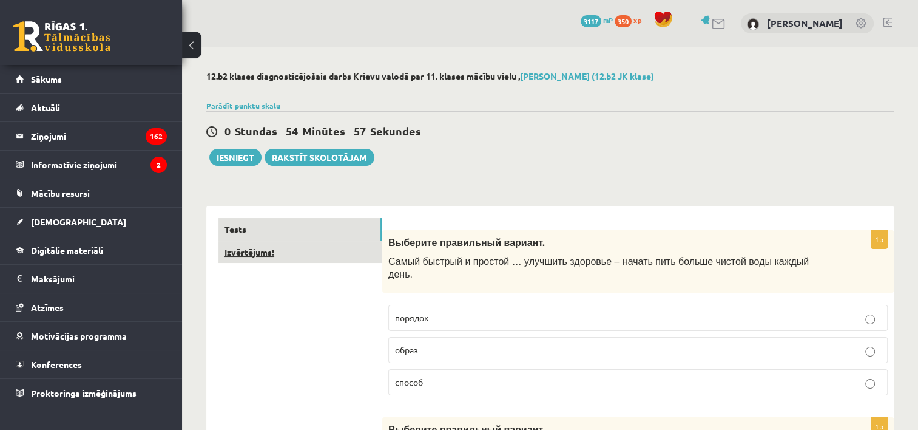
click at [305, 257] on link "Izvērtējums!" at bounding box center [300, 252] width 163 height 22
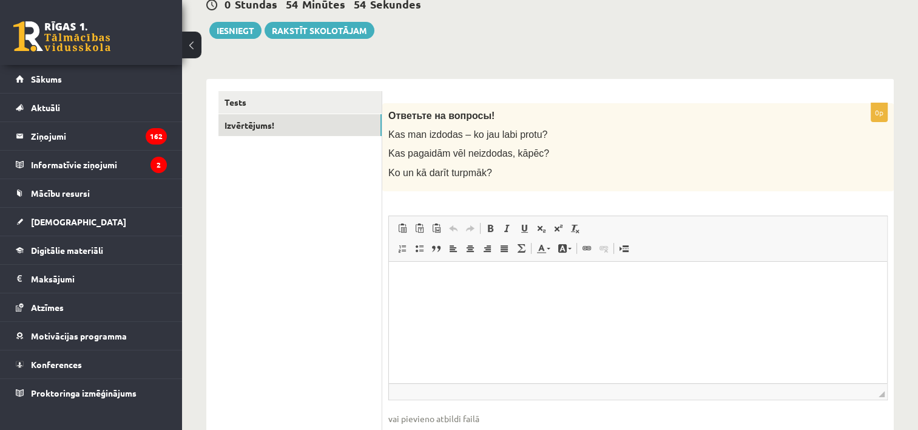
scroll to position [201, 0]
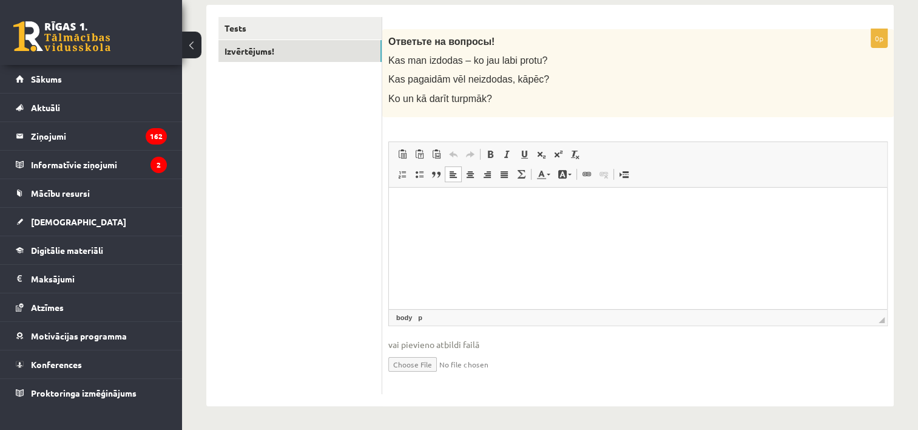
click at [418, 224] on html at bounding box center [638, 205] width 498 height 37
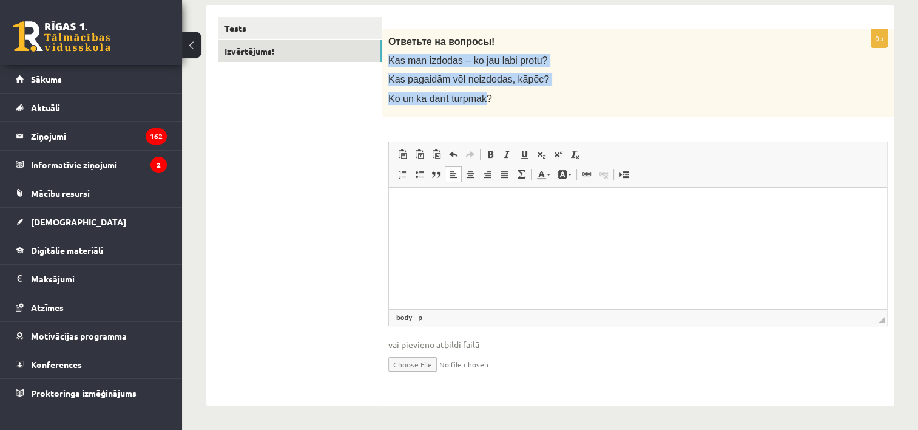
drag, startPoint x: 389, startPoint y: 59, endPoint x: 480, endPoint y: 107, distance: 102.4
click at [480, 107] on div "Ответьте на вопросы! Kas man izdodas – ko jau labi protu? Kas pagaidām vēl neiz…" at bounding box center [638, 73] width 512 height 88
copy div "Kas man izdodas – ko jau labi protu? Kas pagaidām vēl neizdodas, kāpēc? Ko un k…"
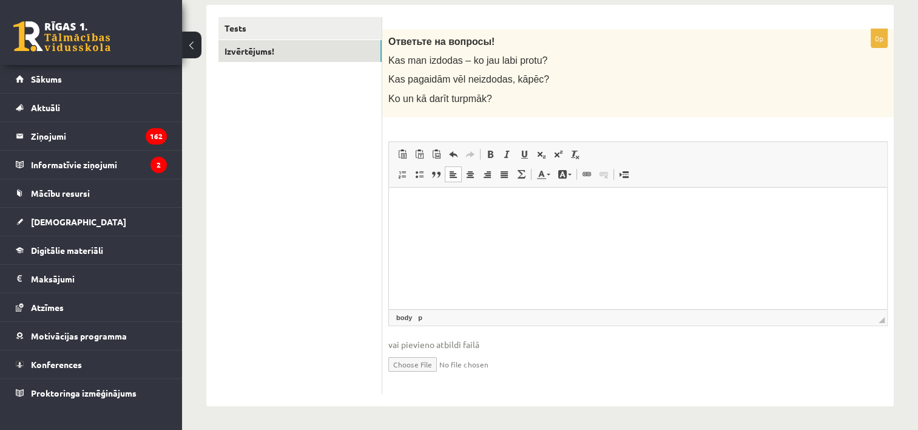
click at [393, 32] on div "Ответьте на вопросы! Kas man izdodas – ko jau labi protu? Kas pagaidām vēl neiz…" at bounding box center [638, 73] width 512 height 88
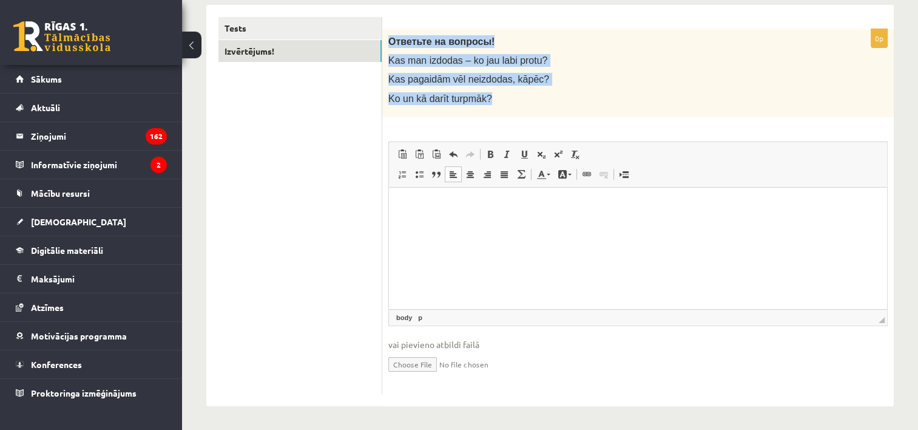
drag, startPoint x: 390, startPoint y: 32, endPoint x: 487, endPoint y: 104, distance: 121.5
click at [487, 104] on div "Ответьте на вопросы! Kas man izdodas – ko jau labi protu? Kas pagaidām vēl neiz…" at bounding box center [638, 73] width 512 height 88
copy div "Ответьте на вопросы! Kas man izdodas – ko jau labi protu? Kas pagaidām vēl neiz…"
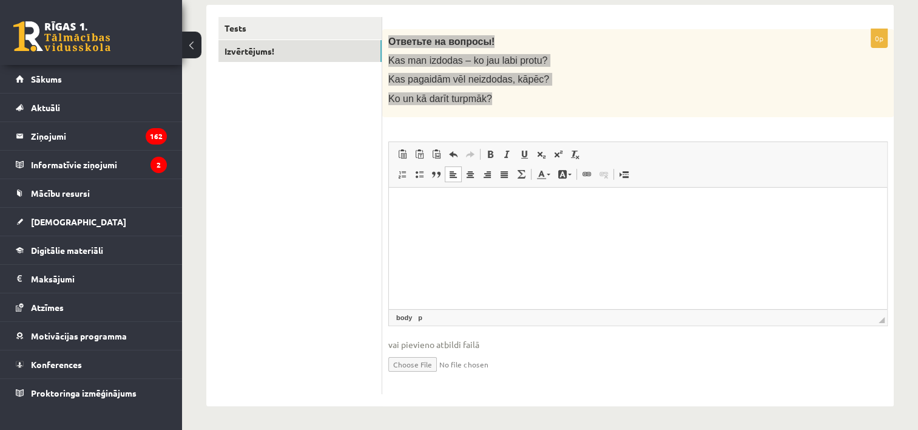
click at [593, 224] on html at bounding box center [638, 205] width 498 height 37
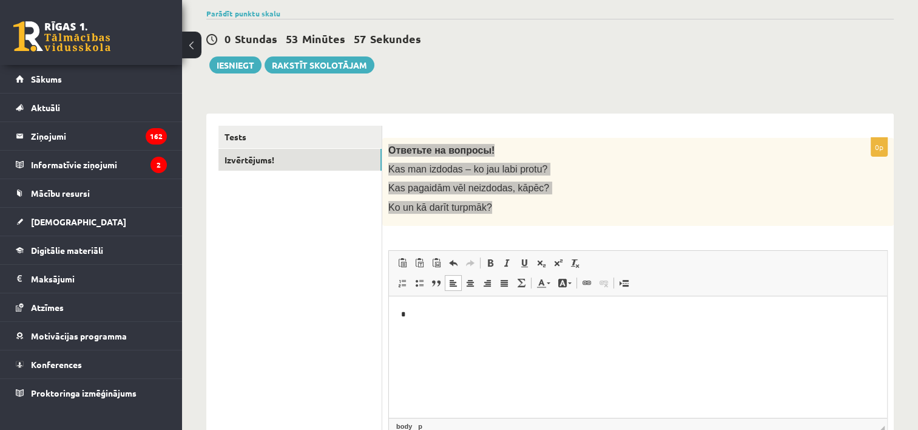
scroll to position [0, 0]
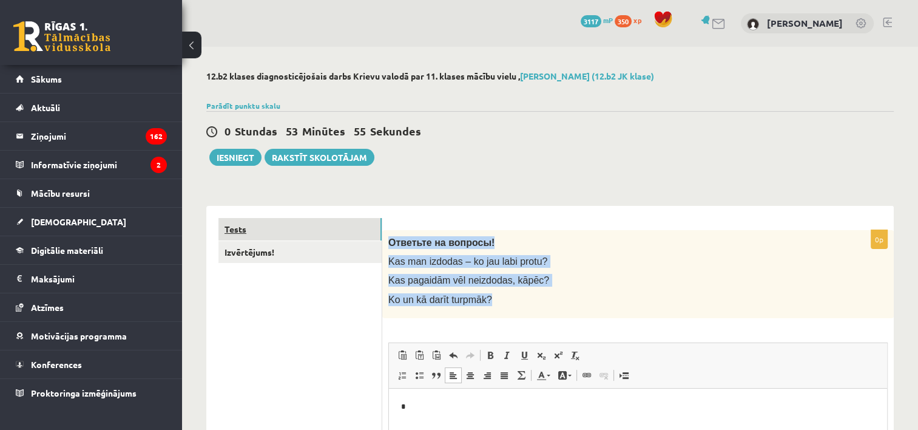
click at [291, 223] on link "Tests" at bounding box center [300, 229] width 163 height 22
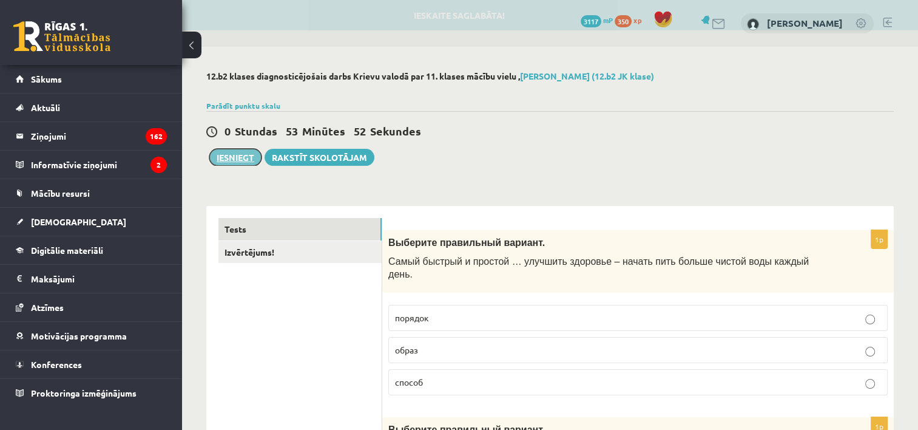
click at [228, 155] on button "Iesniegt" at bounding box center [235, 157] width 52 height 17
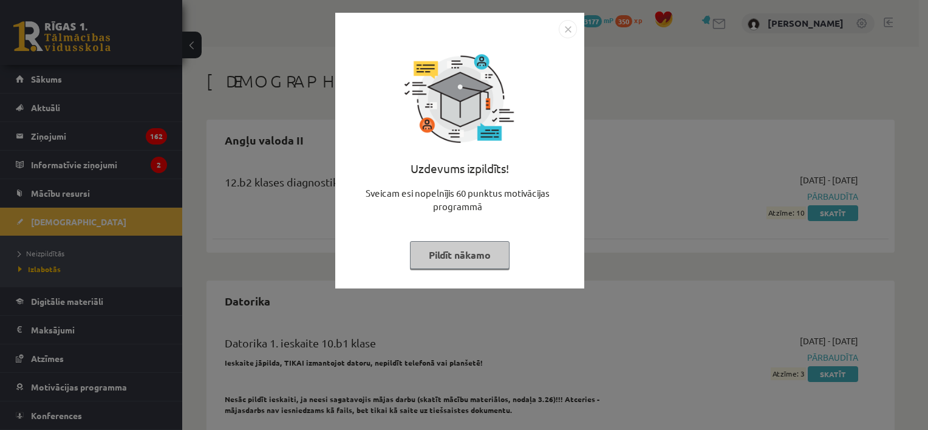
click at [486, 260] on button "Pildīt nākamo" at bounding box center [460, 255] width 100 height 28
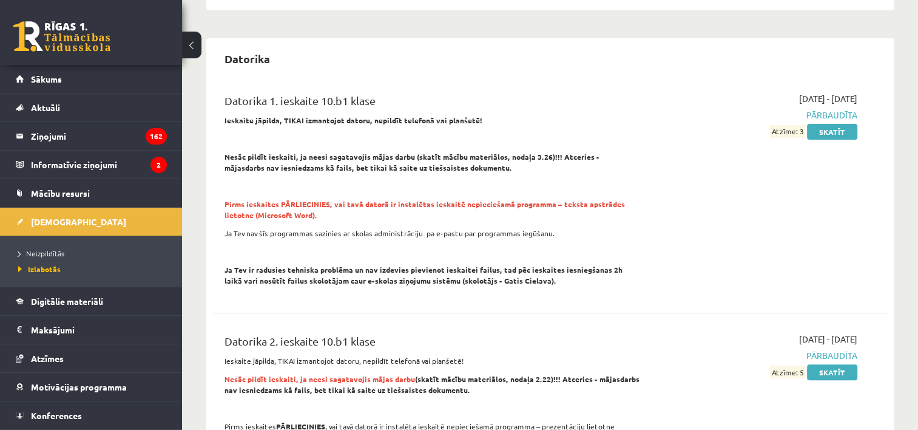
scroll to position [243, 0]
click at [53, 255] on span "Neizpildītās" at bounding box center [41, 253] width 46 height 10
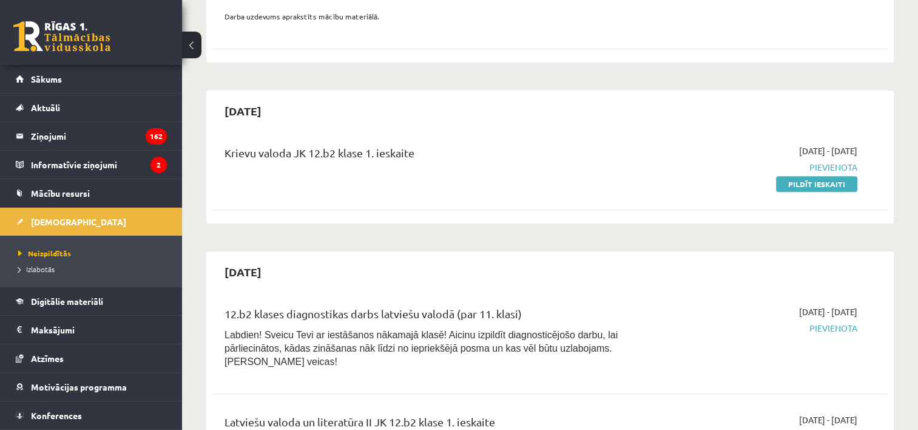
scroll to position [546, 0]
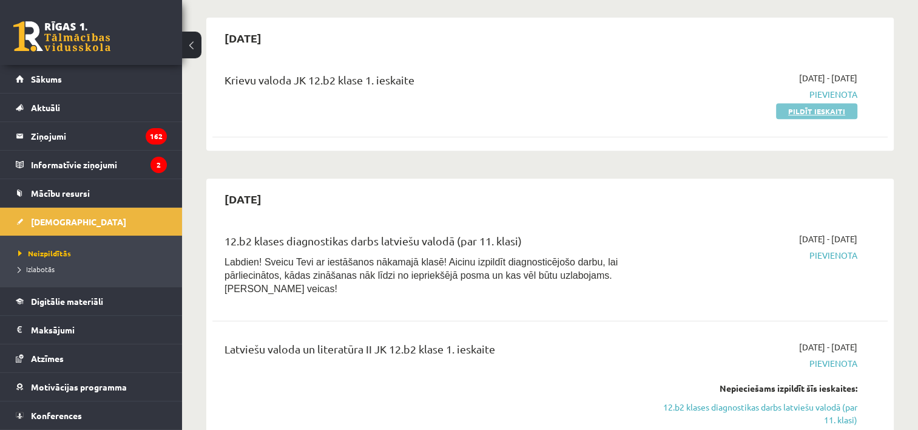
click at [824, 103] on link "Pildīt ieskaiti" at bounding box center [816, 111] width 81 height 16
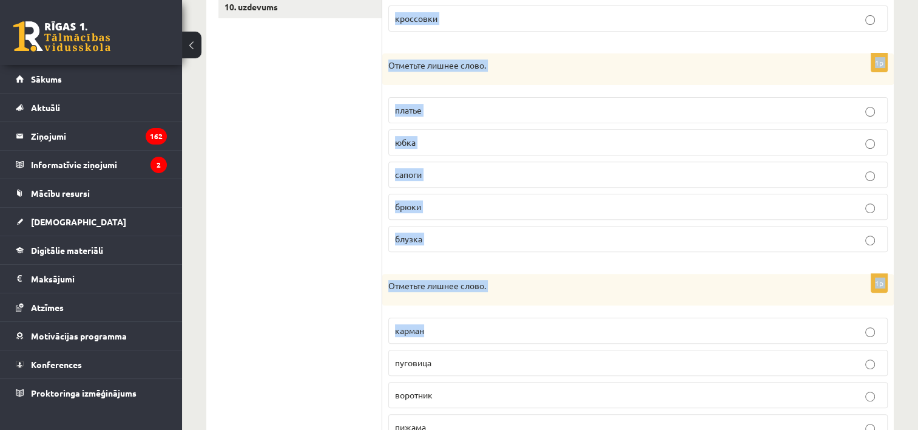
scroll to position [545, 0]
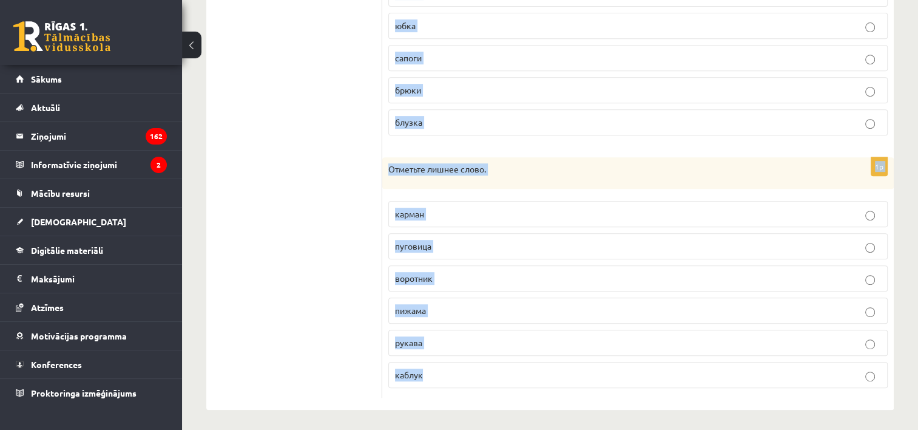
drag, startPoint x: 387, startPoint y: 240, endPoint x: 521, endPoint y: 369, distance: 185.9
click at [521, 369] on form "1p Отметьте лишнее слово. сандалии туфли босоножки [GEOGRAPHIC_DATA] сапоги кро…" at bounding box center [638, 35] width 487 height 725
copy form "Отметьте лишнее слово. [PERSON_NAME] галстук сапоги кроссовки 1p Отметьте лишне…"
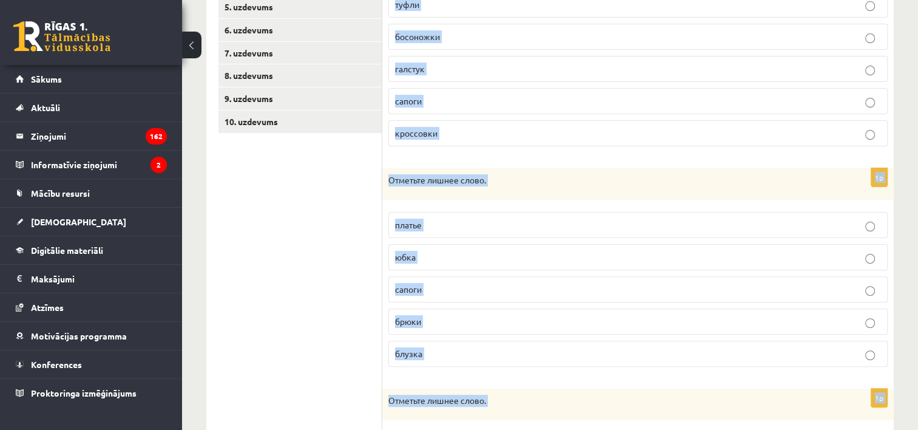
scroll to position [242, 0]
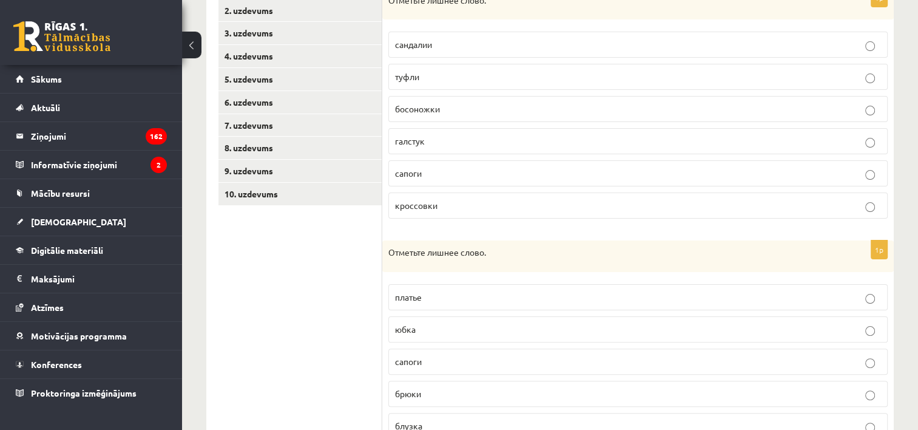
click at [271, 338] on ul "1. uzdevums 2. uzdevums 3. uzdevums 4. uzdevums 5. uzdevums 6. uzdevums 7. uzde…" at bounding box center [301, 338] width 164 height 725
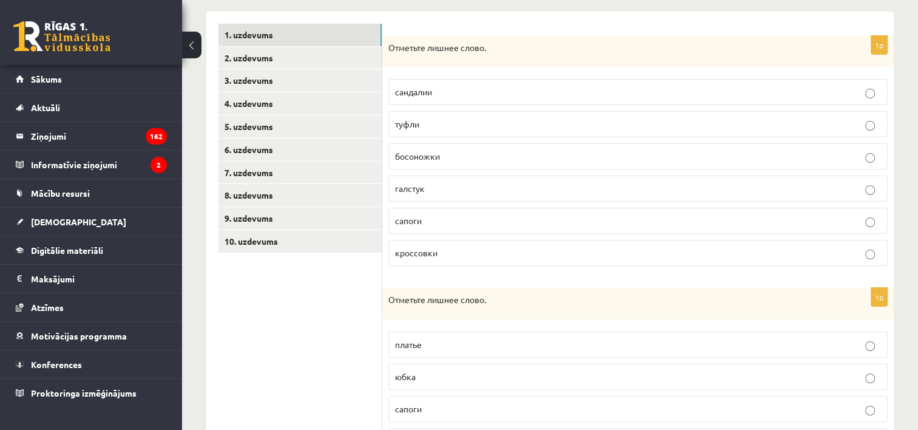
scroll to position [181, 0]
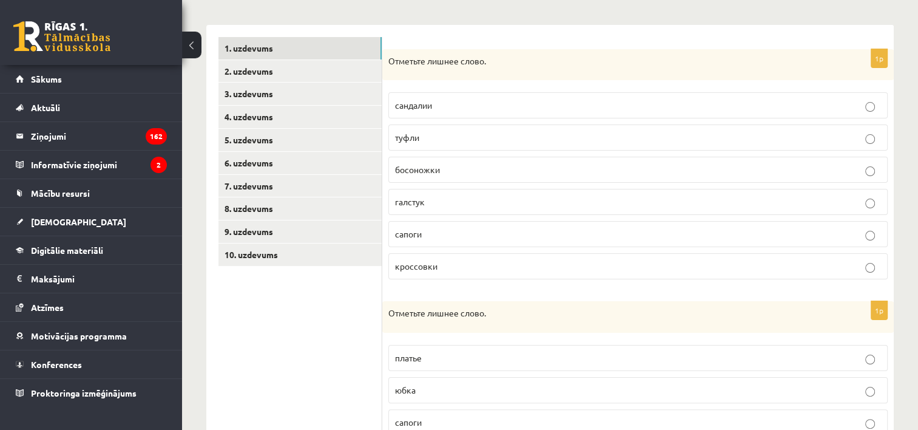
click at [456, 194] on label "галстук" at bounding box center [638, 202] width 500 height 26
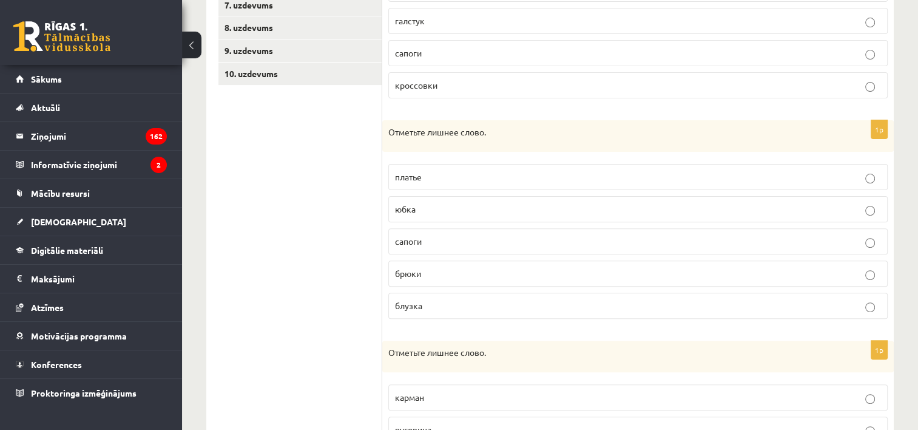
scroll to position [363, 0]
click at [461, 236] on p "сапоги" at bounding box center [638, 240] width 486 height 13
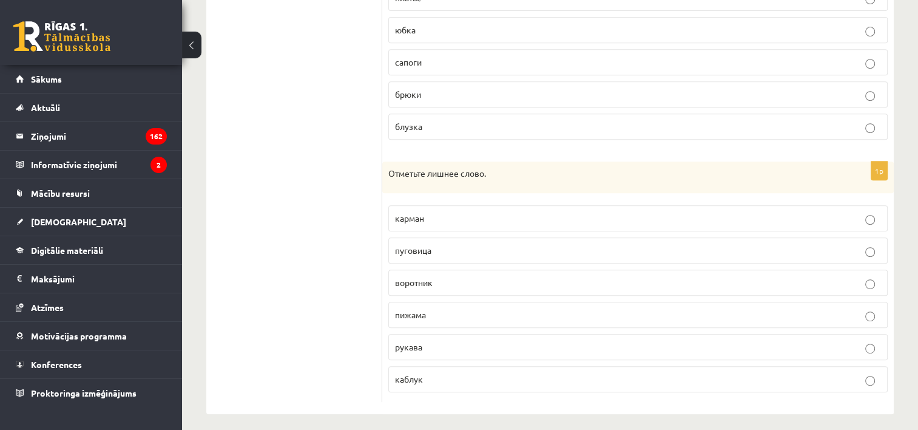
scroll to position [545, 0]
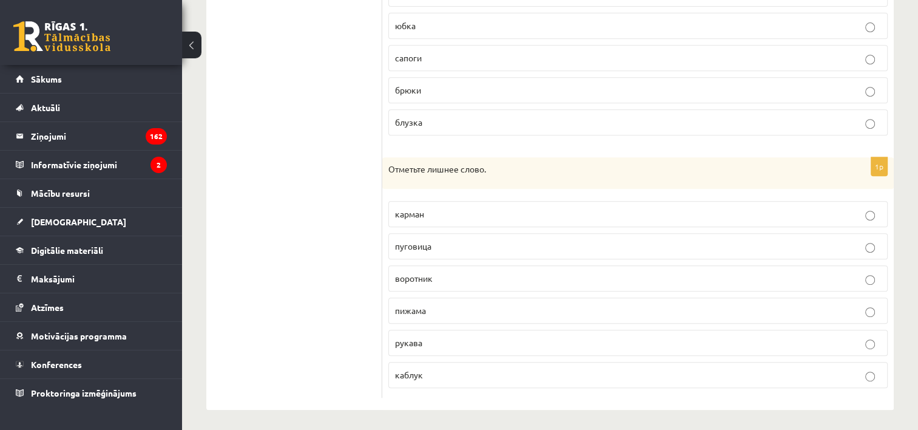
click at [454, 311] on p "пижама" at bounding box center [638, 310] width 486 height 13
click at [344, 270] on ul "1. uzdevums 2. uzdevums 3. uzdevums 4. uzdevums 5. uzdevums 6. uzdevums 7. uzde…" at bounding box center [301, 35] width 164 height 725
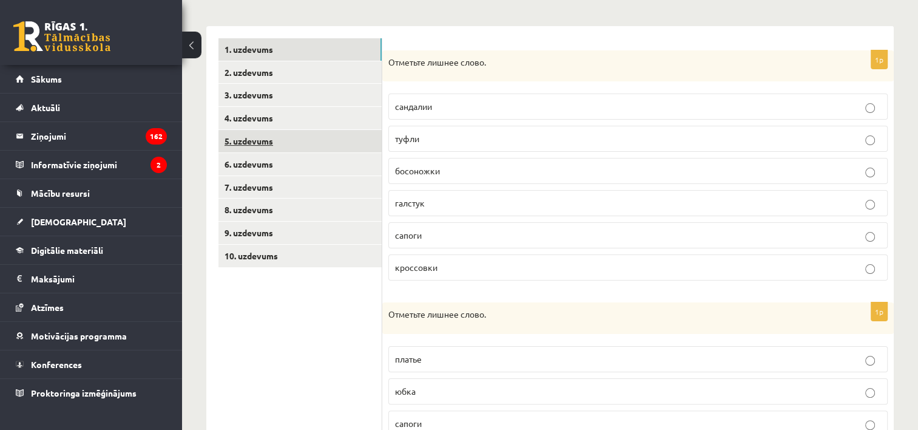
scroll to position [120, 0]
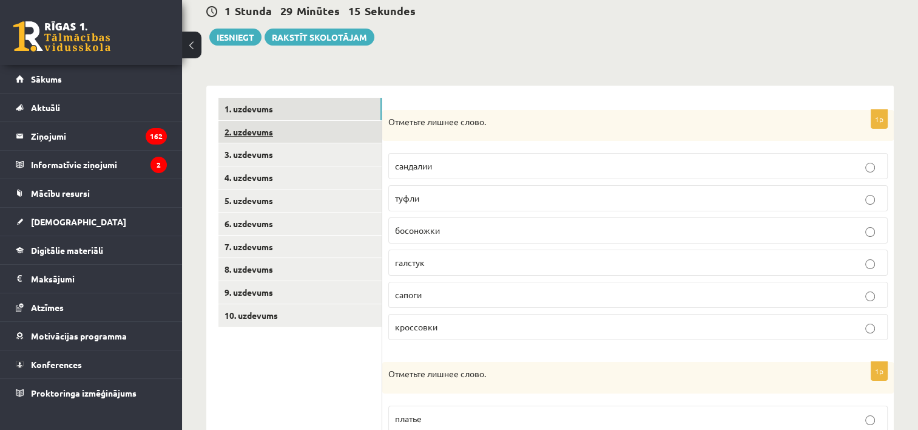
click at [261, 131] on link "2. uzdevums" at bounding box center [300, 132] width 163 height 22
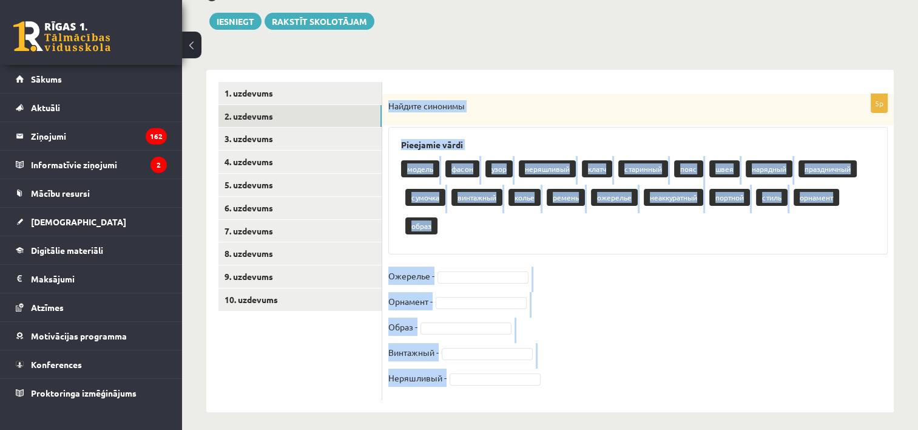
scroll to position [143, 0]
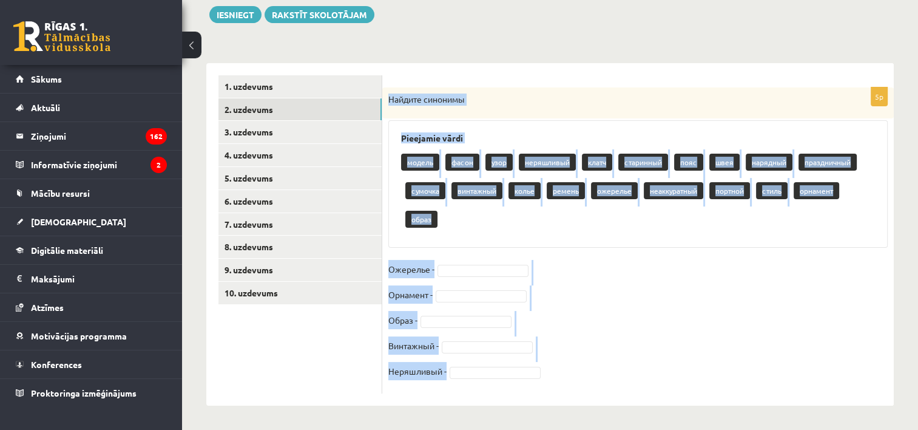
drag, startPoint x: 387, startPoint y: 119, endPoint x: 560, endPoint y: 376, distance: 310.1
click at [560, 376] on div "5p Найдите синонимы Pieejamie vārdi модель фасон узор неряшливый клатч старинны…" at bounding box center [638, 240] width 512 height 306
copy div "Найдите синонимы Pieejamie vārdi модель фасон узор неряшливый клатч старинный п…"
click at [539, 97] on p "Найдите синонимы" at bounding box center [607, 99] width 439 height 12
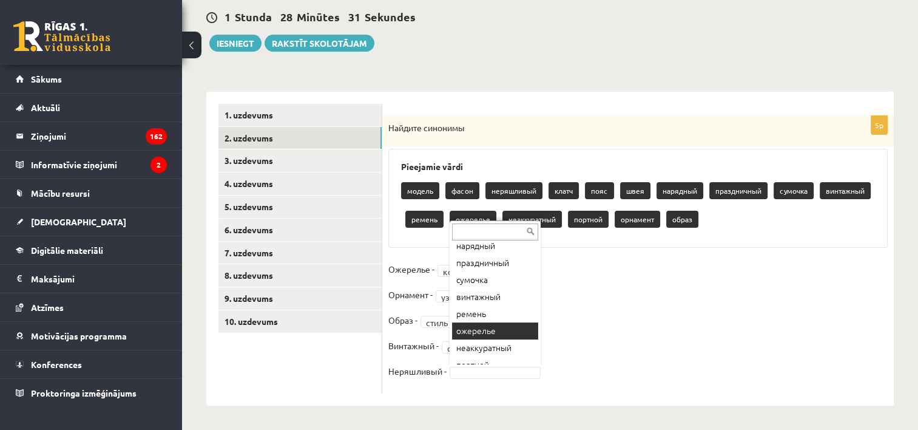
scroll to position [146, 0]
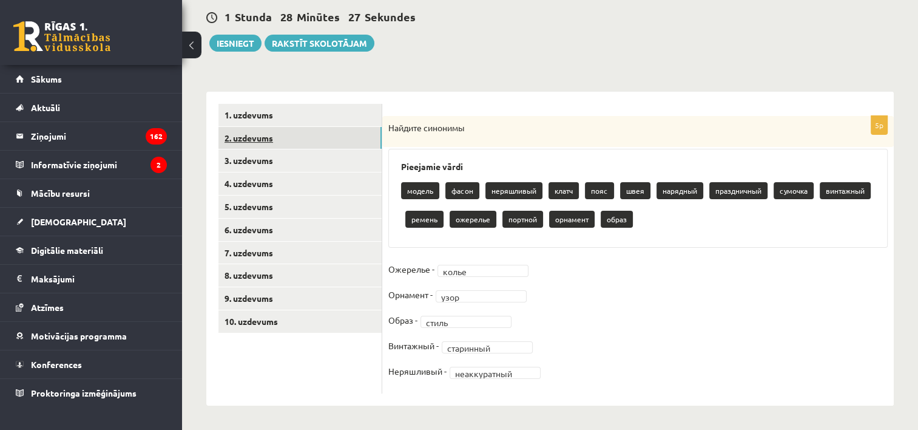
click at [305, 128] on link "2. uzdevums" at bounding box center [300, 138] width 163 height 22
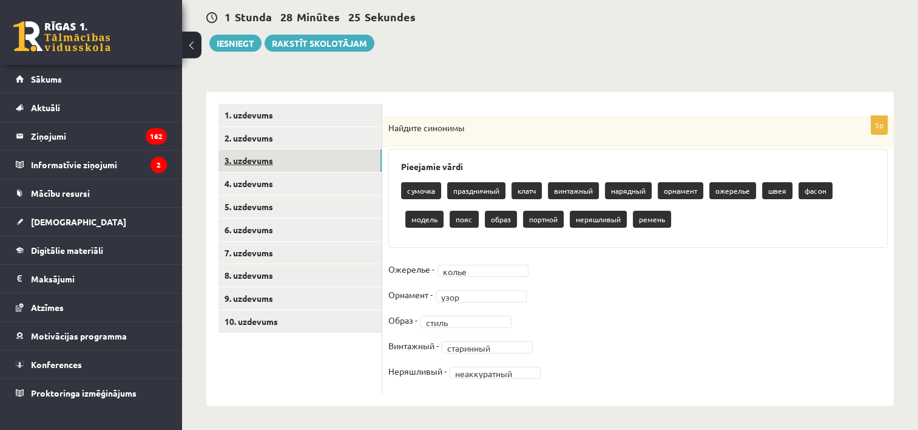
click at [334, 155] on link "3. uzdevums" at bounding box center [300, 160] width 163 height 22
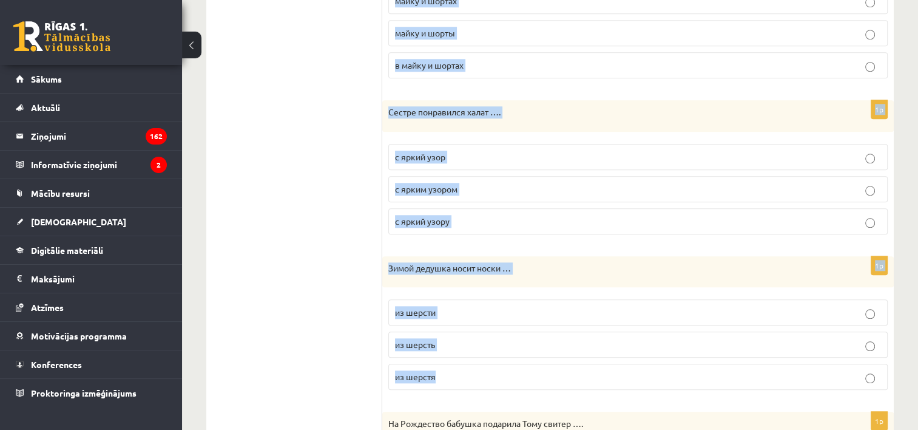
scroll to position [1374, 0]
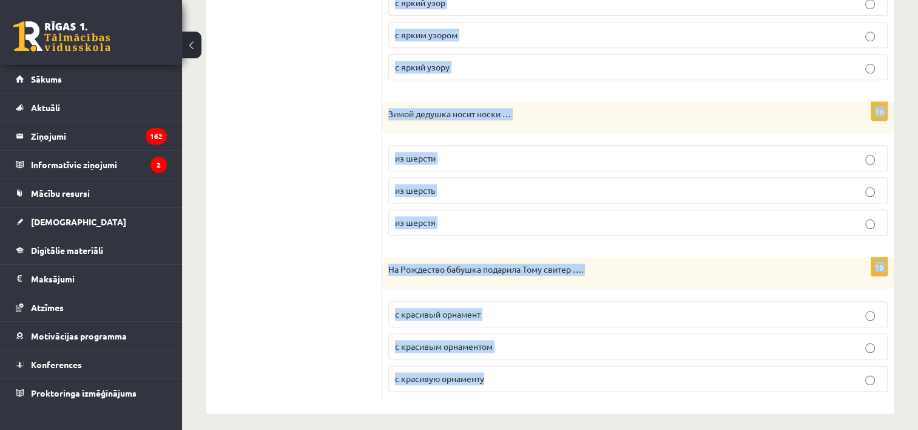
drag, startPoint x: 385, startPoint y: 123, endPoint x: 507, endPoint y: 407, distance: 309.7
copy form "Мадара пошла на прогулку …. в новом плаще и резиновых сапогах новый плащ и рези…"
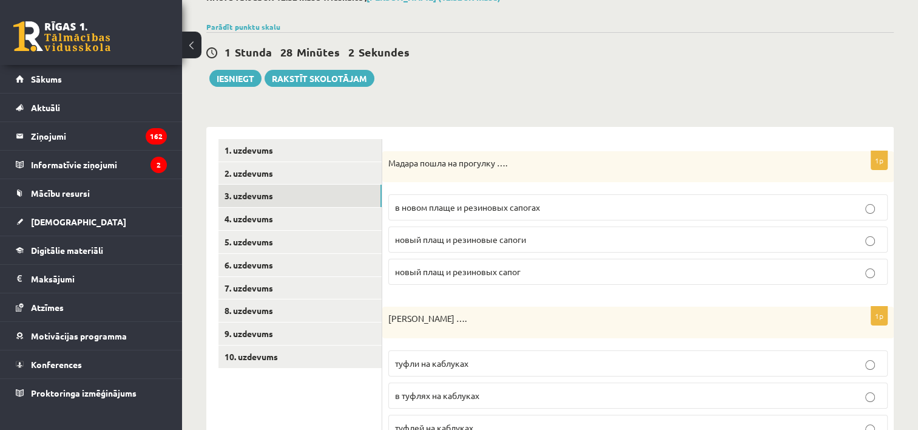
scroll to position [100, 0]
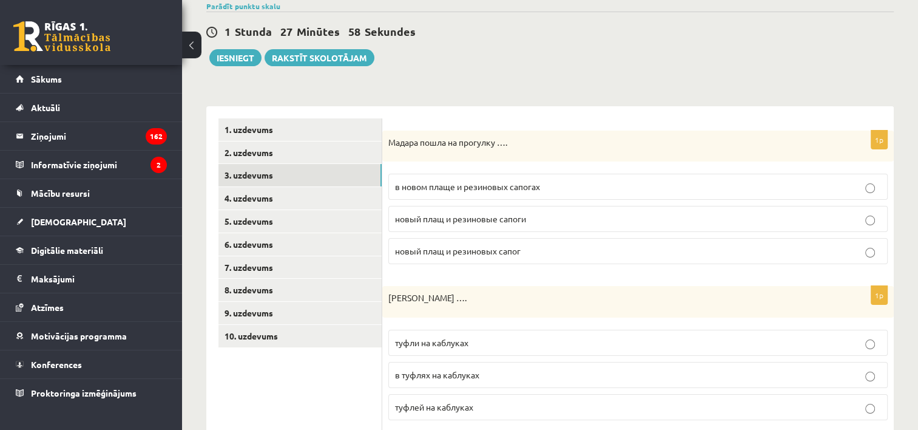
drag, startPoint x: 479, startPoint y: 189, endPoint x: 465, endPoint y: 151, distance: 41.3
click at [478, 190] on span "в новом плаще и резиновых сапогах" at bounding box center [467, 186] width 145 height 11
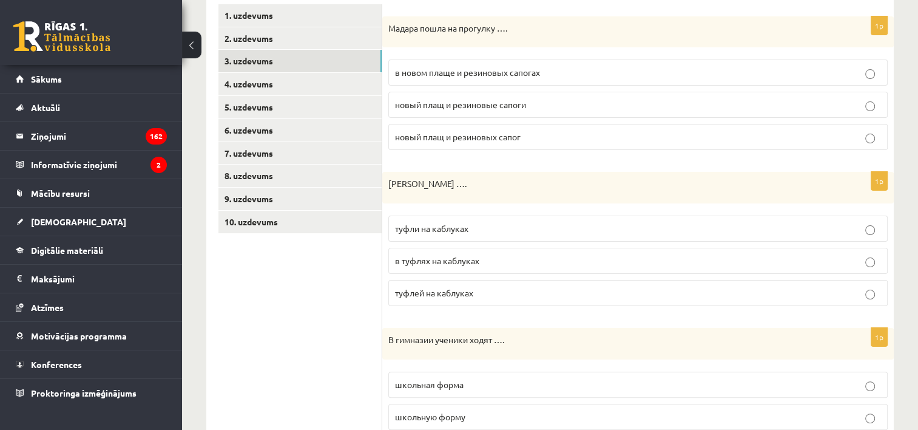
scroll to position [221, 0]
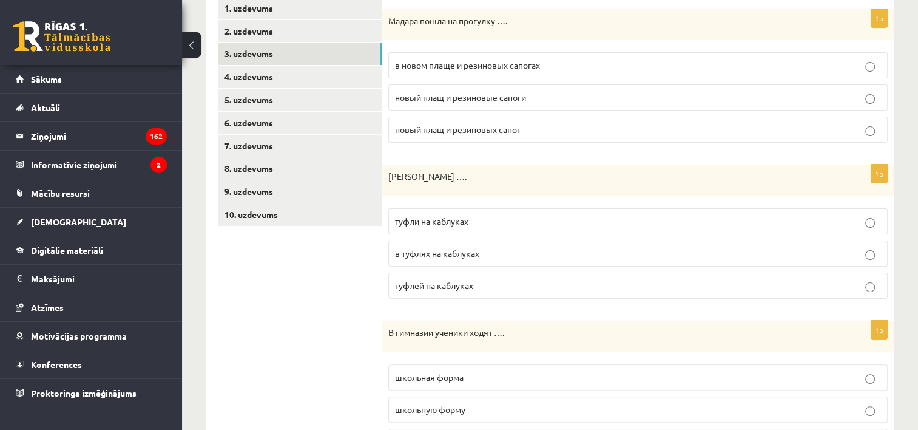
click at [490, 223] on p "туфли на каблуках" at bounding box center [638, 221] width 486 height 13
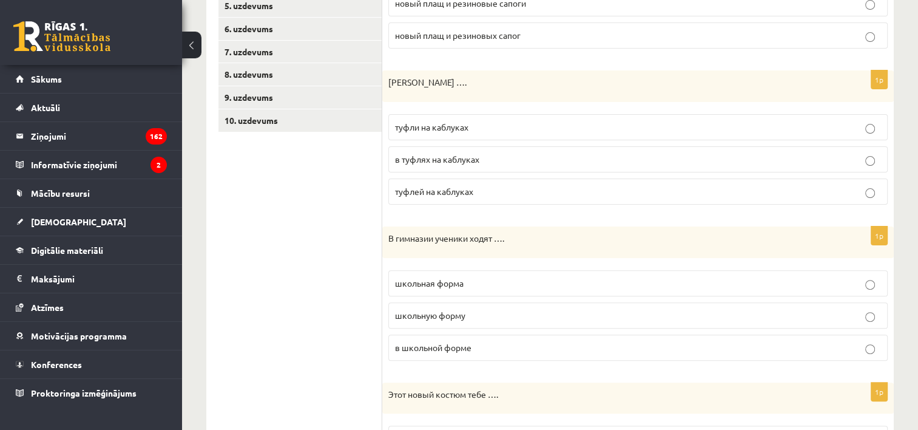
scroll to position [342, 0]
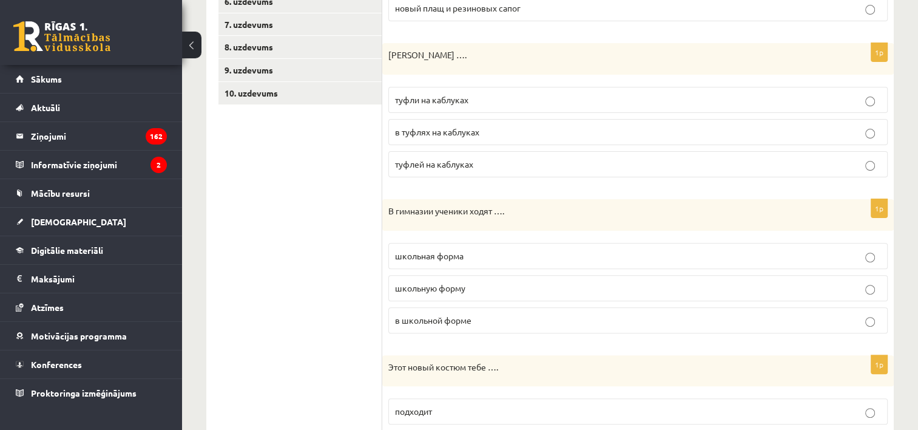
click at [462, 316] on span "в школьной форме" at bounding box center [433, 319] width 76 height 11
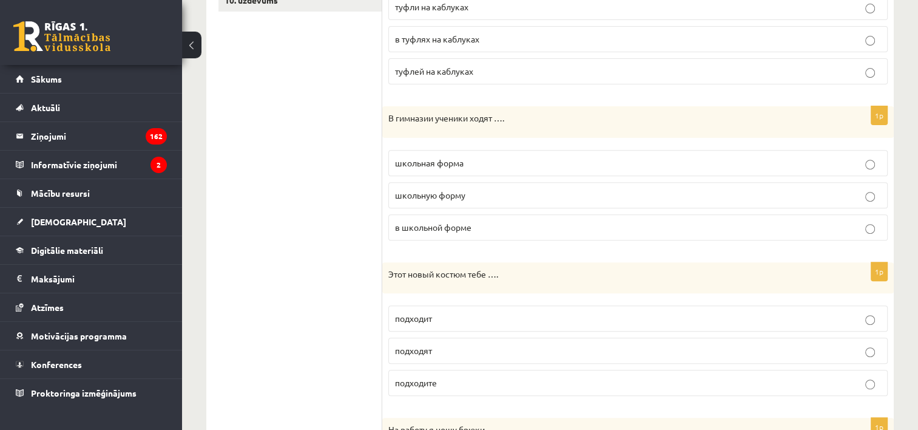
scroll to position [464, 0]
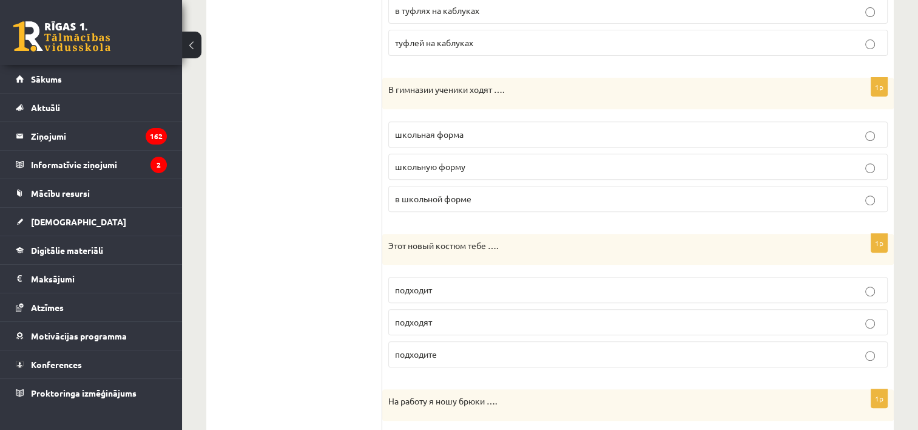
click at [459, 287] on p "подходит" at bounding box center [638, 289] width 486 height 13
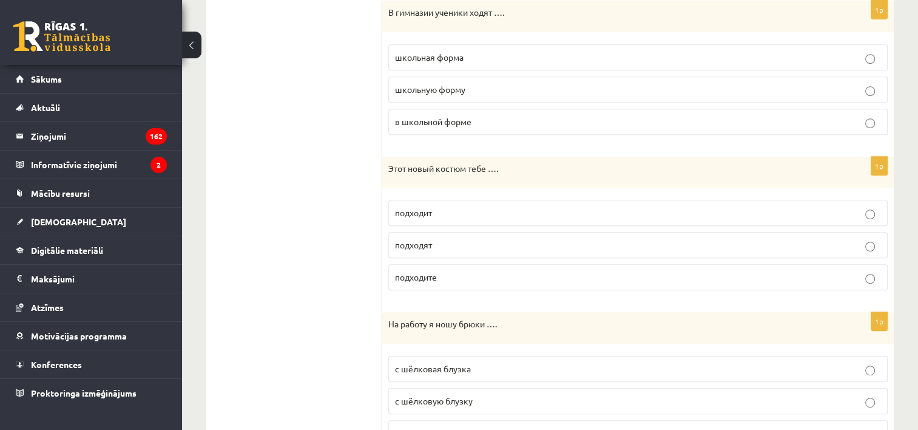
scroll to position [646, 0]
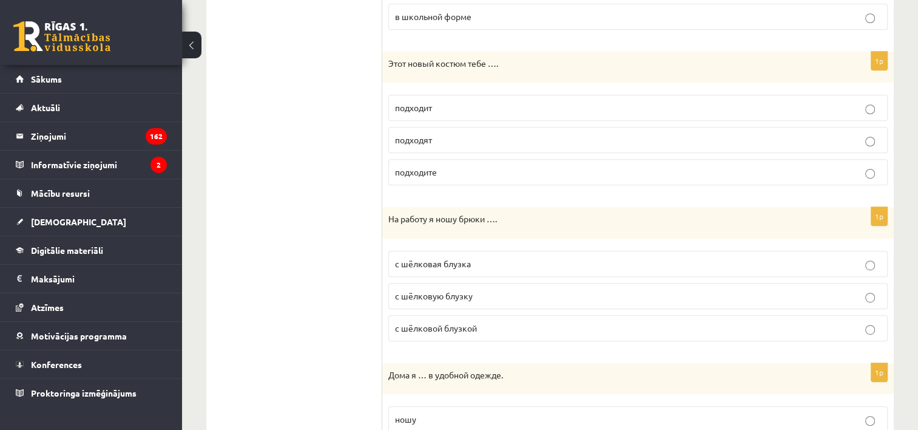
click at [466, 325] on span "с шёлковой блузкой" at bounding box center [436, 327] width 82 height 11
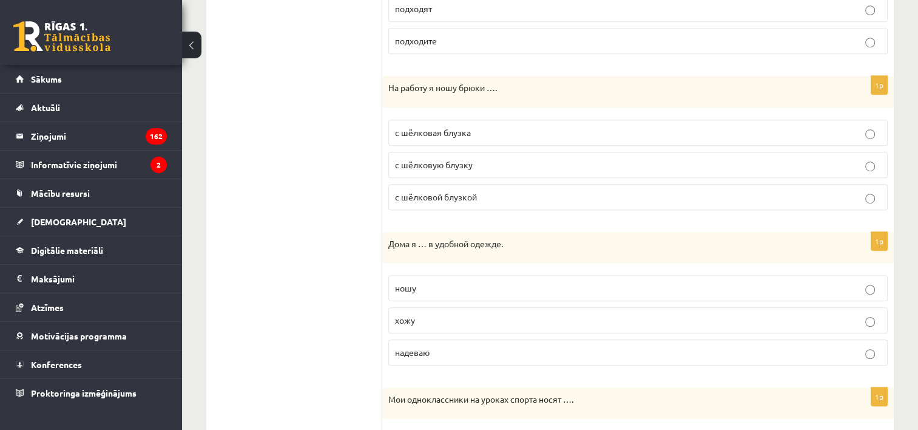
scroll to position [828, 0]
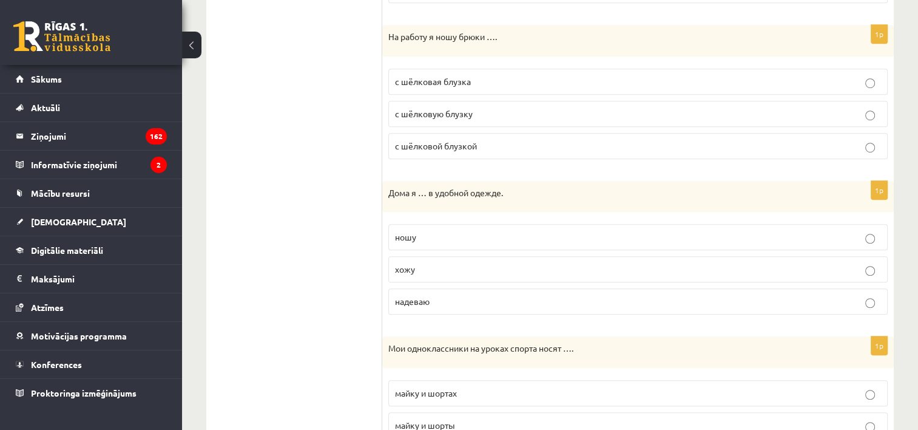
click at [439, 263] on p "хожу" at bounding box center [638, 269] width 486 height 13
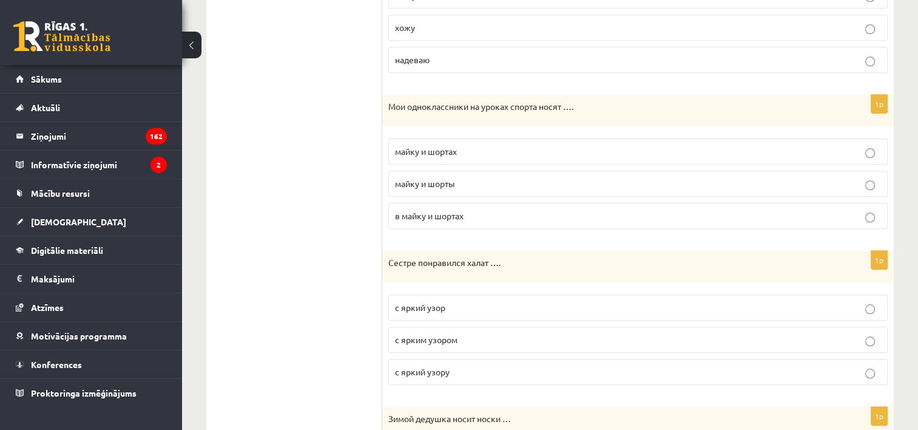
scroll to position [1071, 0]
click at [486, 176] on p "майку и шорты" at bounding box center [638, 182] width 486 height 13
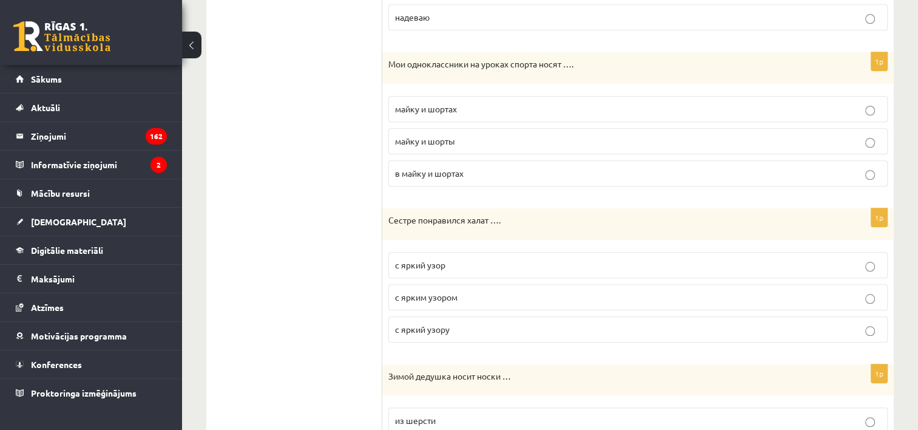
scroll to position [1192, 0]
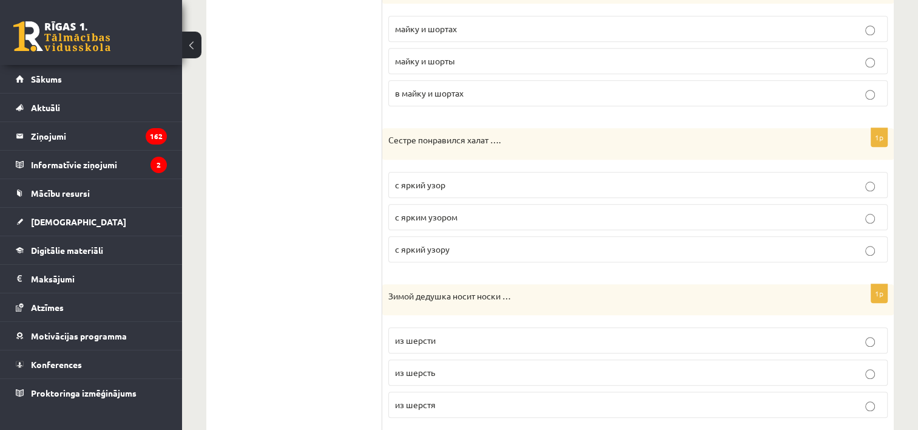
click at [464, 211] on p "с ярким узором" at bounding box center [638, 217] width 486 height 13
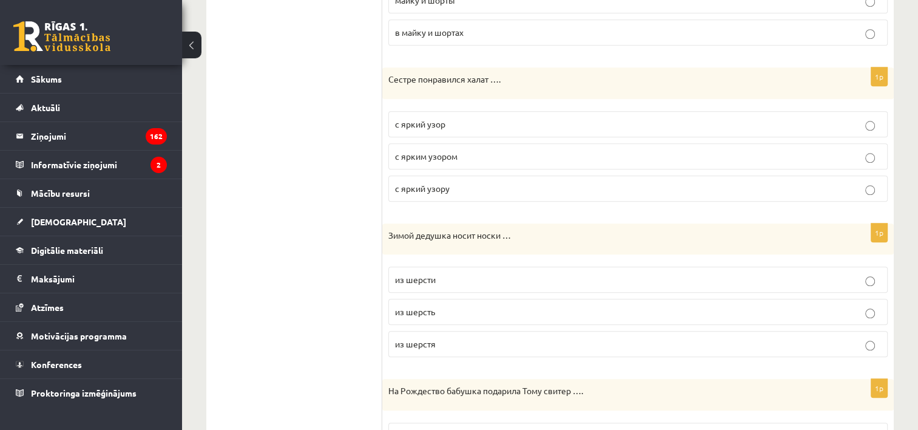
click at [472, 273] on p "из шерсти" at bounding box center [638, 279] width 486 height 13
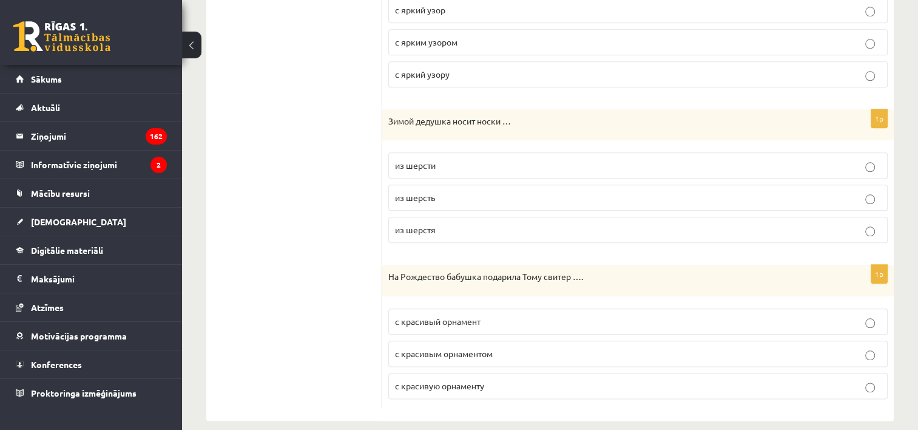
scroll to position [1374, 0]
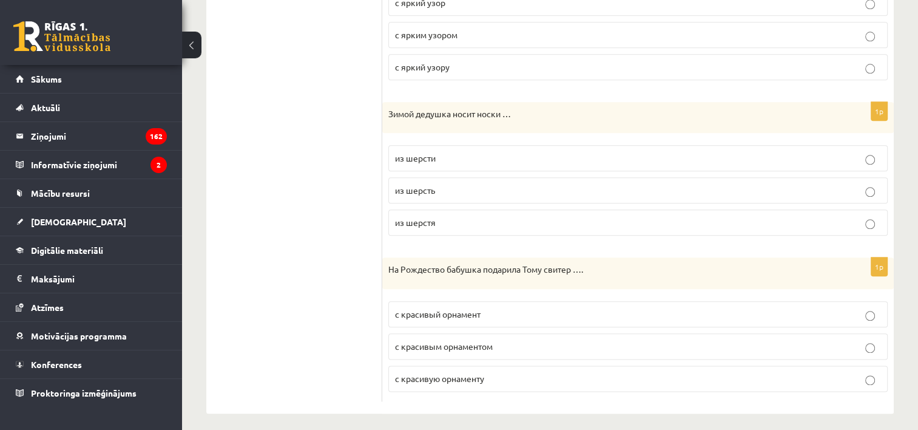
click at [533, 345] on label "с красивым орнаментом" at bounding box center [638, 346] width 500 height 26
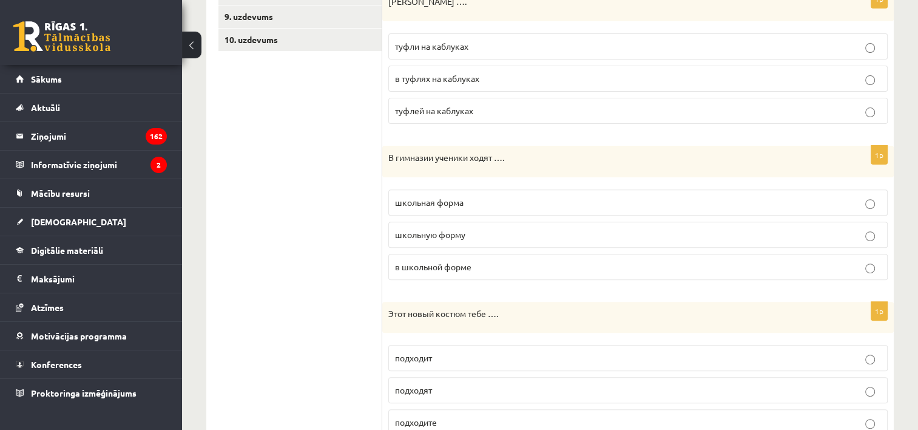
scroll to position [221, 0]
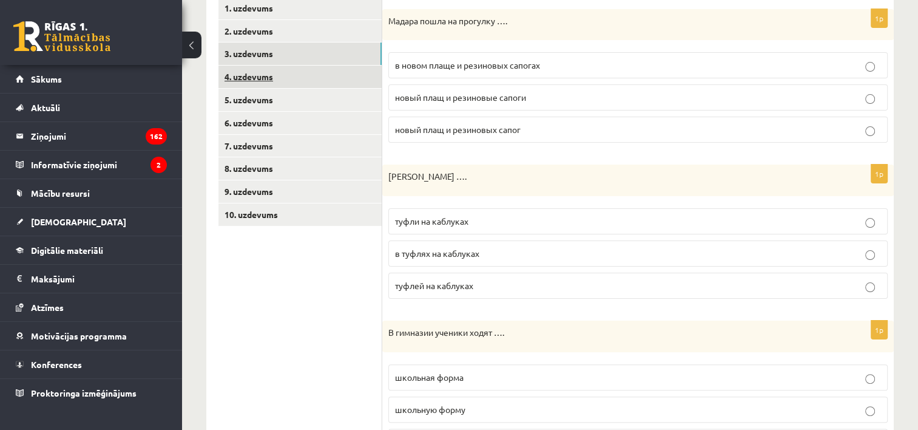
click at [279, 70] on link "4. uzdevums" at bounding box center [300, 77] width 163 height 22
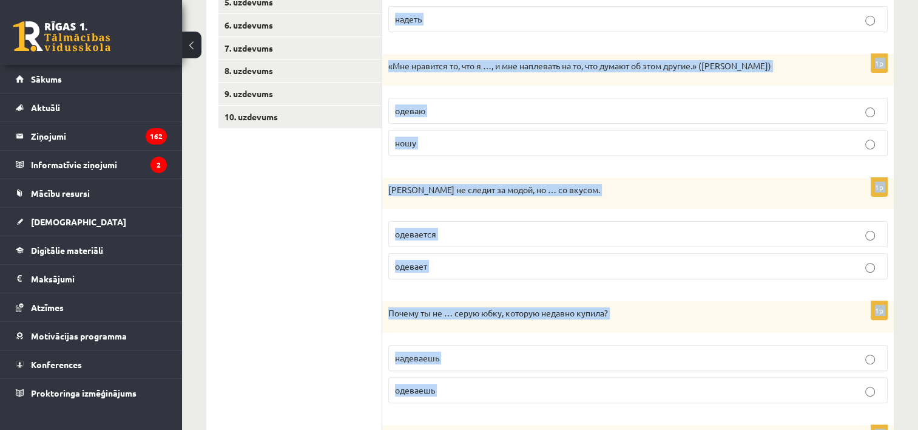
scroll to position [459, 0]
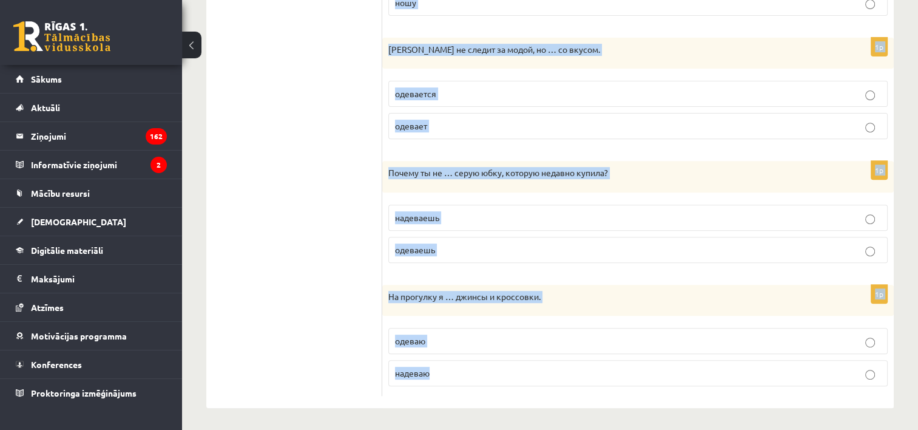
drag, startPoint x: 393, startPoint y: 222, endPoint x: 507, endPoint y: 384, distance: 198.7
click at [507, 384] on div "Выберите правильный глагол 1p У меня в шкафу много одежды, но … нечего! одеть н…" at bounding box center [638, 78] width 512 height 662
copy form "Выберите правильный глагол 1p У меня в шкафу много одежды, но … нечего! одеть н…"
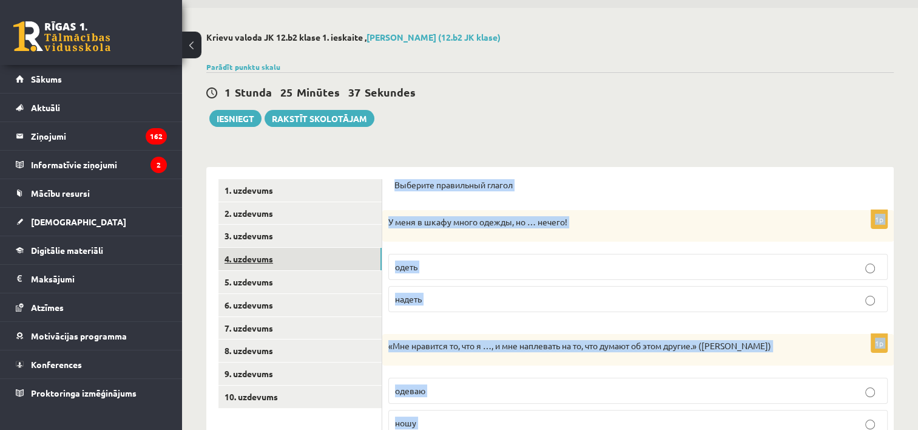
scroll to position [0, 0]
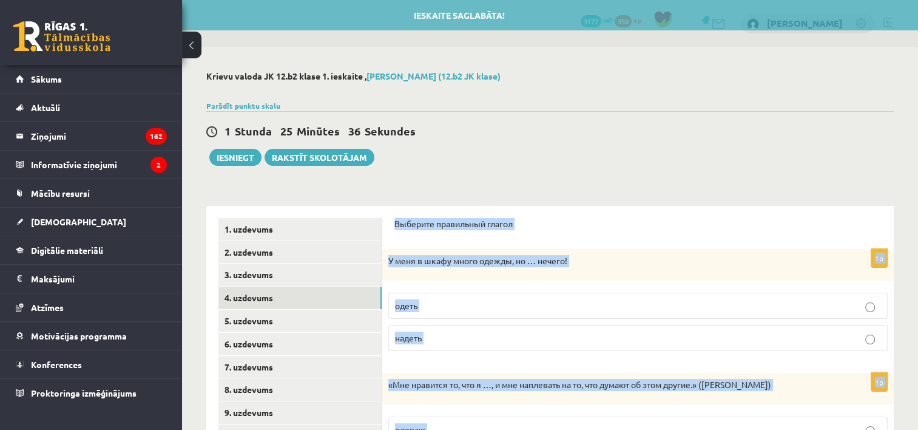
click at [528, 331] on p "надеть" at bounding box center [638, 337] width 486 height 13
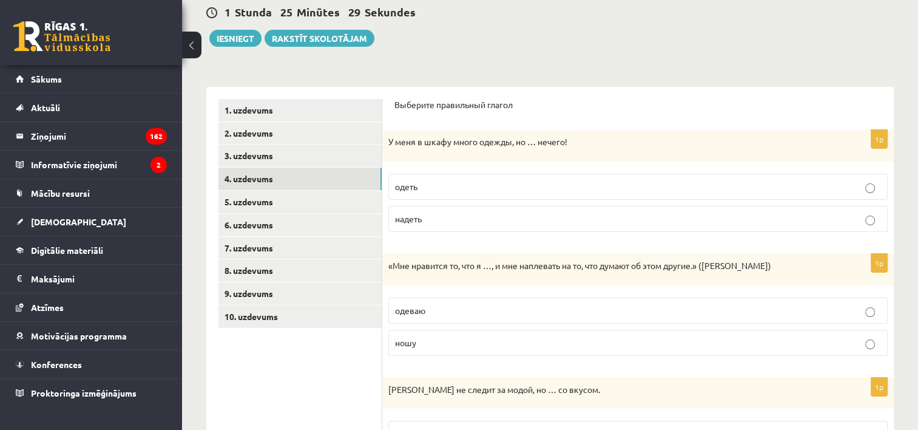
scroll to position [121, 0]
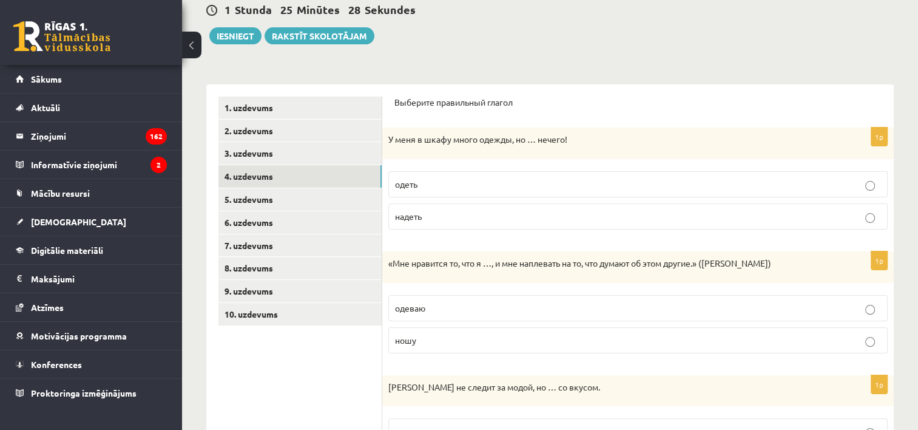
click at [411, 334] on span "ношу" at bounding box center [405, 339] width 21 height 11
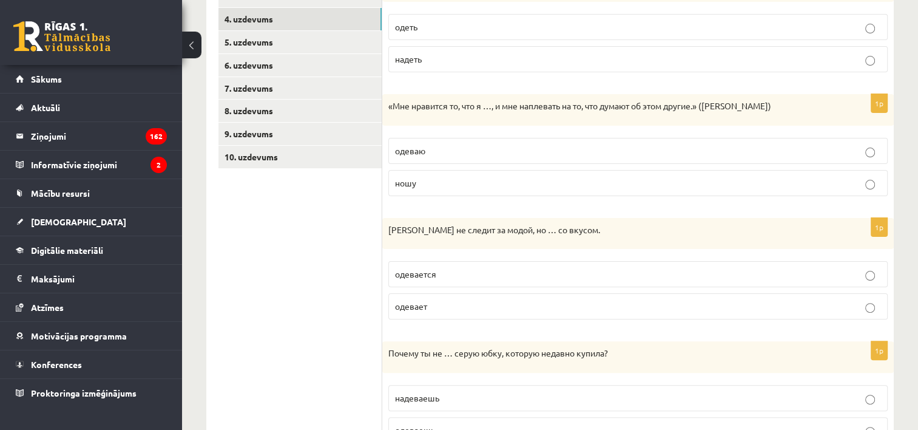
scroll to position [304, 0]
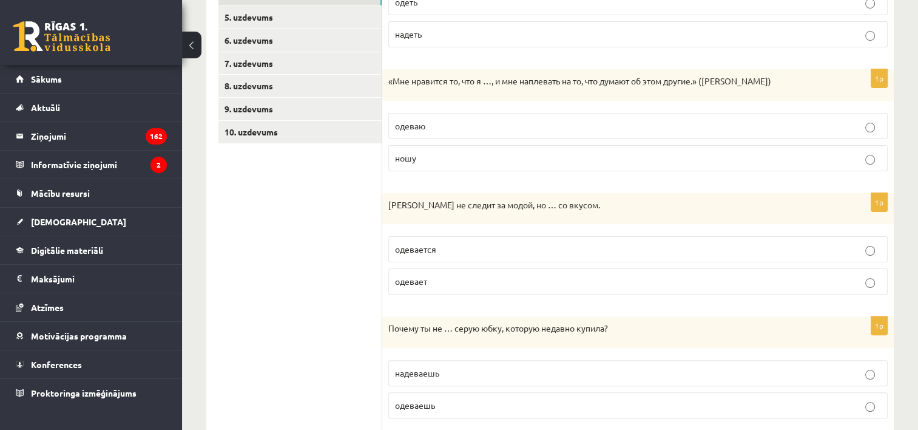
click at [484, 239] on label "одевается" at bounding box center [638, 249] width 500 height 26
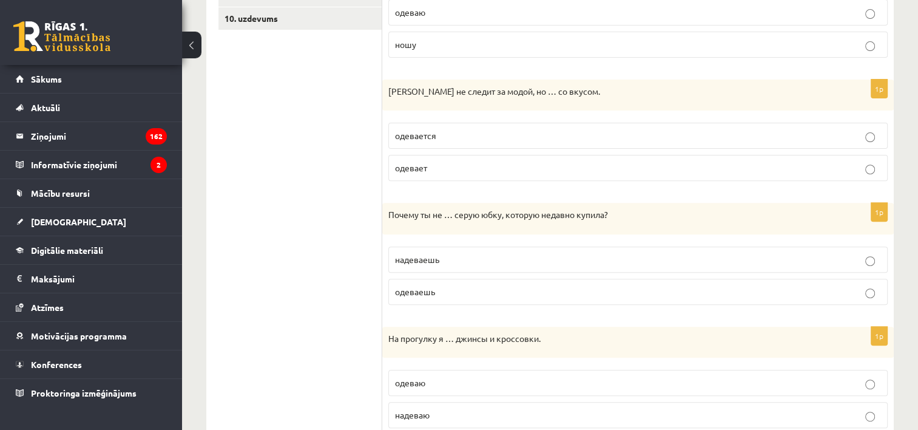
scroll to position [425, 0]
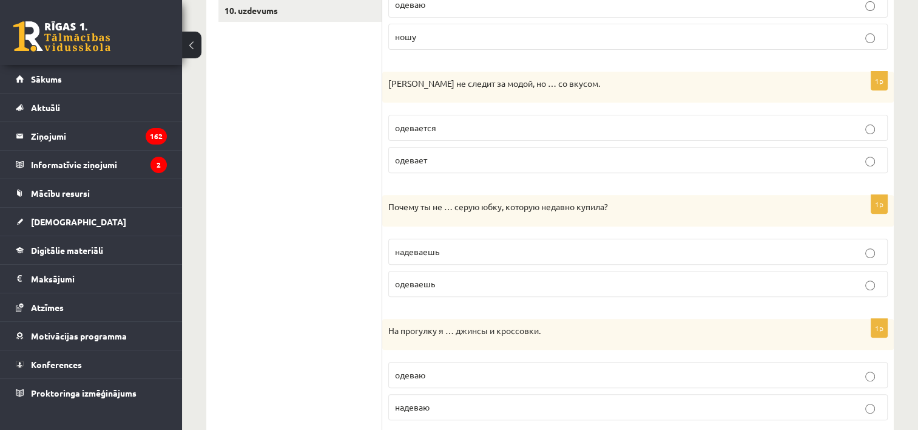
click at [444, 247] on p "надеваешь" at bounding box center [638, 251] width 486 height 13
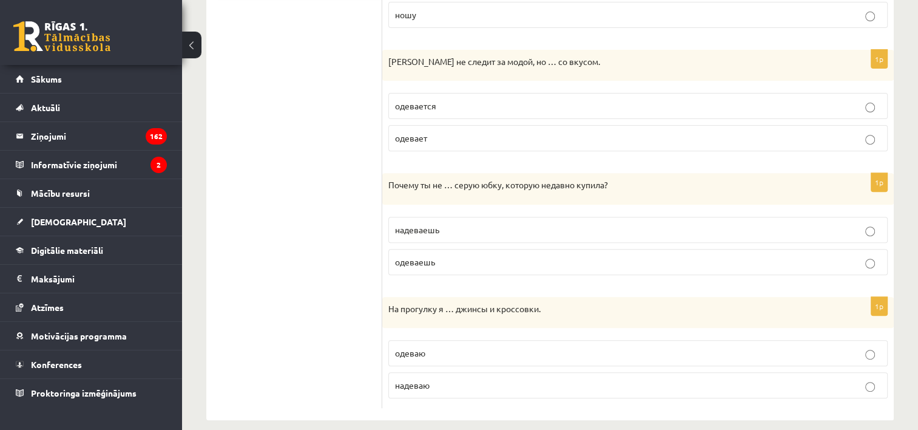
scroll to position [459, 0]
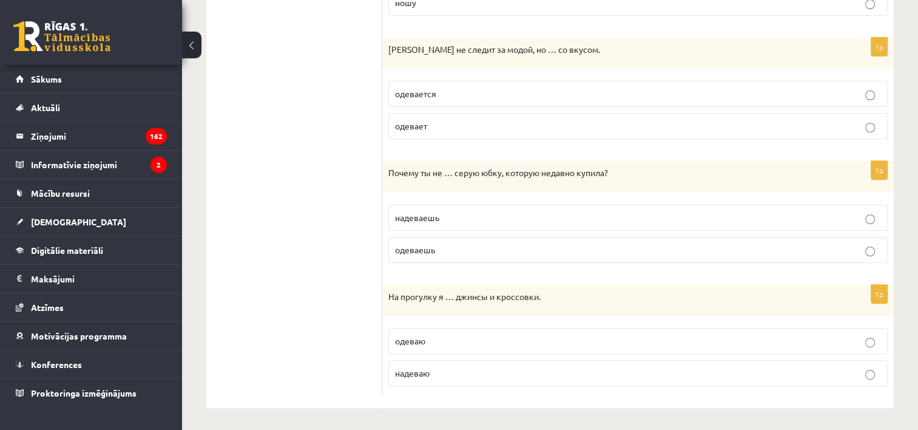
click at [443, 371] on p "надеваю" at bounding box center [638, 373] width 486 height 13
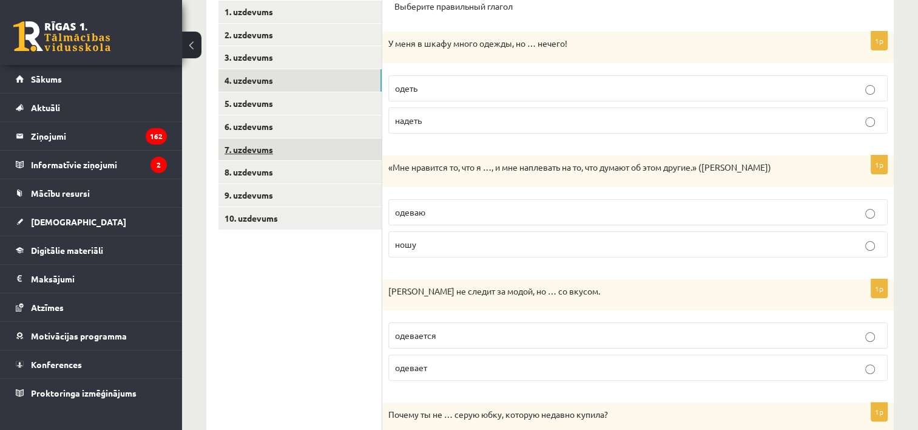
scroll to position [216, 0]
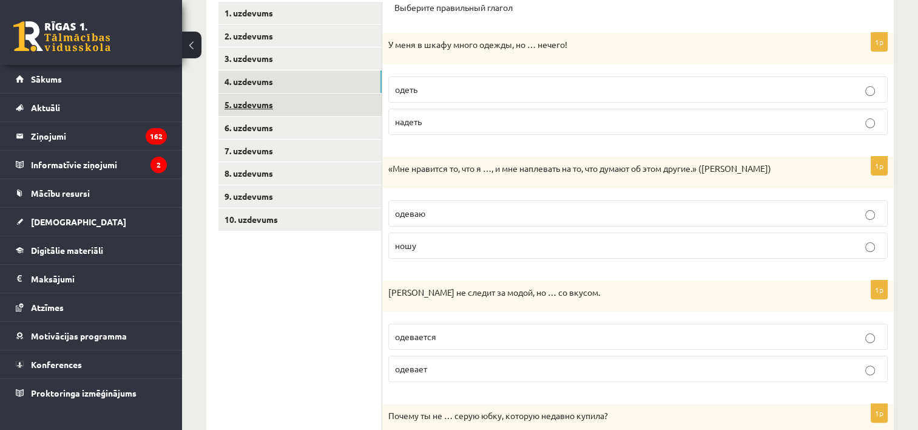
click at [298, 106] on link "5. uzdevums" at bounding box center [300, 104] width 163 height 22
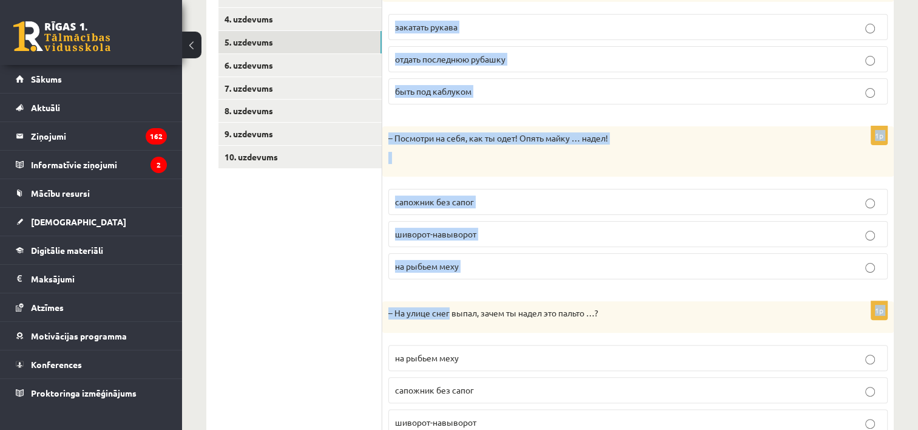
scroll to position [328, 0]
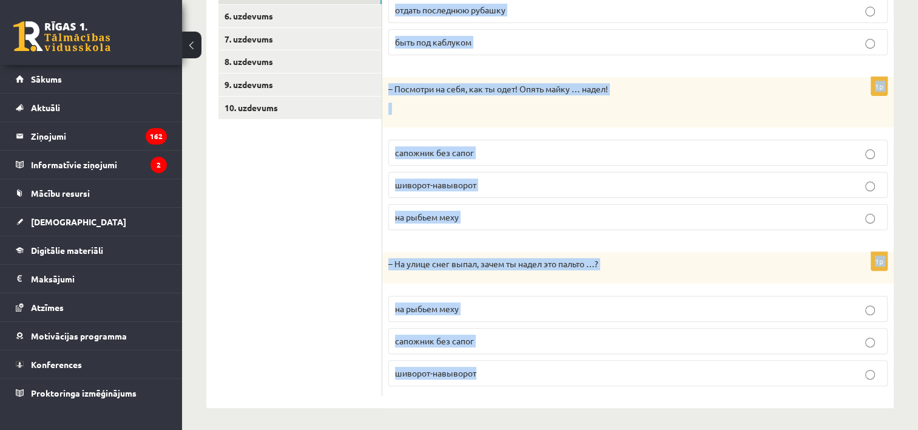
drag, startPoint x: 391, startPoint y: 225, endPoint x: 490, endPoint y: 386, distance: 189.4
click at [490, 386] on div "Дополните диалоги. 1p – Мой брат такой добрый! Всем своим друзьям готов …. зака…" at bounding box center [638, 143] width 512 height 530
copy form "Дополните диалоги. 1p – Мой брат такой добрый! Всем своим друзьям готов …. зака…"
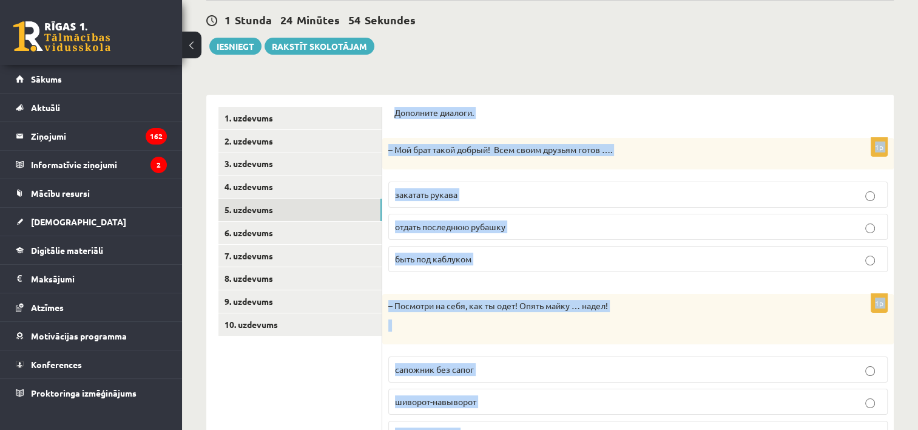
scroll to position [85, 0]
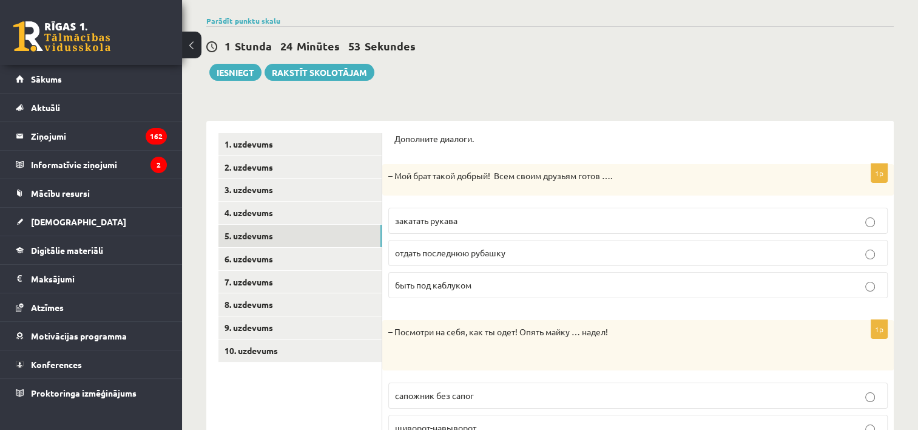
click at [473, 74] on div "1 Stunda 24 Minūtes 53 Sekundes Ieskaite saglabāta! Iesniegt Rakstīt skolotājam" at bounding box center [550, 53] width 688 height 55
click at [439, 252] on span "отдать последнюю рубашку" at bounding box center [450, 252] width 110 height 11
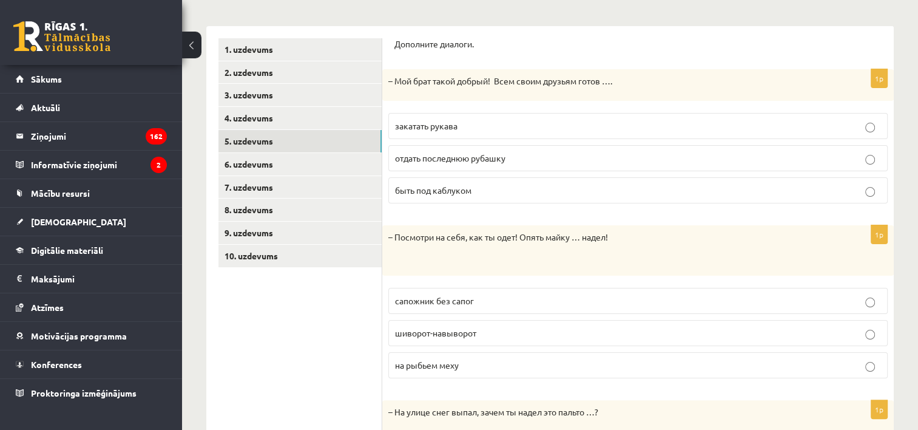
scroll to position [206, 0]
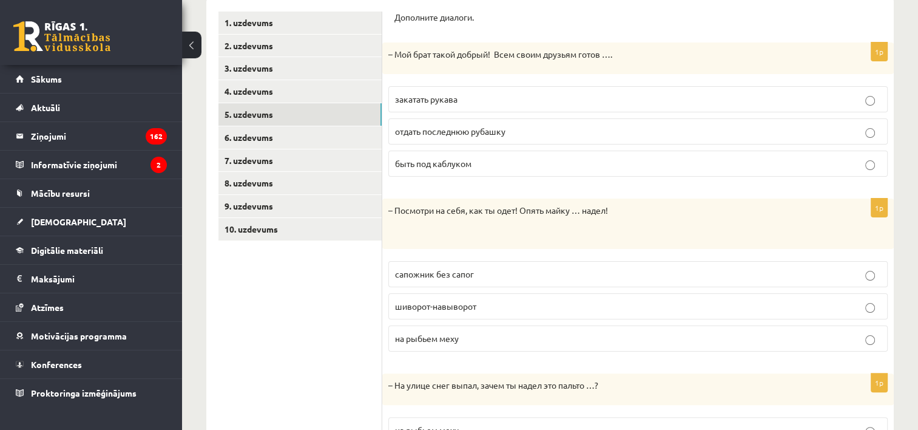
click at [487, 300] on p "шиворот-навыворот" at bounding box center [638, 306] width 486 height 13
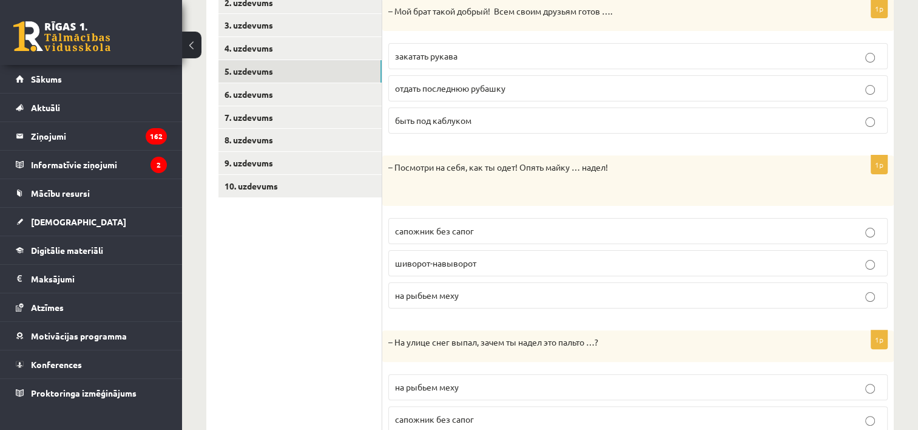
scroll to position [328, 0]
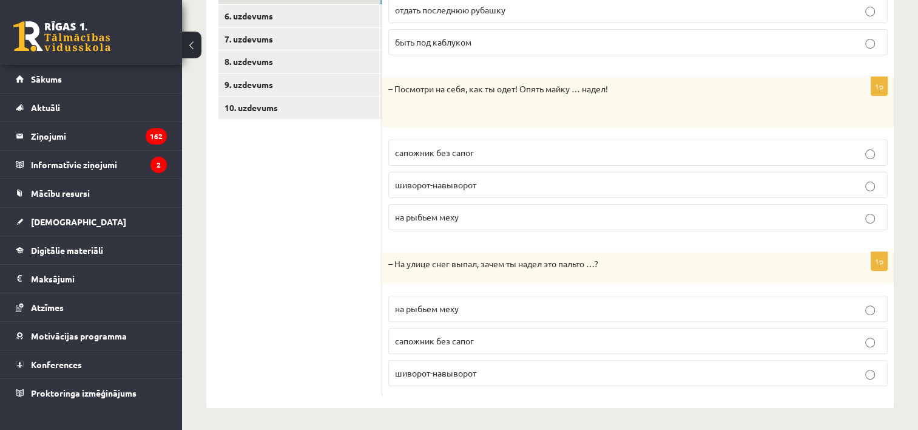
click at [456, 307] on span "на рыбьем меху" at bounding box center [427, 308] width 64 height 11
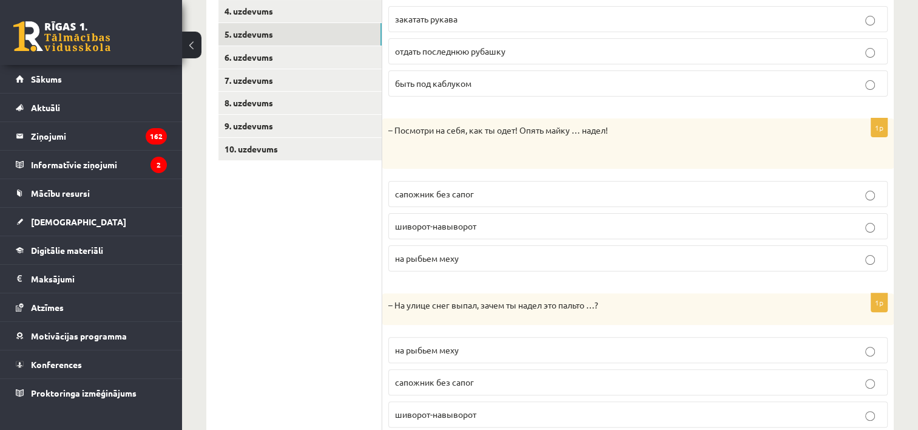
scroll to position [267, 0]
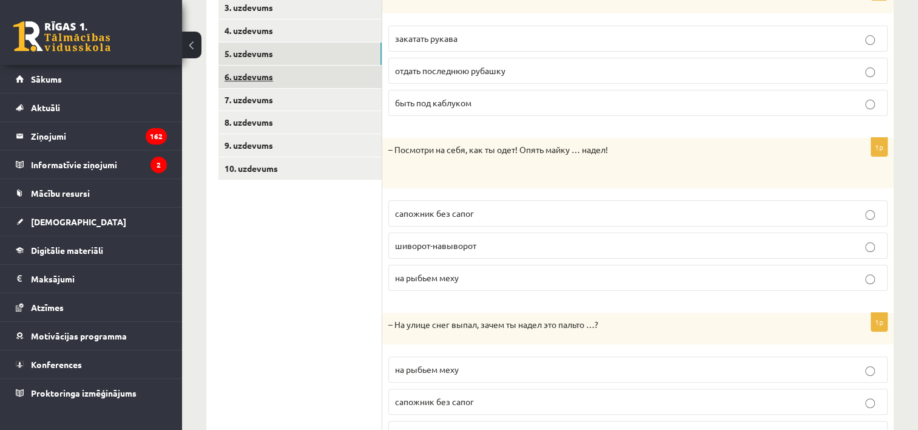
click at [282, 71] on link "6. uzdevums" at bounding box center [300, 77] width 163 height 22
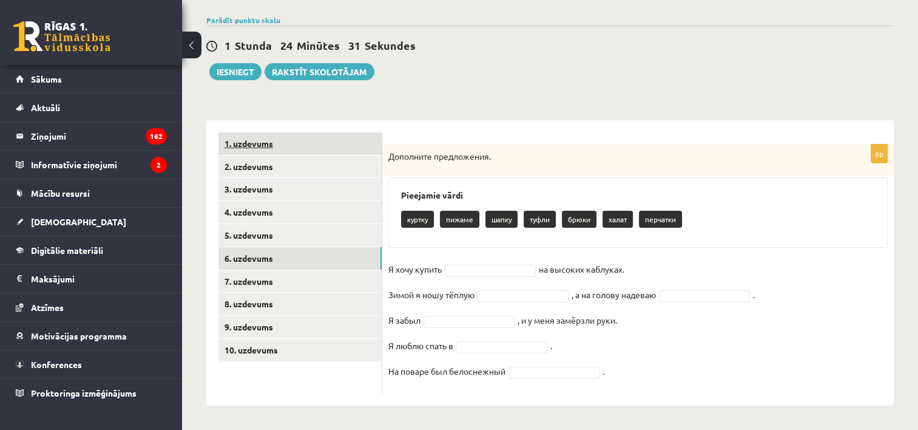
scroll to position [85, 0]
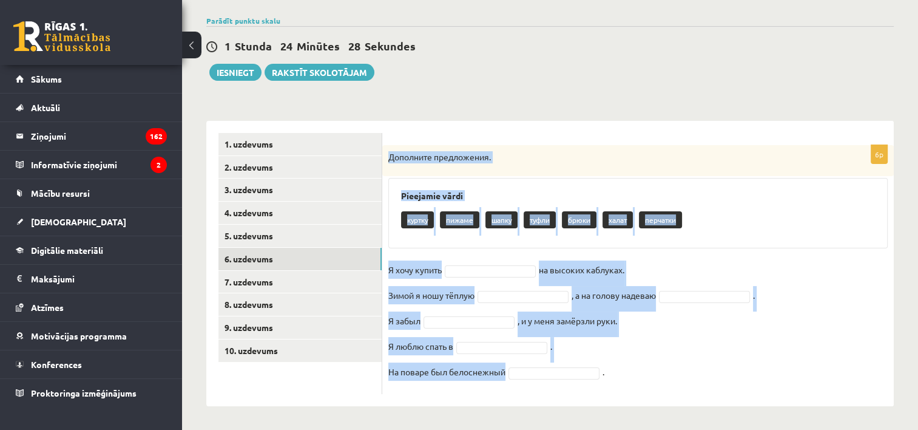
drag, startPoint x: 390, startPoint y: 153, endPoint x: 555, endPoint y: 417, distance: 311.7
click at [555, 417] on div "**********" at bounding box center [550, 196] width 736 height 469
copy div "Дополните предложения. Pieejamie vārdi куртку пижаме шапку туфли брюки халат пе…"
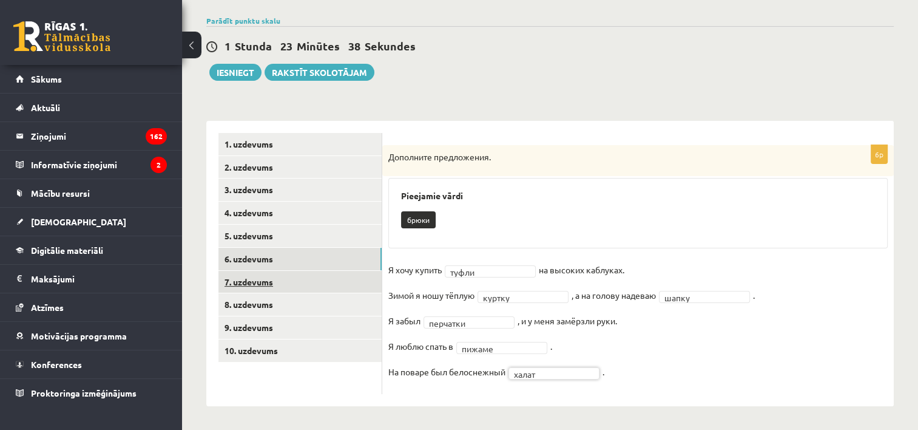
click at [282, 272] on link "7. uzdevums" at bounding box center [300, 282] width 163 height 22
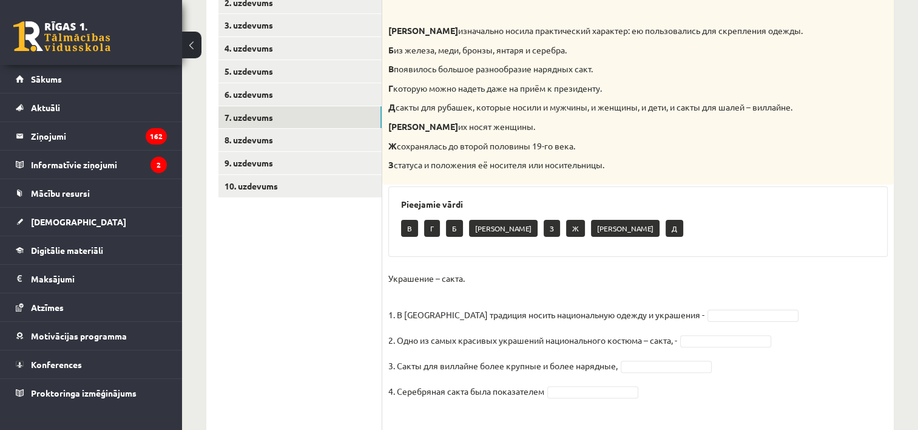
scroll to position [287, 0]
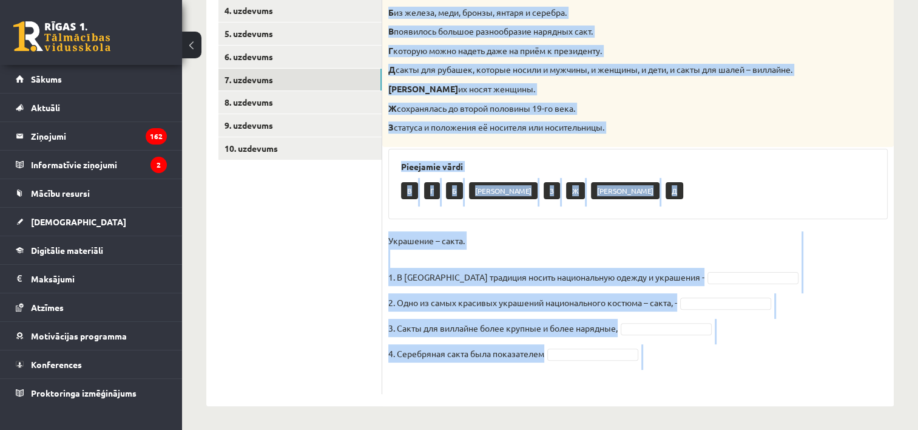
drag, startPoint x: 389, startPoint y: 10, endPoint x: 691, endPoint y: 370, distance: 469.7
click at [691, 370] on div "4p Соотнесите начало и конец предложений. А изначально носила практический хара…" at bounding box center [638, 168] width 512 height 451
copy div "Соотнесите начало и конец предложений. А изначально носила практический характе…"
click at [815, 223] on div "4p Соотнесите начало и конец предложений. А изначально носила практический хара…" at bounding box center [638, 168] width 512 height 451
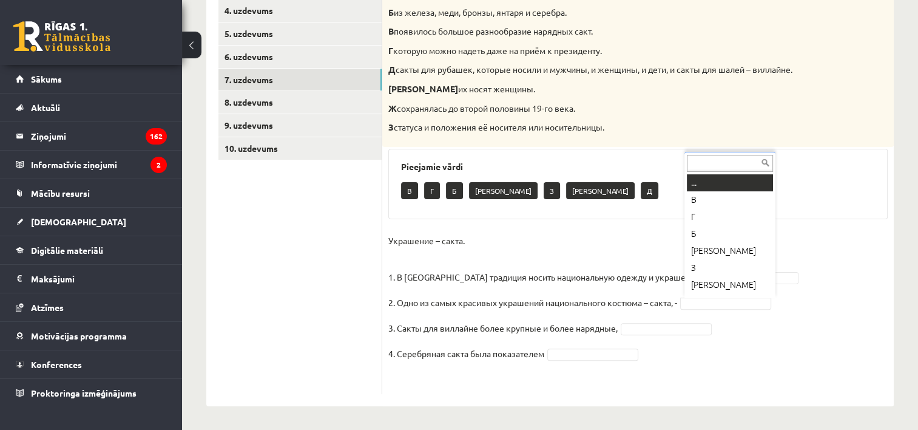
scroll to position [15, 0]
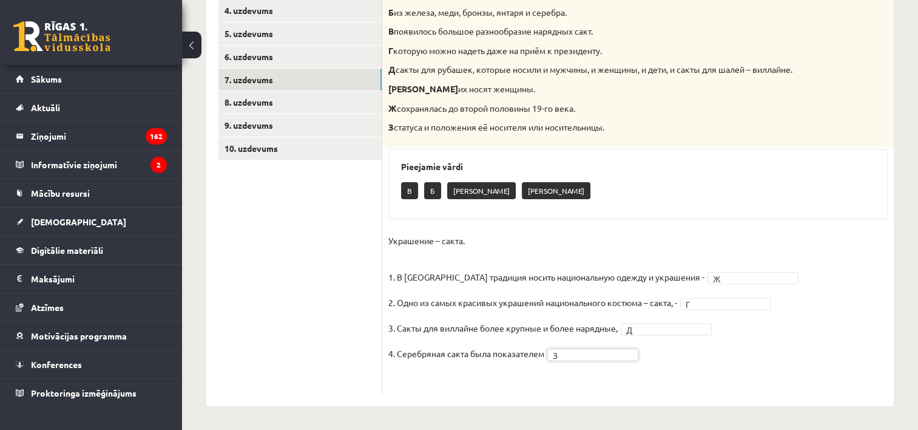
click at [313, 279] on ul "1. uzdevums 2. uzdevums 3. uzdevums 4. uzdevums 5. uzdevums 6. uzdevums 7. uzde…" at bounding box center [301, 162] width 164 height 463
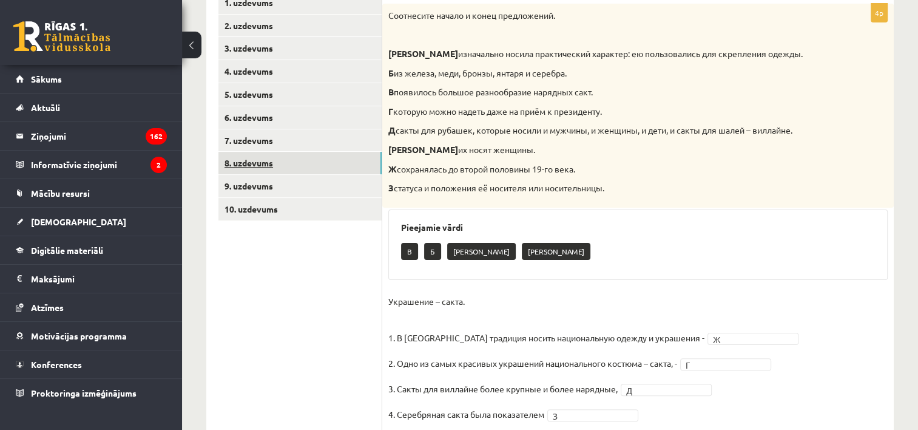
click at [274, 159] on link "8. uzdevums" at bounding box center [300, 163] width 163 height 22
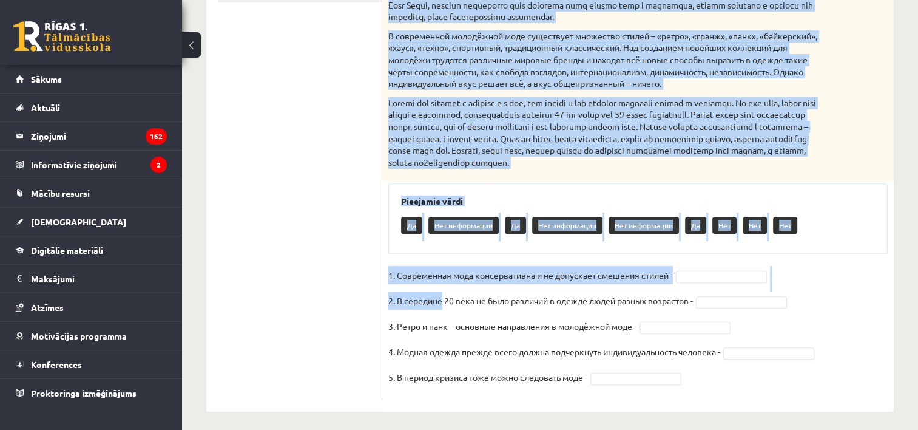
scroll to position [462, 0]
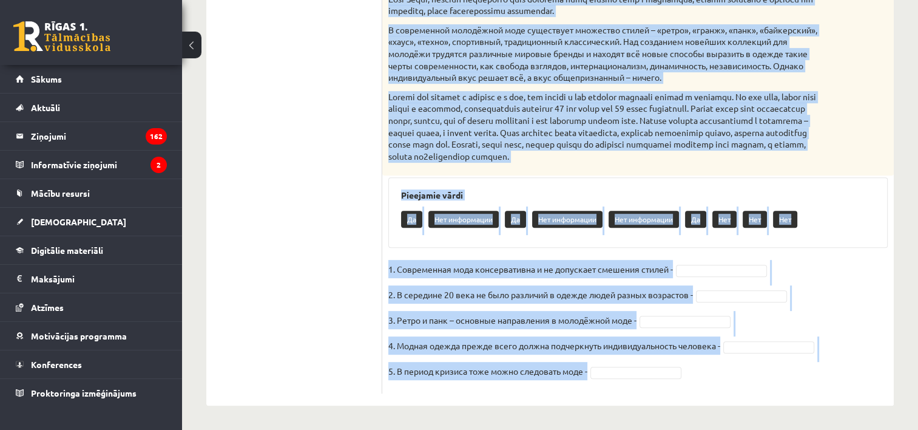
drag, startPoint x: 388, startPoint y: 238, endPoint x: 727, endPoint y: 406, distance: 378.7
click at [727, 406] on div "**********" at bounding box center [550, 12] width 736 height 833
copy div "Прочитайте текст и выполните задание. Главное отличие молодёжной моды состоит в…"
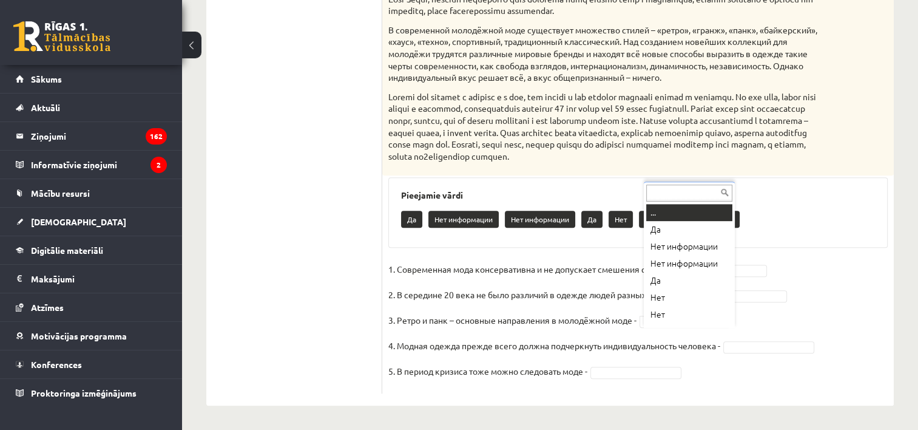
scroll to position [15, 0]
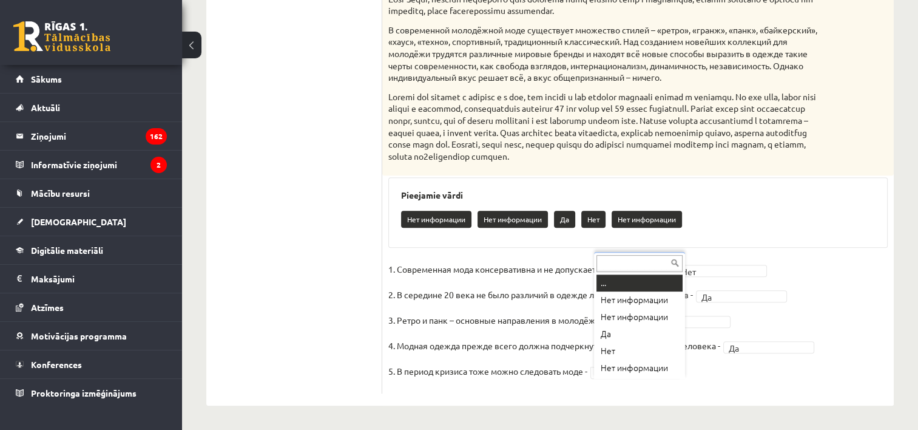
drag, startPoint x: 669, startPoint y: 365, endPoint x: 675, endPoint y: 358, distance: 10.0
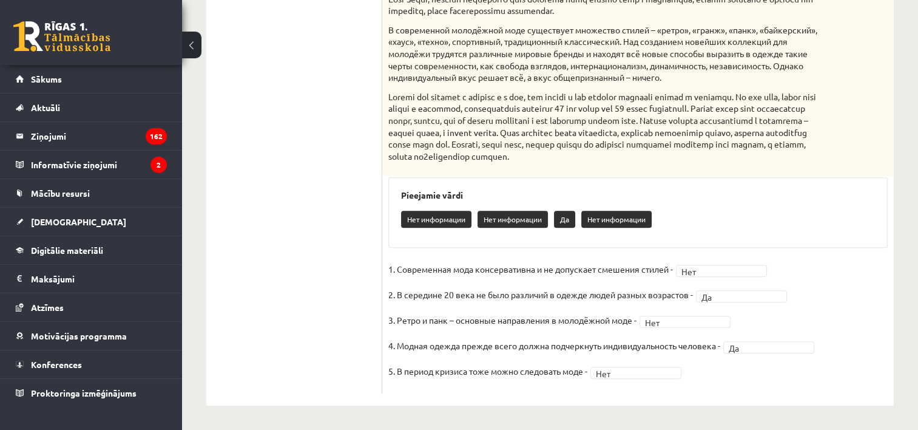
click at [675, 328] on fieldset "1. Современная мода консервативна и не допускает смешения стилей - Нет *** 2. В…" at bounding box center [638, 323] width 500 height 127
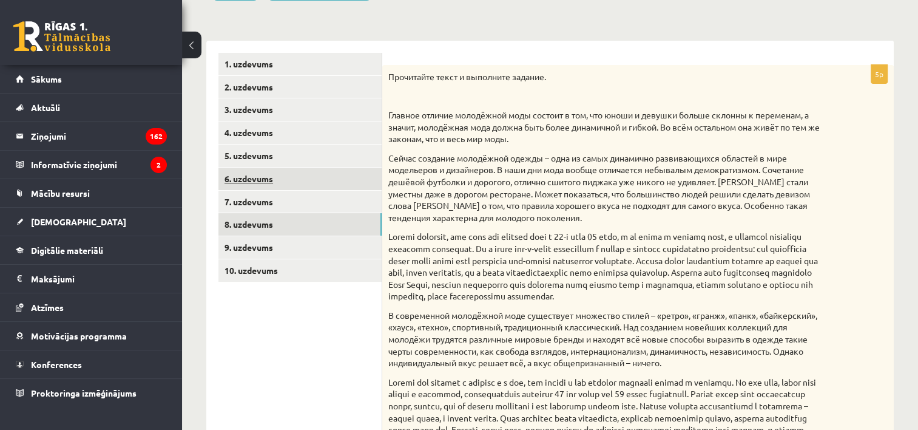
scroll to position [158, 0]
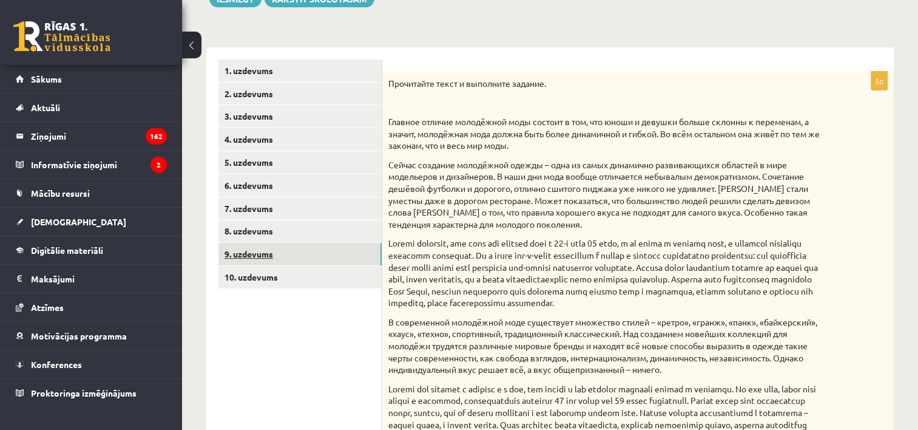
click at [277, 251] on link "9. uzdevums" at bounding box center [300, 254] width 163 height 22
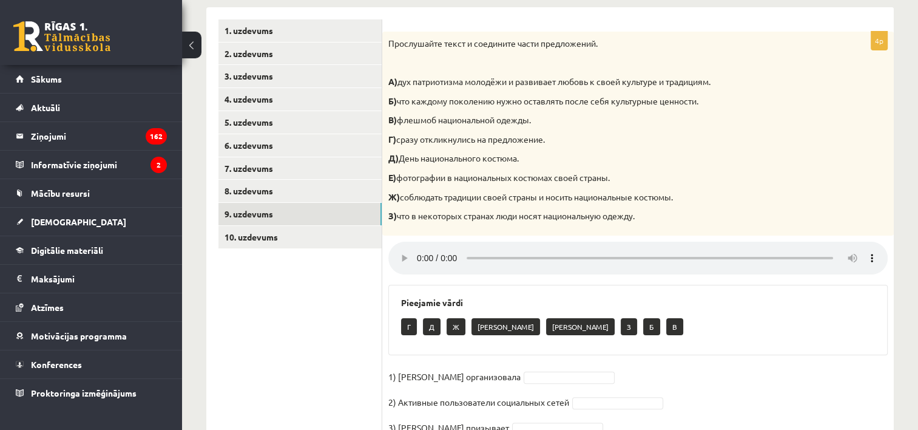
scroll to position [219, 0]
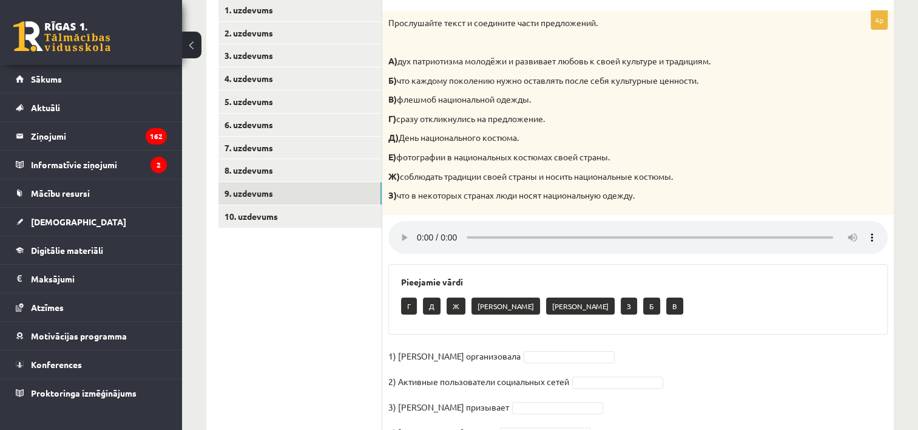
click at [850, 135] on div "Прослушайте текст и соедините части предложений. А) дух патриотизма молодёжи и …" at bounding box center [638, 113] width 512 height 204
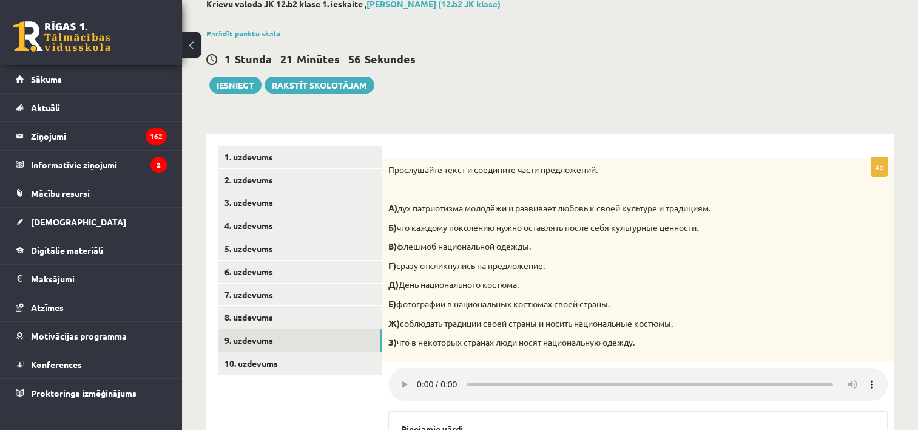
scroll to position [38, 0]
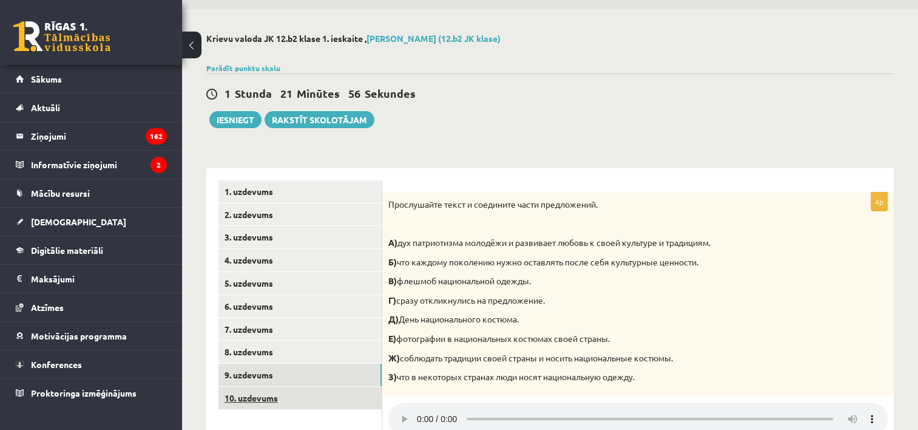
click at [266, 390] on link "10. uzdevums" at bounding box center [300, 398] width 163 height 22
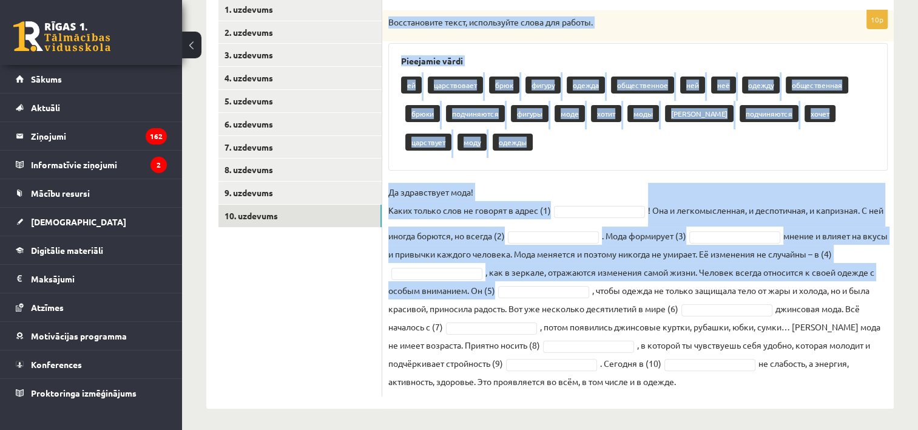
scroll to position [223, 0]
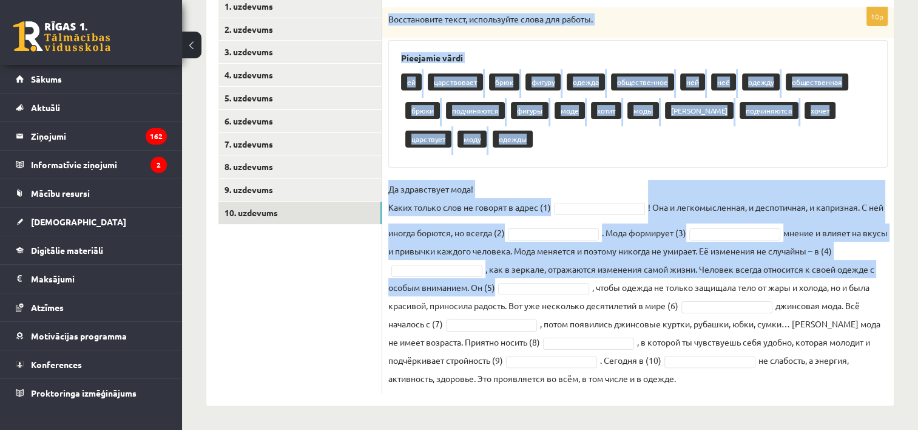
drag, startPoint x: 385, startPoint y: 71, endPoint x: 799, endPoint y: 391, distance: 522.7
click at [799, 391] on div "10p Восстановите текст, используйте слова для работы. Pieejamie vārdi ей царств…" at bounding box center [638, 200] width 512 height 386
copy div "Восстановите текст, используйте слова для работы. Pieejamie vārdi ей царствовае…"
click at [559, 195] on fieldset "Да здравствует мода! Каких только слов не говорят в адрес (1) ! Она и легкомысл…" at bounding box center [638, 284] width 500 height 208
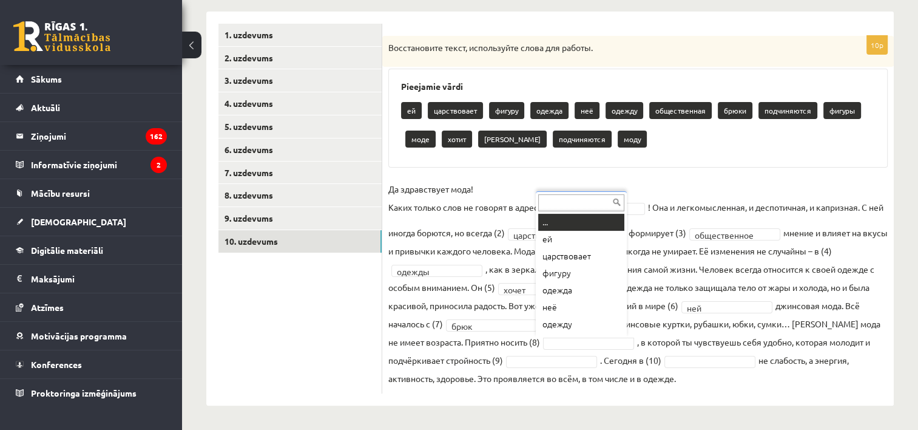
scroll to position [15, 0]
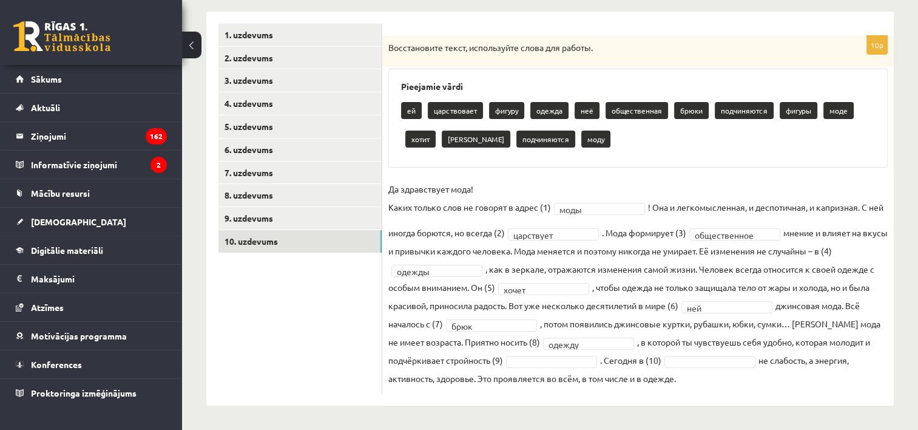
click at [528, 354] on fieldset "**********" at bounding box center [638, 284] width 500 height 208
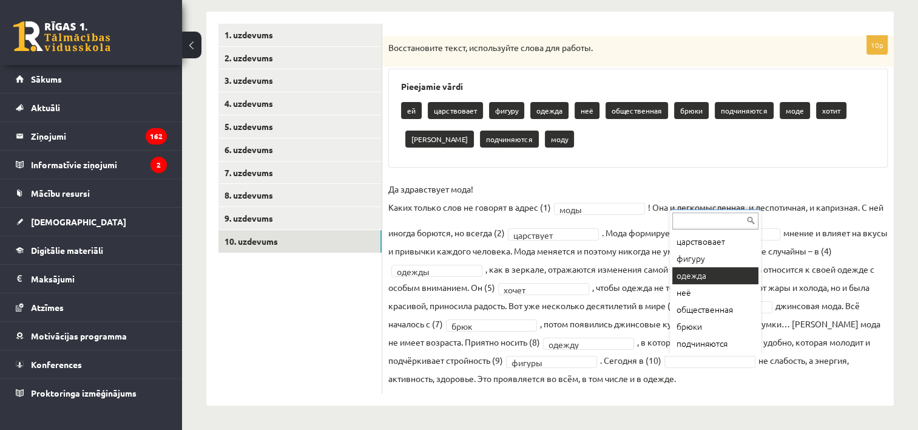
scroll to position [117, 0]
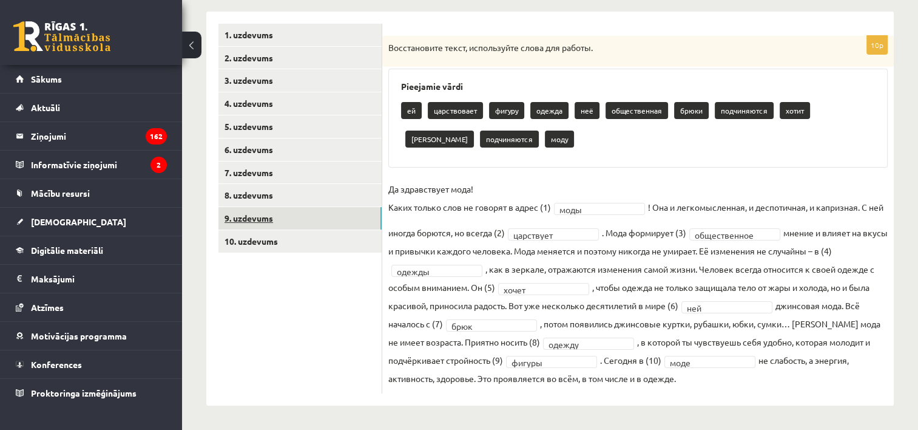
click at [270, 228] on link "9. uzdevums" at bounding box center [300, 218] width 163 height 22
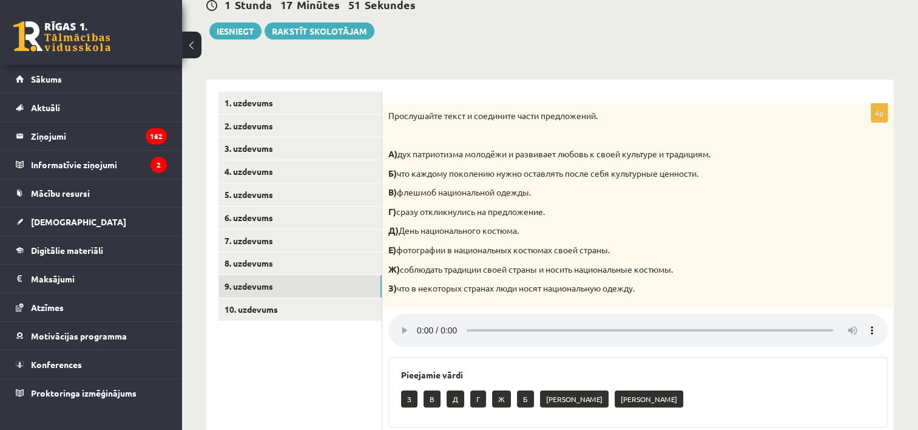
scroll to position [98, 0]
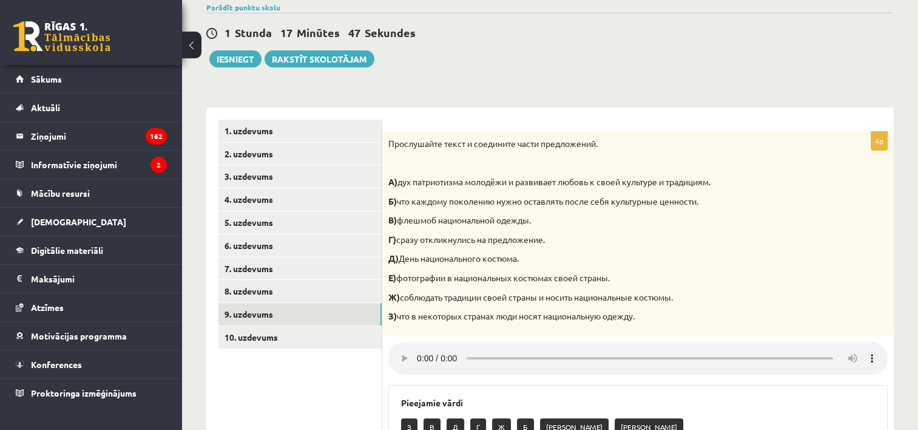
click at [823, 169] on div "Прослушайте текст и соедините части предложений. А) дух патриотизма молодёжи и …" at bounding box center [638, 234] width 512 height 204
click at [656, 215] on p "В) флешмоб национальной одежды." at bounding box center [607, 220] width 439 height 12
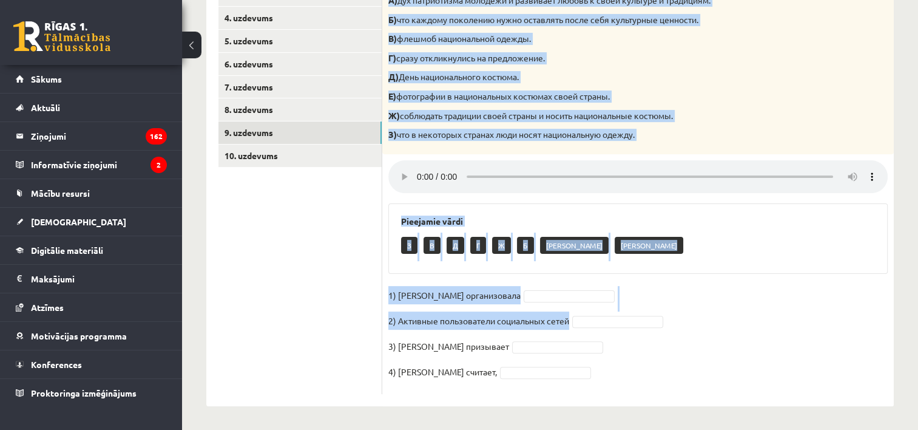
scroll to position [280, 0]
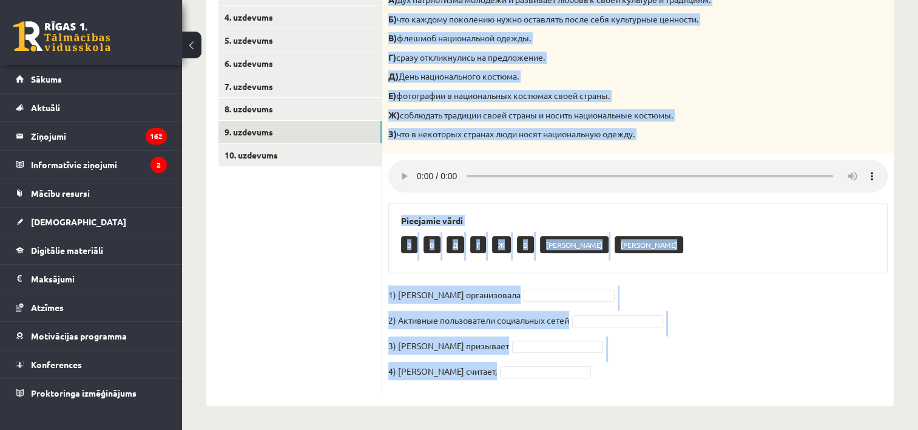
drag, startPoint x: 388, startPoint y: 139, endPoint x: 616, endPoint y: 388, distance: 337.3
click at [616, 388] on div "4p Прослушайте текст и соедините части предложений. А) дух патриотизма молодёжи…" at bounding box center [638, 172] width 512 height 444
copy div "Прослушайте текст и соедините части предложений. А) дух патриотизма молодёжи и …"
click at [694, 228] on div "Pieejamie vārdi З В Д Г Ж Б Е А" at bounding box center [638, 238] width 500 height 70
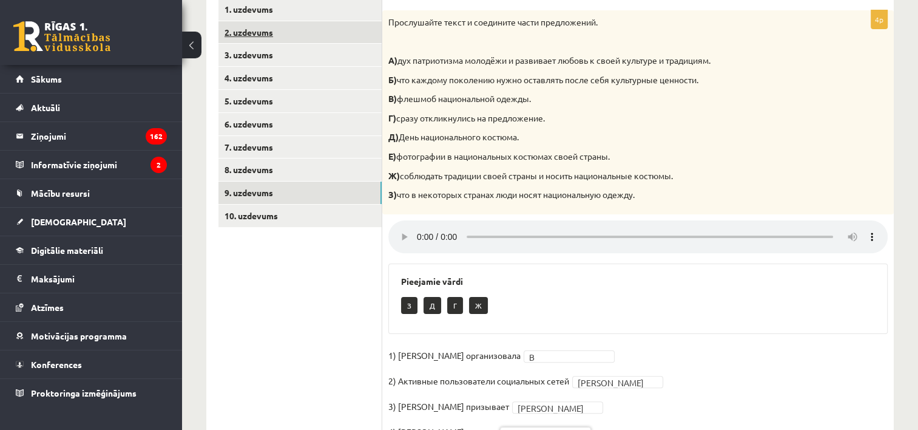
scroll to position [98, 0]
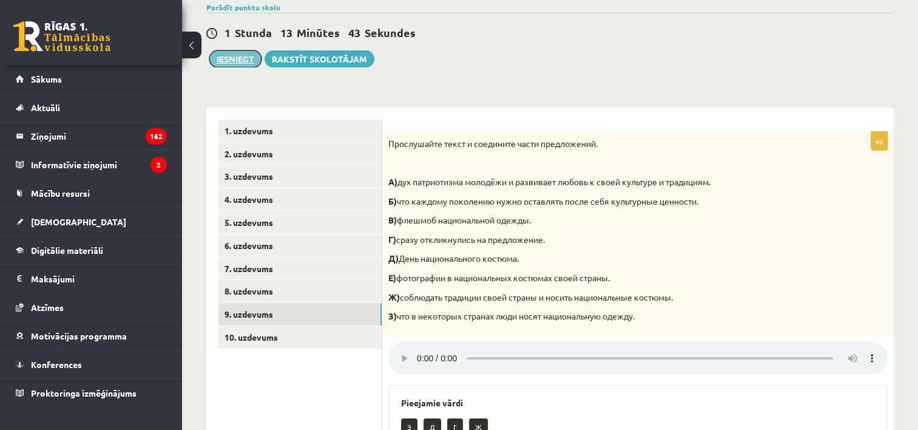
click at [239, 56] on button "Iesniegt" at bounding box center [235, 58] width 52 height 17
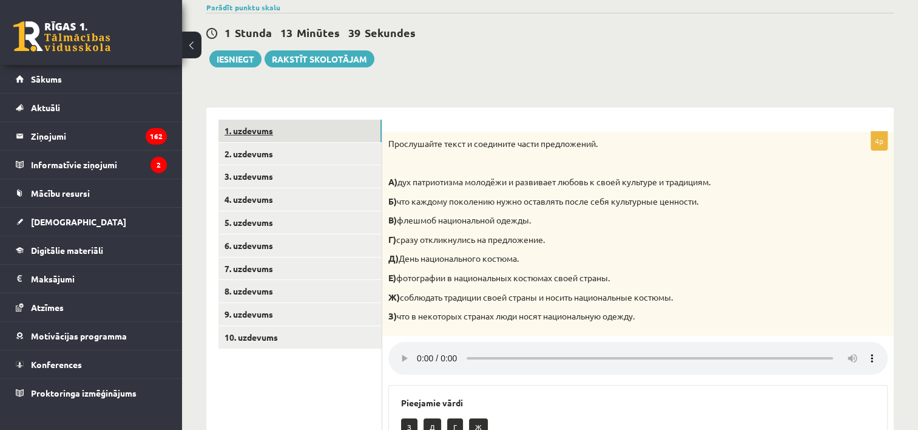
click at [283, 129] on link "1. uzdevums" at bounding box center [300, 131] width 163 height 22
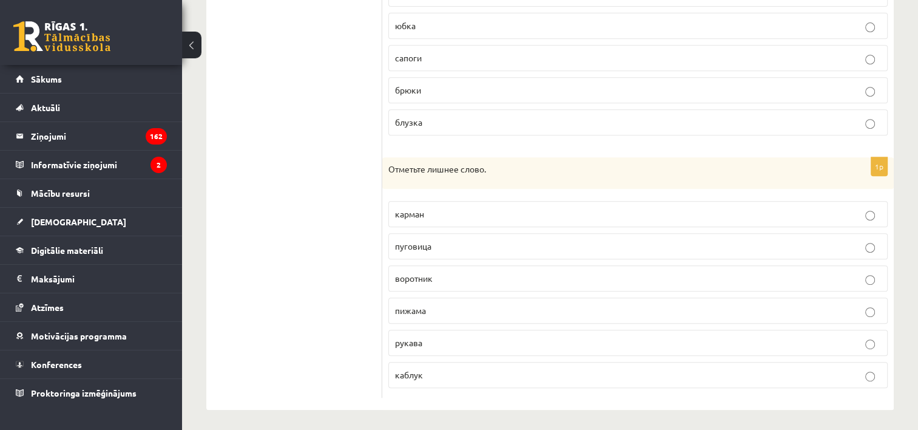
scroll to position [120, 0]
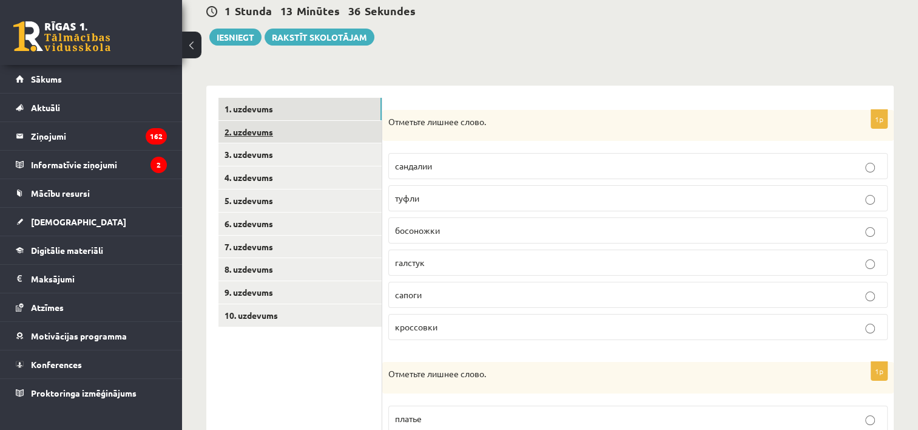
click at [288, 133] on link "2. uzdevums" at bounding box center [300, 132] width 163 height 22
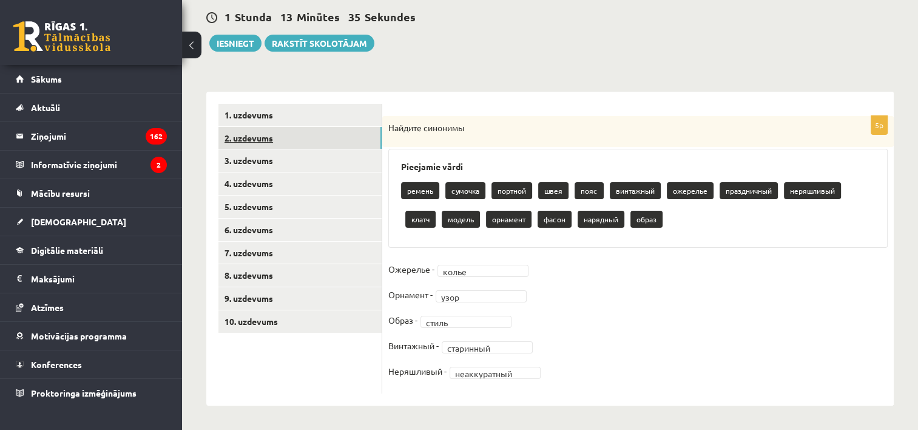
scroll to position [114, 0]
click at [271, 163] on link "3. uzdevums" at bounding box center [300, 160] width 163 height 22
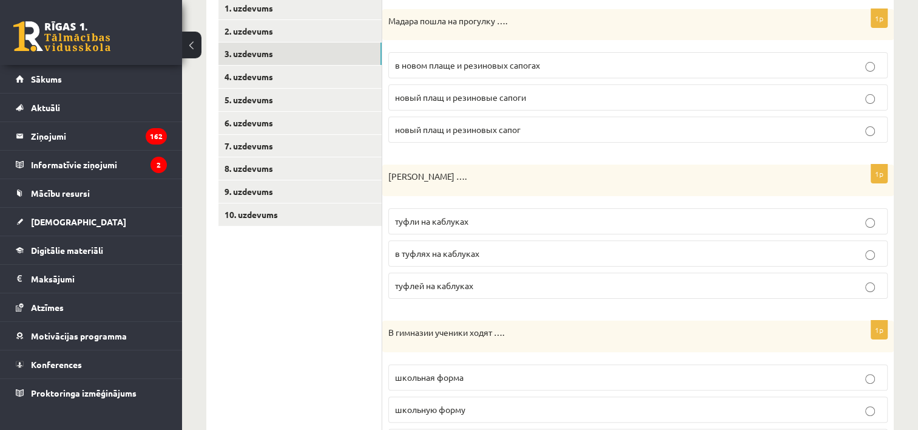
scroll to position [0, 0]
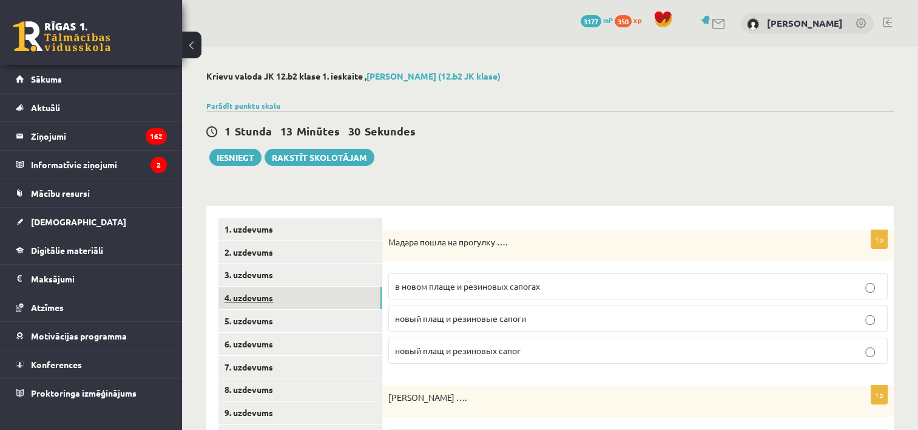
click at [284, 294] on link "4. uzdevums" at bounding box center [300, 298] width 163 height 22
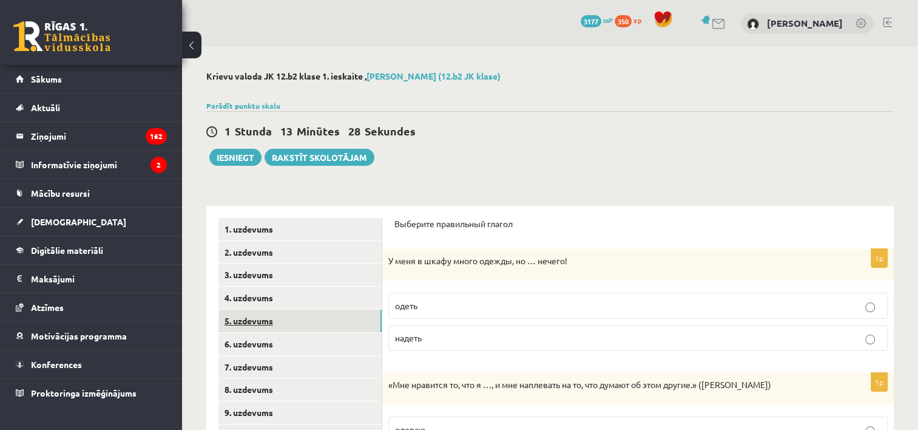
click at [251, 316] on link "5. uzdevums" at bounding box center [300, 321] width 163 height 22
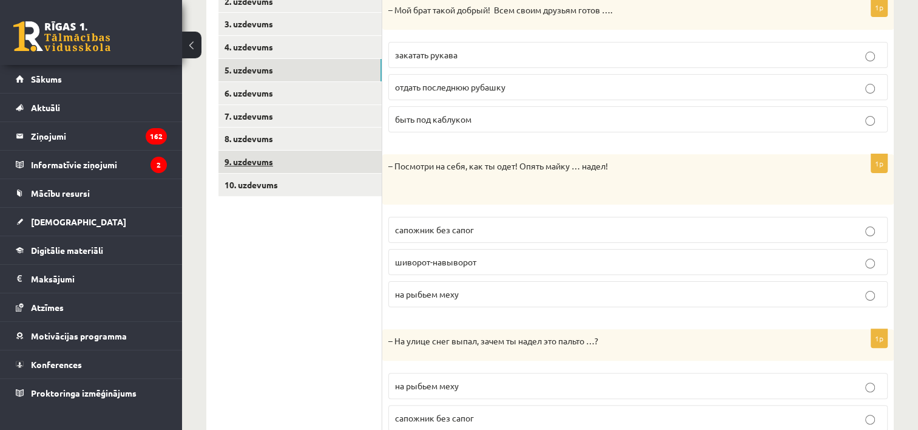
scroll to position [146, 0]
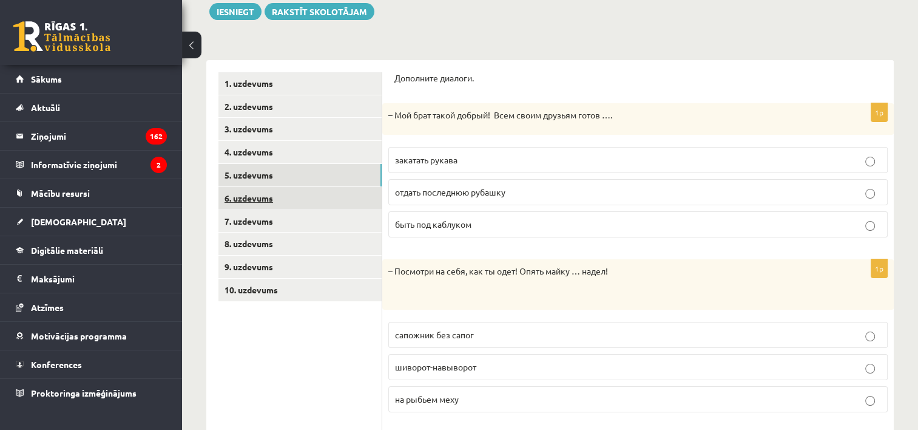
click at [256, 197] on link "6. uzdevums" at bounding box center [300, 198] width 163 height 22
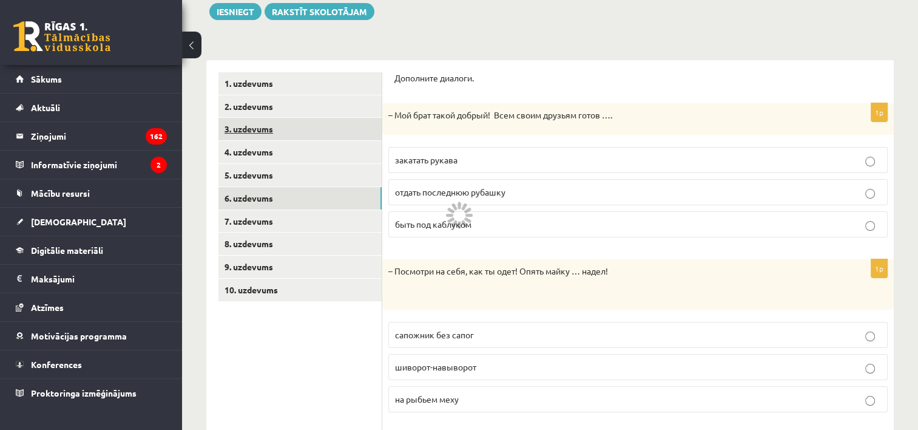
scroll to position [85, 0]
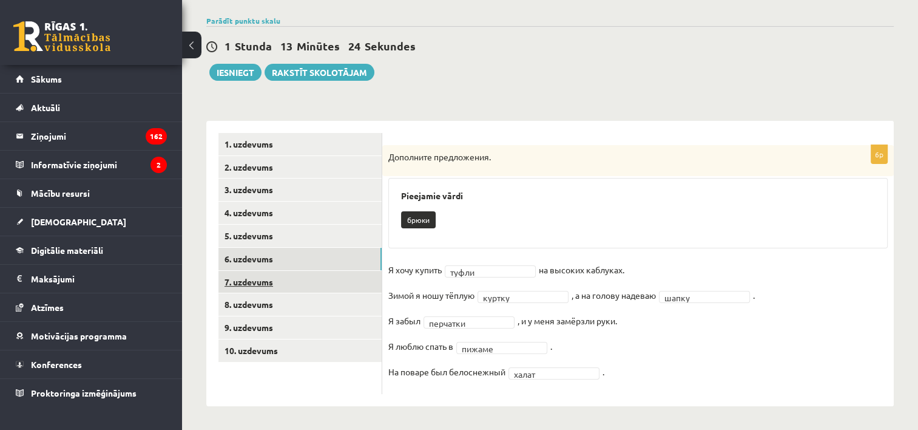
click at [285, 277] on link "7. uzdevums" at bounding box center [300, 282] width 163 height 22
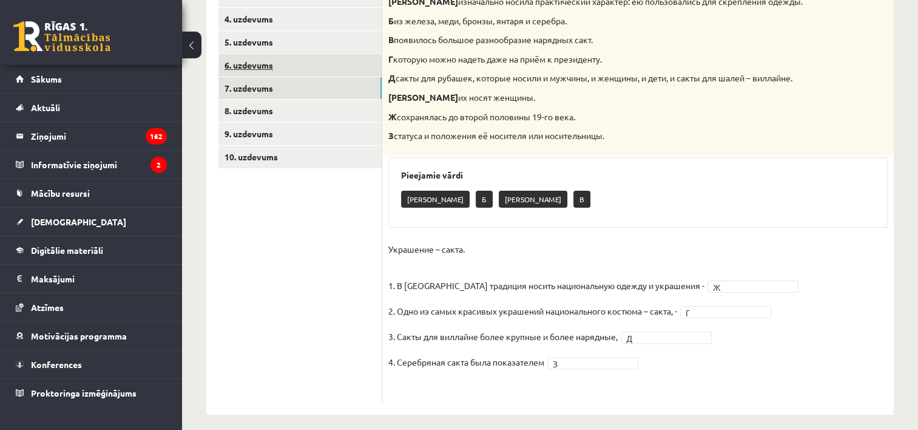
scroll to position [287, 0]
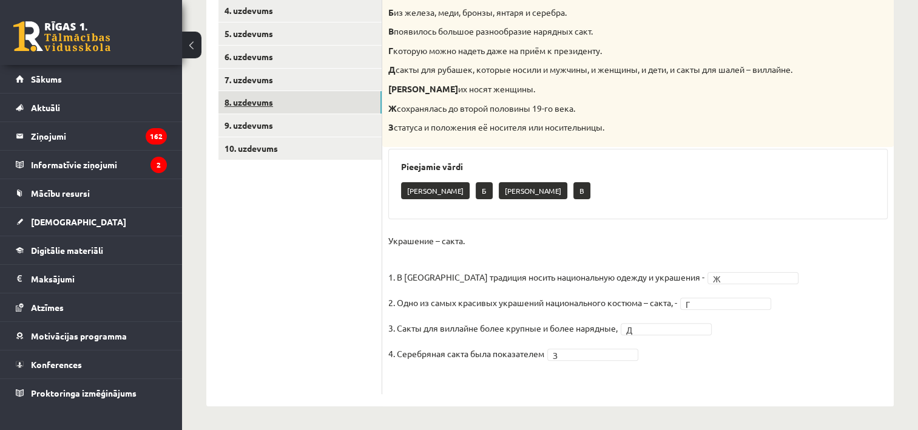
click at [296, 103] on link "8. uzdevums" at bounding box center [300, 102] width 163 height 22
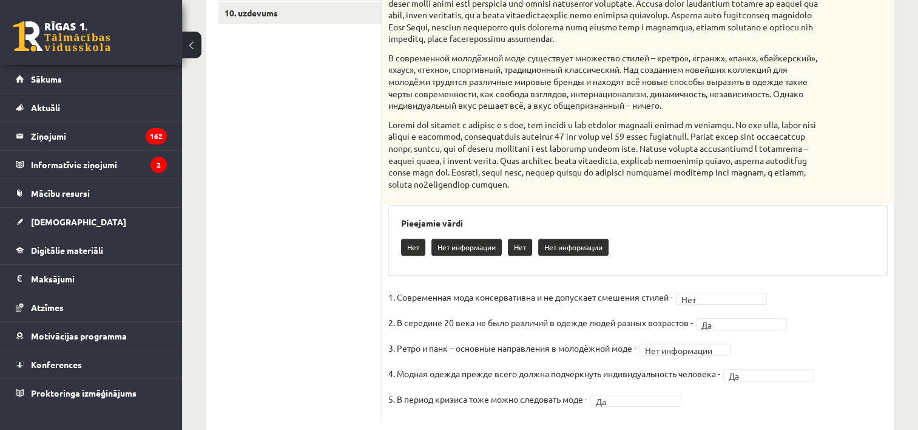
scroll to position [401, 0]
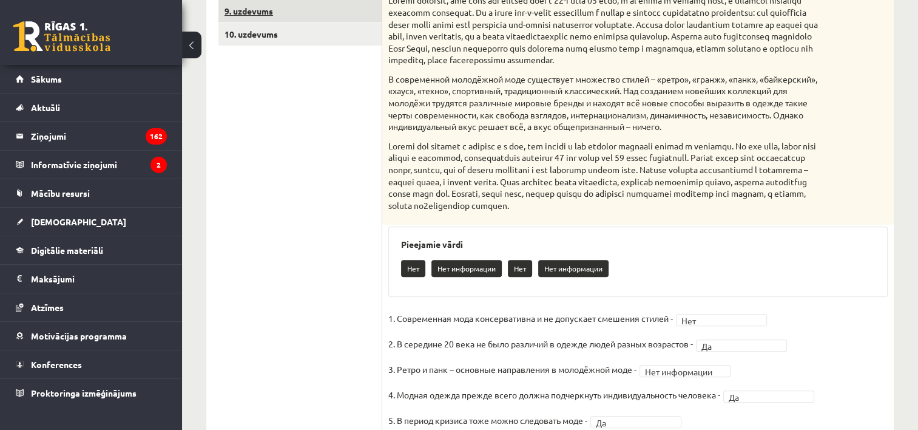
click at [245, 4] on link "9. uzdevums" at bounding box center [300, 11] width 163 height 22
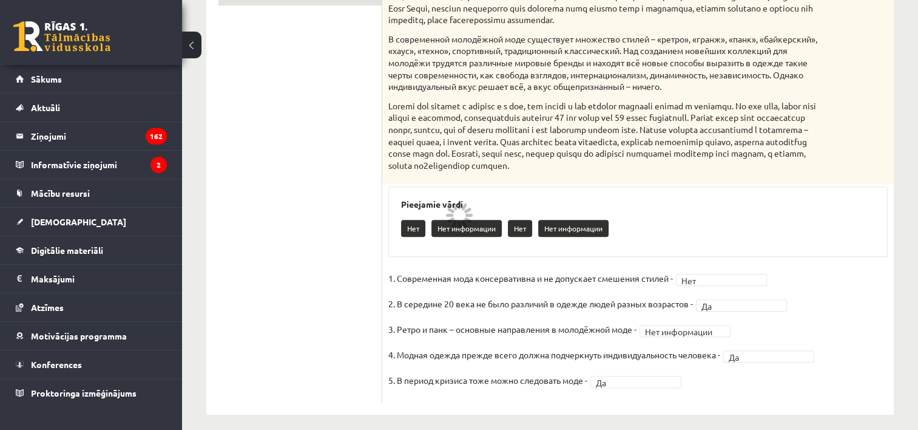
scroll to position [280, 0]
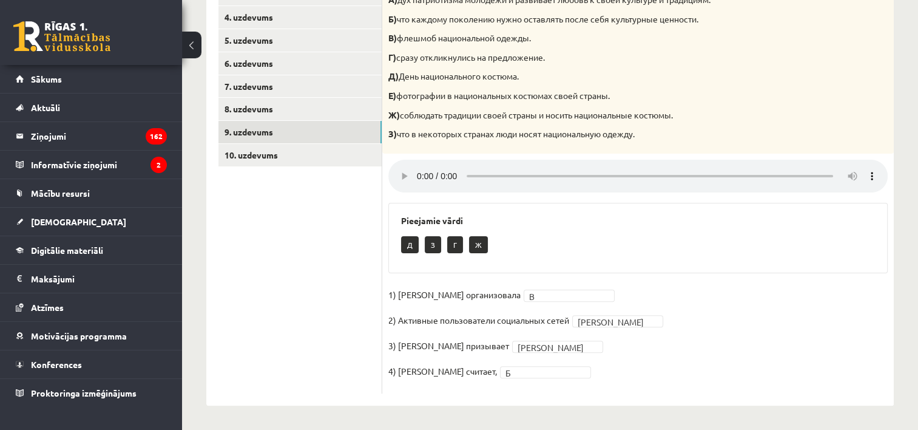
click at [258, 167] on ul "1. uzdevums 2. uzdevums 3. uzdevums 4. uzdevums 5. uzdevums 6. uzdevums 7. uzde…" at bounding box center [301, 165] width 164 height 456
click at [257, 156] on link "10. uzdevums" at bounding box center [300, 155] width 163 height 22
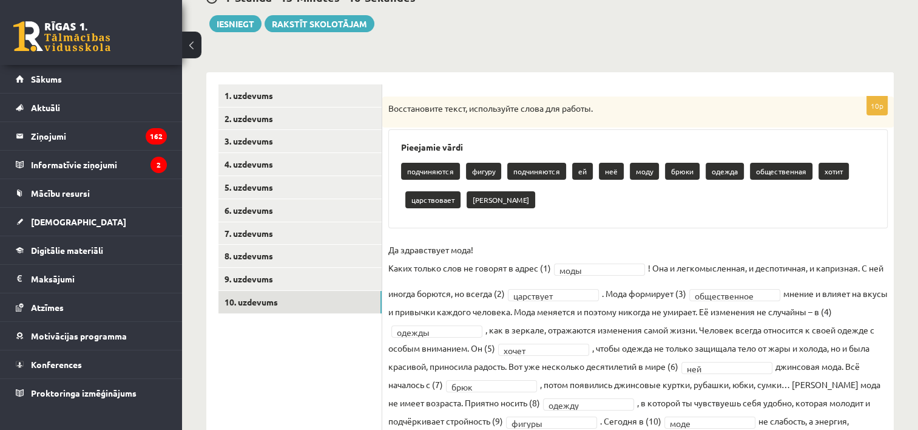
scroll to position [12, 0]
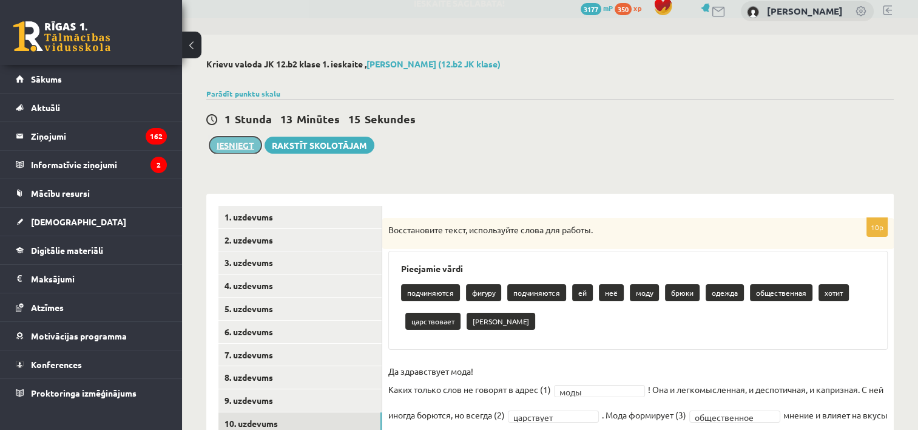
click at [243, 140] on button "Iesniegt" at bounding box center [235, 145] width 52 height 17
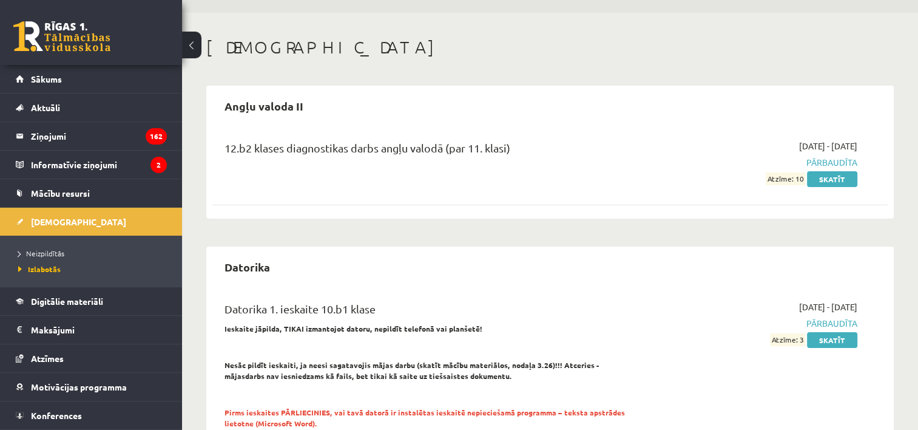
scroll to position [61, 0]
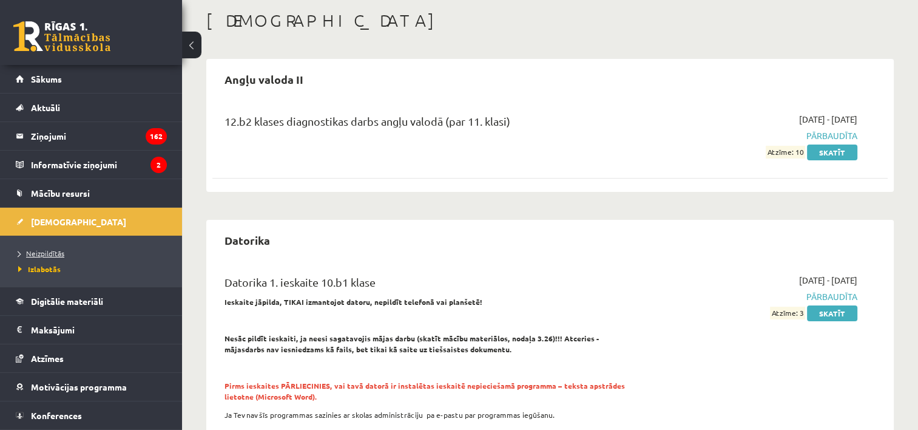
click at [50, 254] on span "Neizpildītās" at bounding box center [41, 253] width 46 height 10
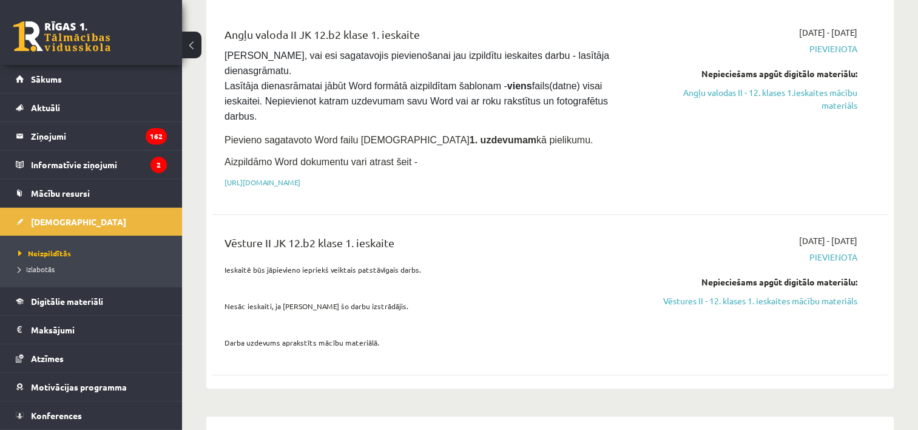
scroll to position [182, 0]
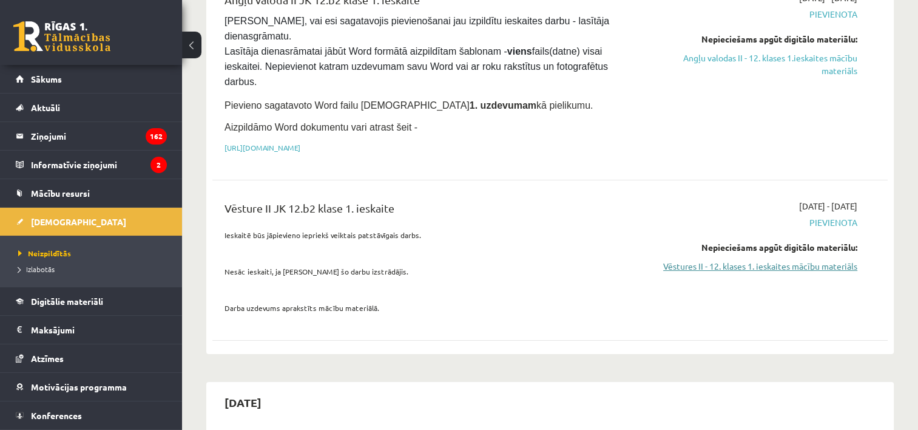
click at [816, 260] on link "Vēstures II - 12. klases 1. ieskaites mācību materiāls" at bounding box center [758, 266] width 199 height 13
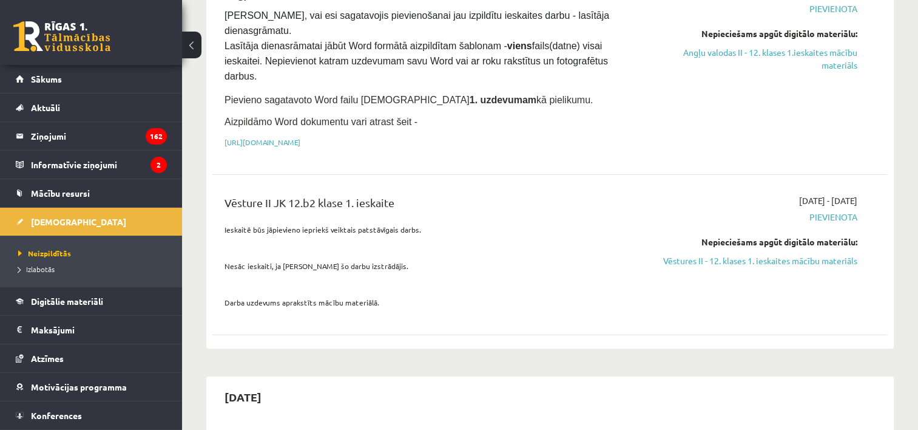
scroll to position [0, 0]
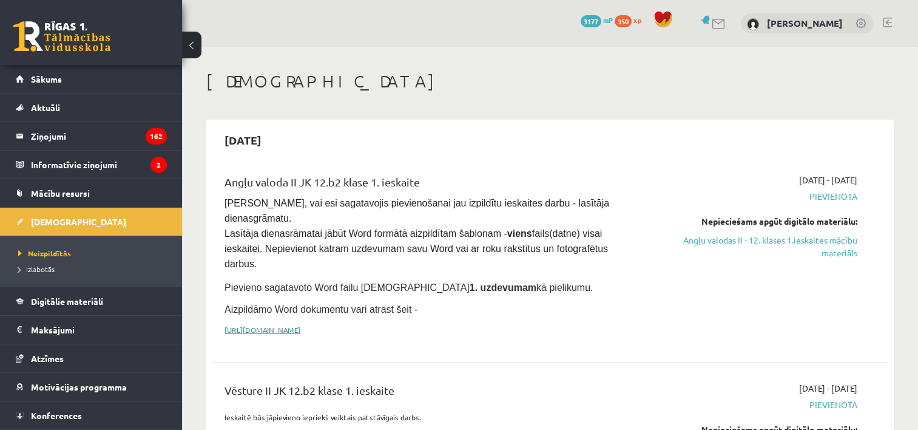
click at [300, 325] on link "https://drive.google.com/drive/folders/1IHE_ip15KOAbO2Se1NDGwZ2e__vlzPUf?usp=sh…" at bounding box center [263, 330] width 76 height 10
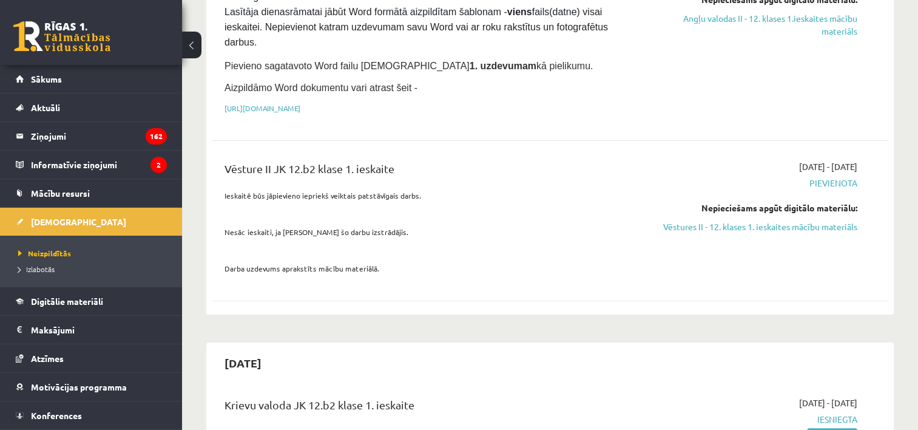
scroll to position [243, 0]
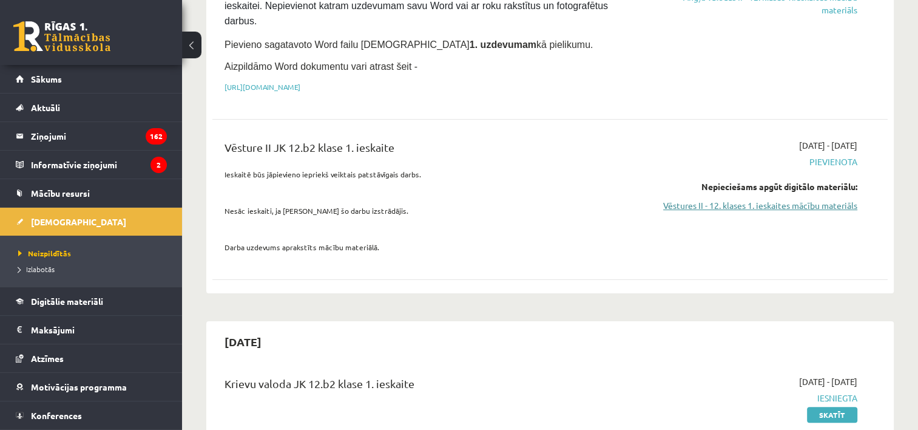
click at [775, 199] on link "Vēstures II - 12. klases 1. ieskaites mācību materiāls" at bounding box center [758, 205] width 199 height 13
click at [832, 180] on div "2025-10-10 - 2025-10-13 Pievienota Nepieciešams apgūt digitālo materiālu: Vēstu…" at bounding box center [758, 199] width 217 height 121
click at [834, 199] on link "Vēstures II - 12. klases 1. ieskaites mācību materiāls" at bounding box center [758, 205] width 199 height 13
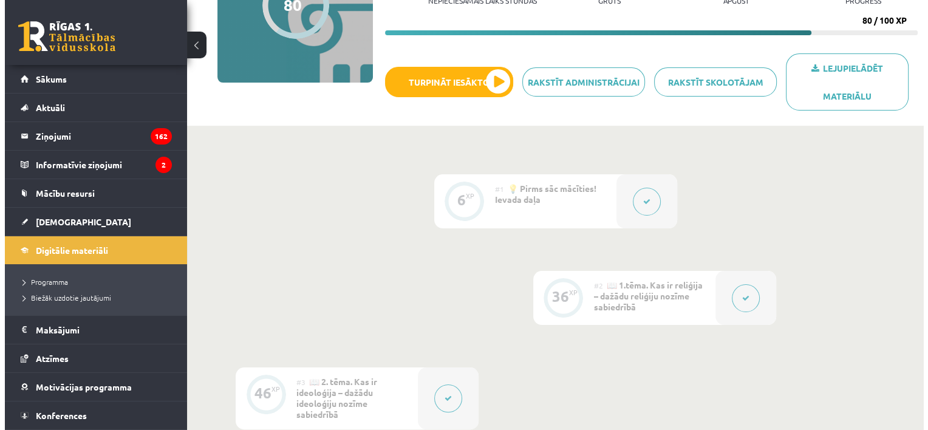
scroll to position [182, 0]
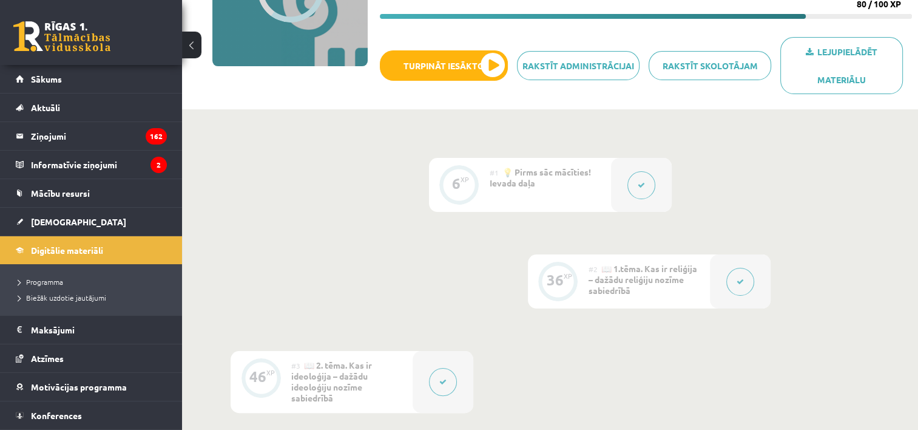
click at [571, 194] on div "#1 💡 Pirms sāc mācīties! Ievada daļa" at bounding box center [550, 185] width 121 height 54
click at [558, 175] on span "💡 Pirms sāc mācīties! Ievada daļa" at bounding box center [540, 177] width 101 height 22
click at [633, 184] on button at bounding box center [642, 185] width 28 height 28
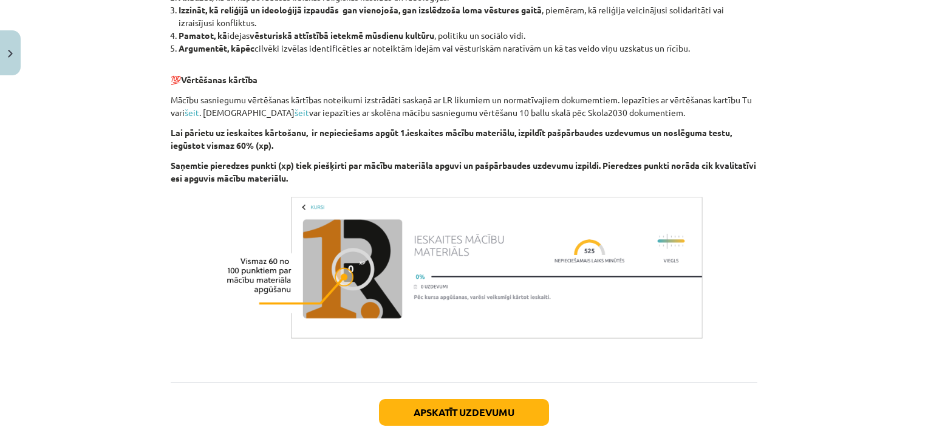
scroll to position [1193, 0]
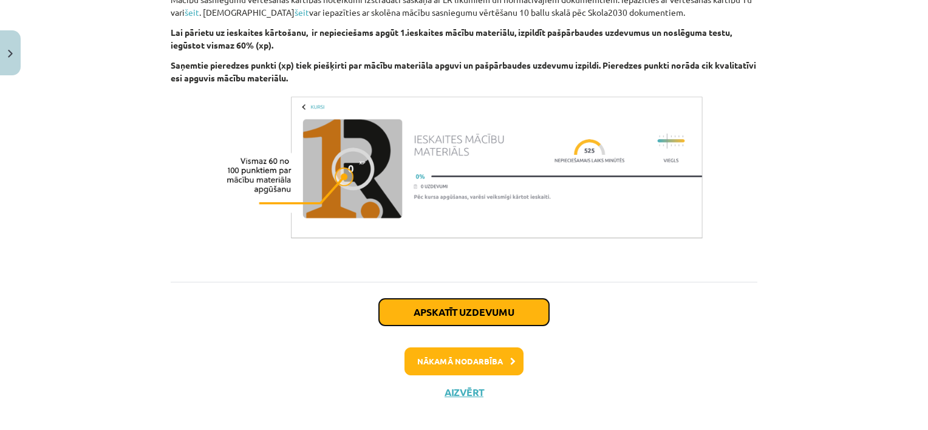
click at [489, 299] on button "Apskatīt uzdevumu" at bounding box center [464, 312] width 170 height 27
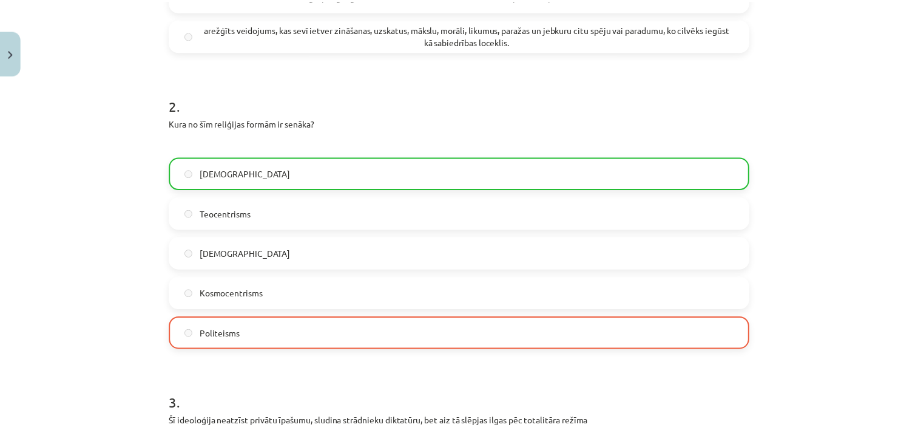
scroll to position [702, 0]
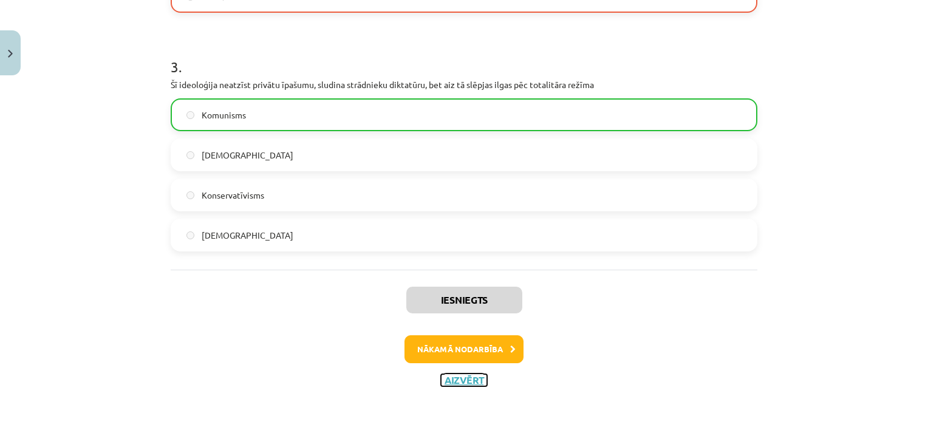
click at [462, 376] on button "Aizvērt" at bounding box center [464, 380] width 46 height 12
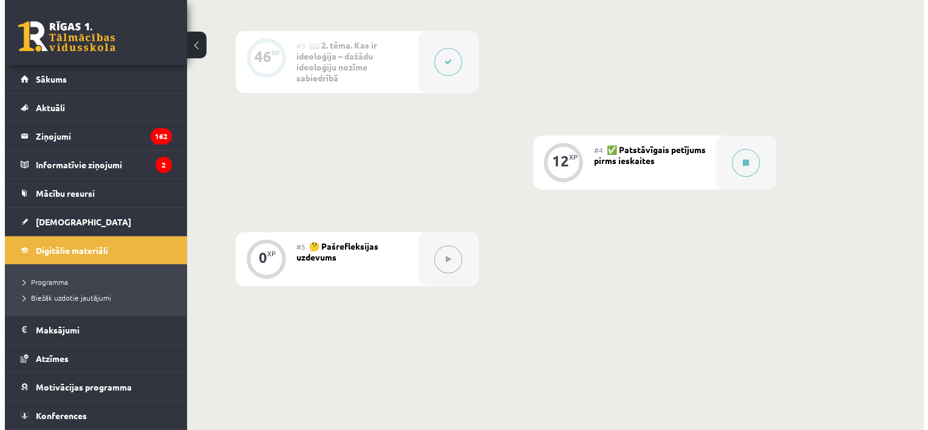
scroll to position [449, 0]
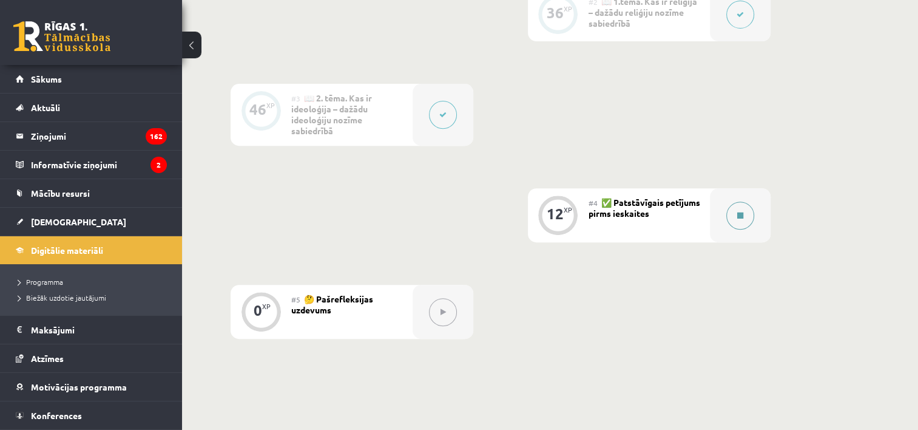
click at [738, 214] on icon at bounding box center [741, 215] width 6 height 7
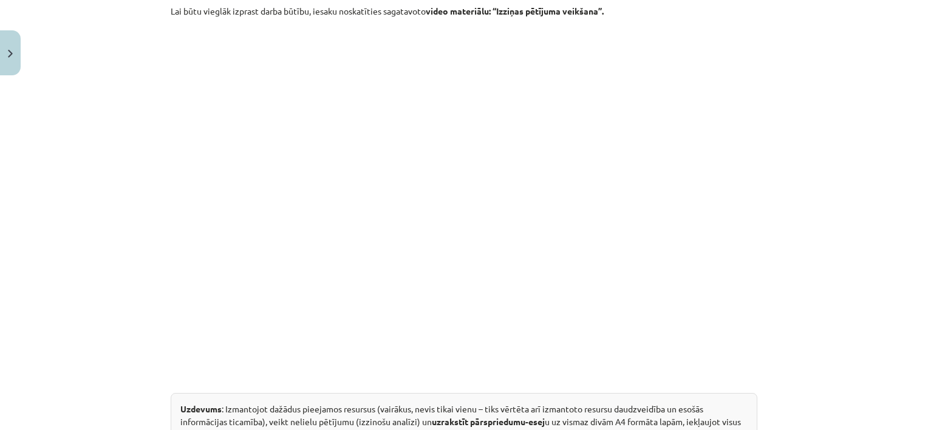
click at [782, 66] on div "Mācību tēma: Vēstures ii - 12. klases 1. ieskaites mācību materiāls #4 ✅ Patstā…" at bounding box center [464, 215] width 928 height 430
